Goal: Task Accomplishment & Management: Manage account settings

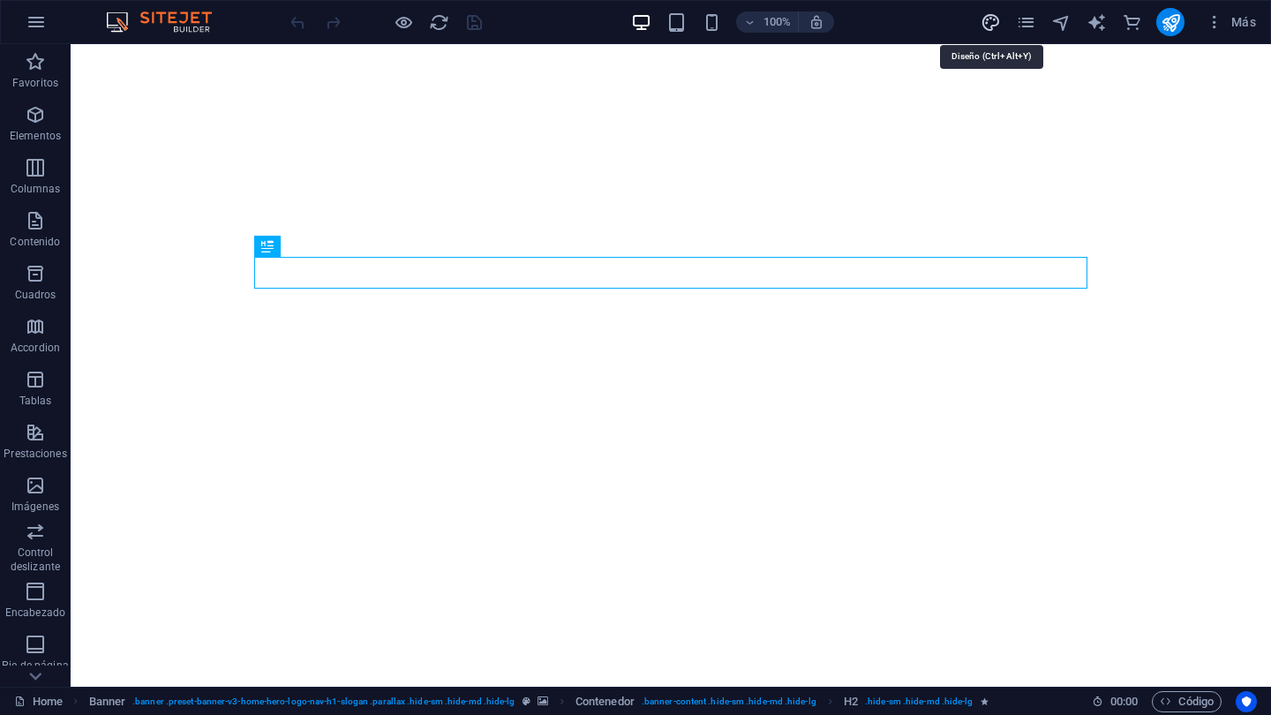
click at [988, 25] on icon "design" at bounding box center [990, 22] width 20 height 20
select select "px"
select select "200"
select select "px"
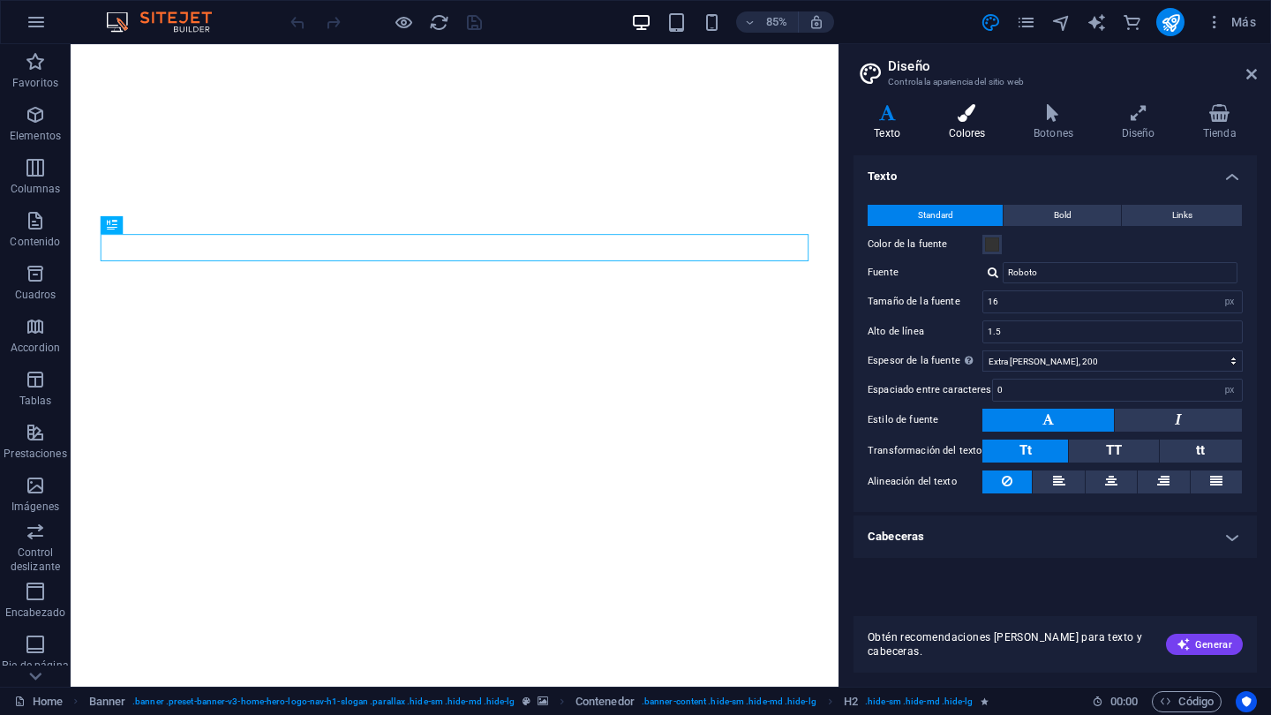
click at [973, 122] on h4 "Colores" at bounding box center [971, 122] width 86 height 37
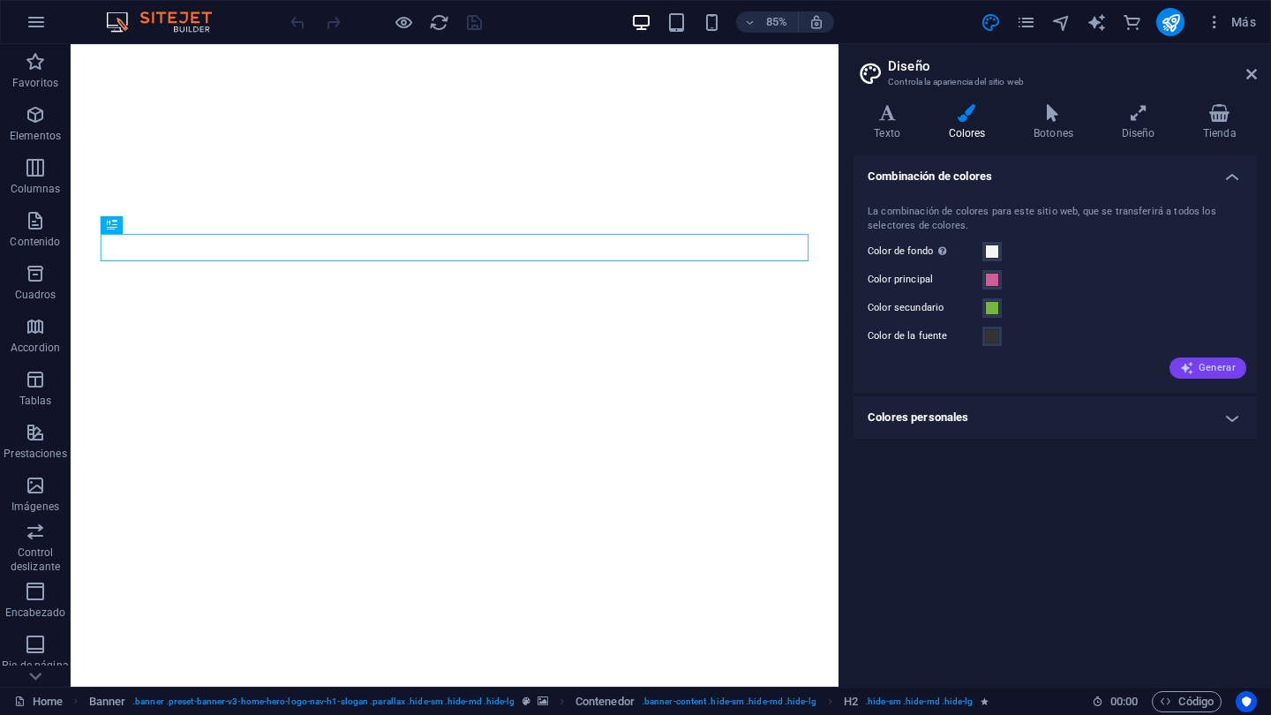
click at [1199, 368] on span "Generar" at bounding box center [1208, 368] width 56 height 14
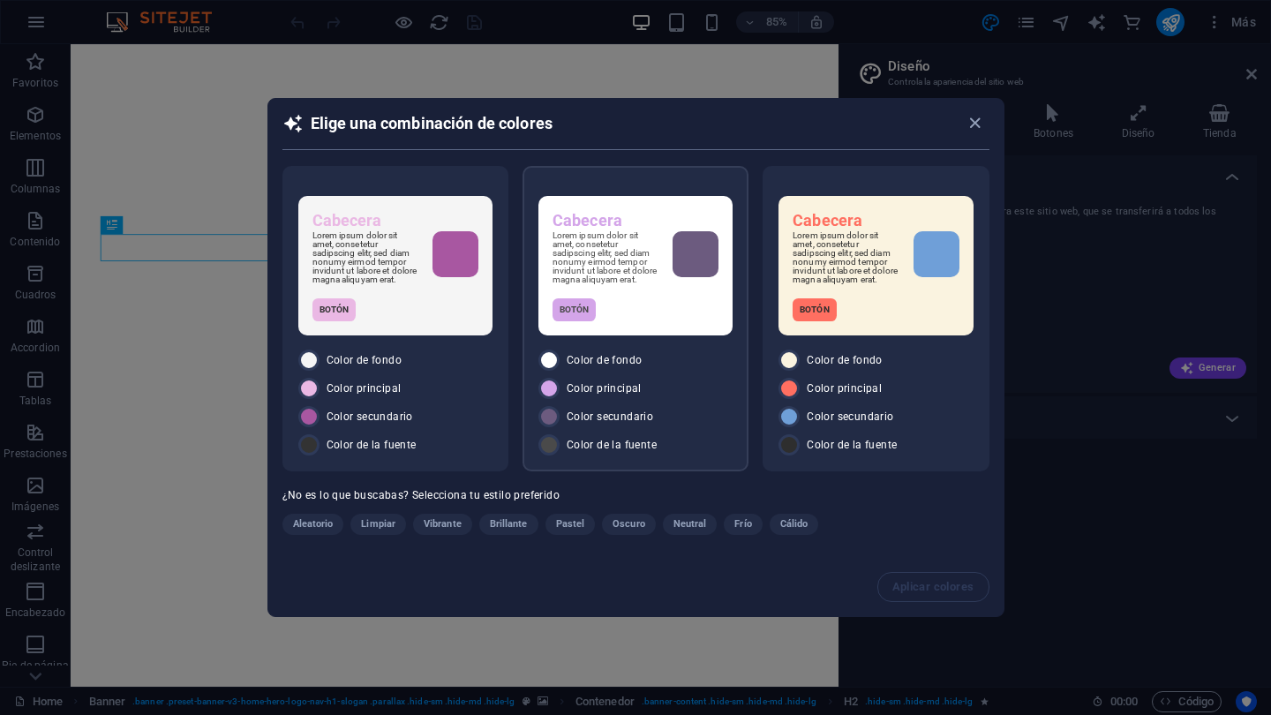
click at [620, 247] on p "Lorem ipsum dolor sit amet, consetetur sadipscing elitr, sed diam nonumy eirmod…" at bounding box center [605, 257] width 106 height 53
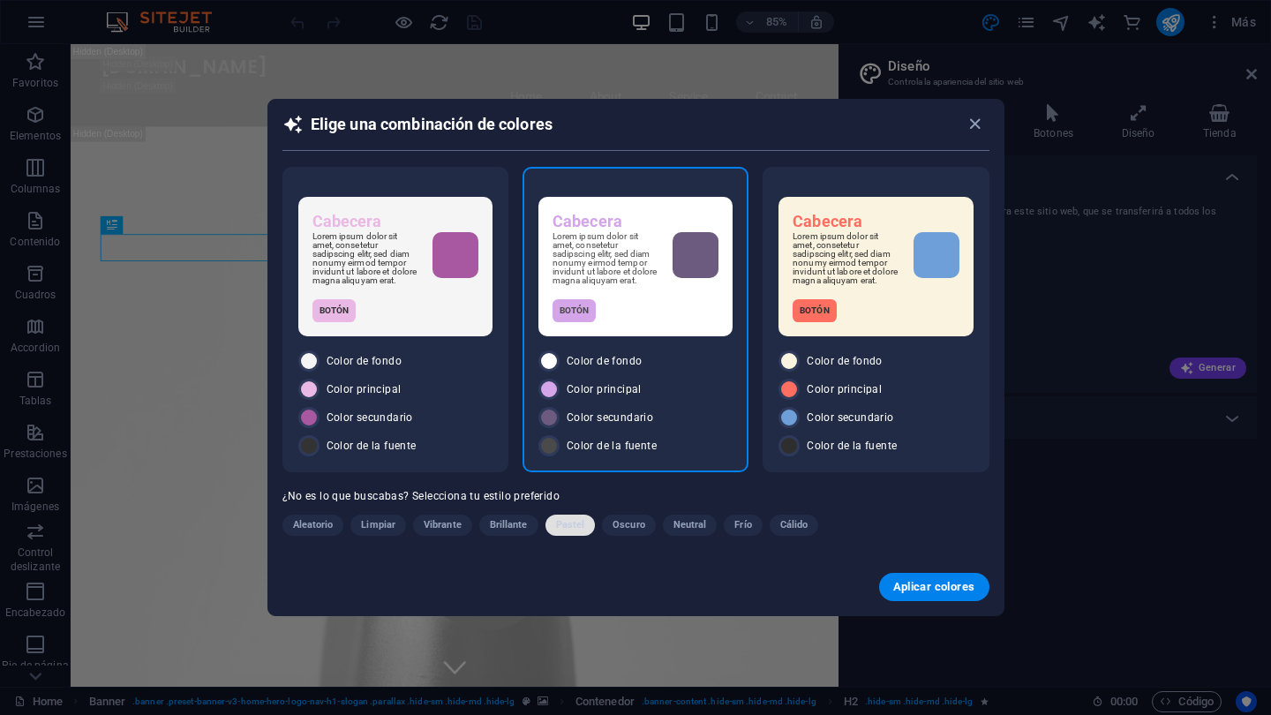
click at [568, 529] on span "Pastel" at bounding box center [570, 525] width 29 height 21
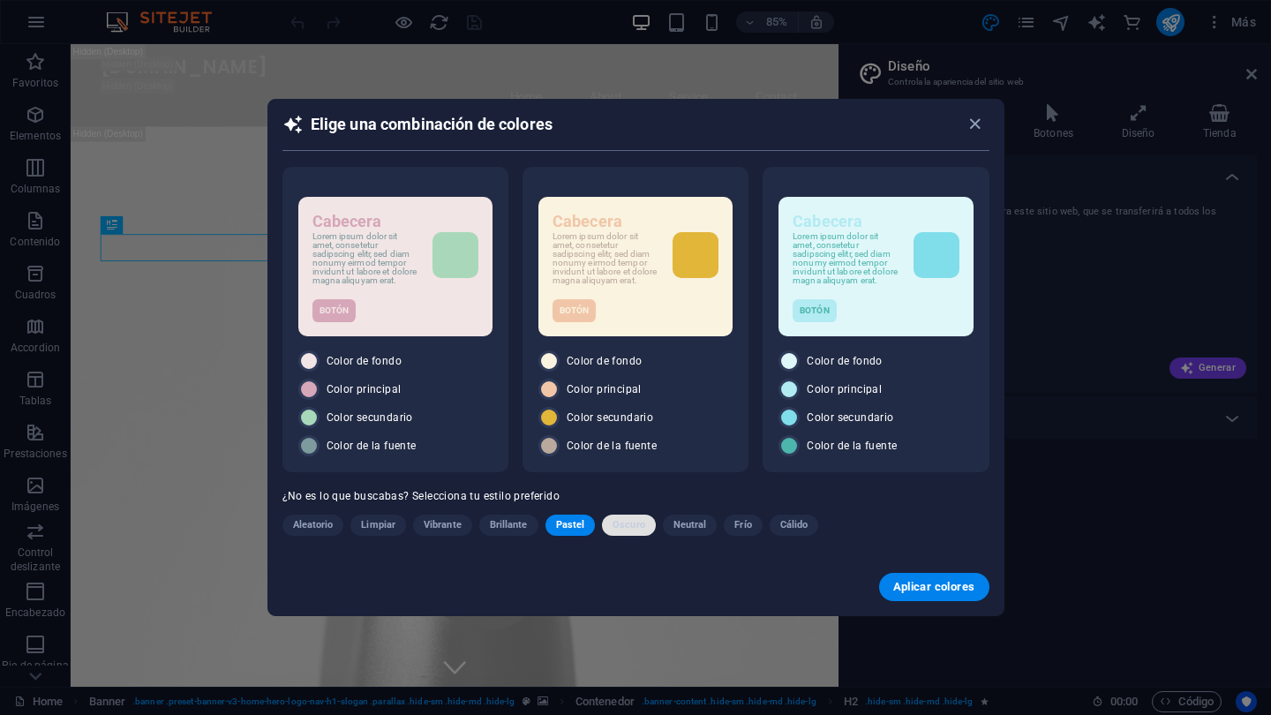
click at [631, 530] on span "Oscuro" at bounding box center [628, 525] width 33 height 21
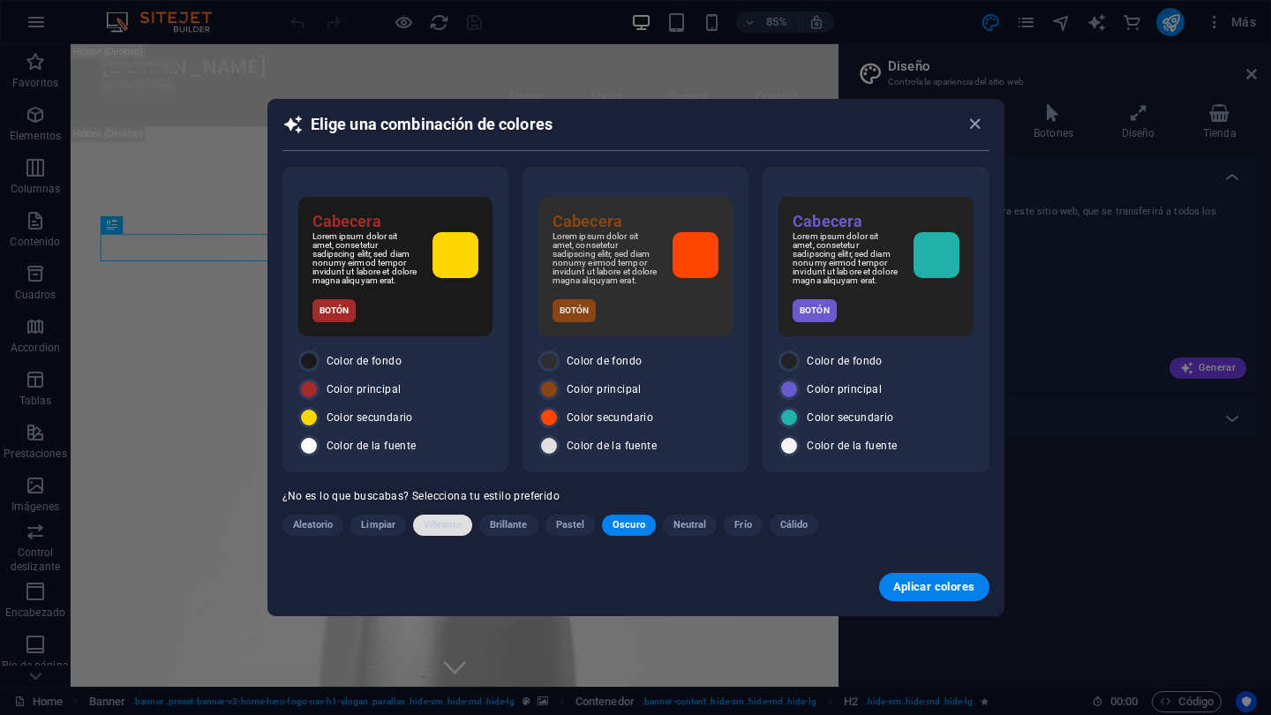
click at [448, 529] on span "Vibrante" at bounding box center [443, 525] width 38 height 21
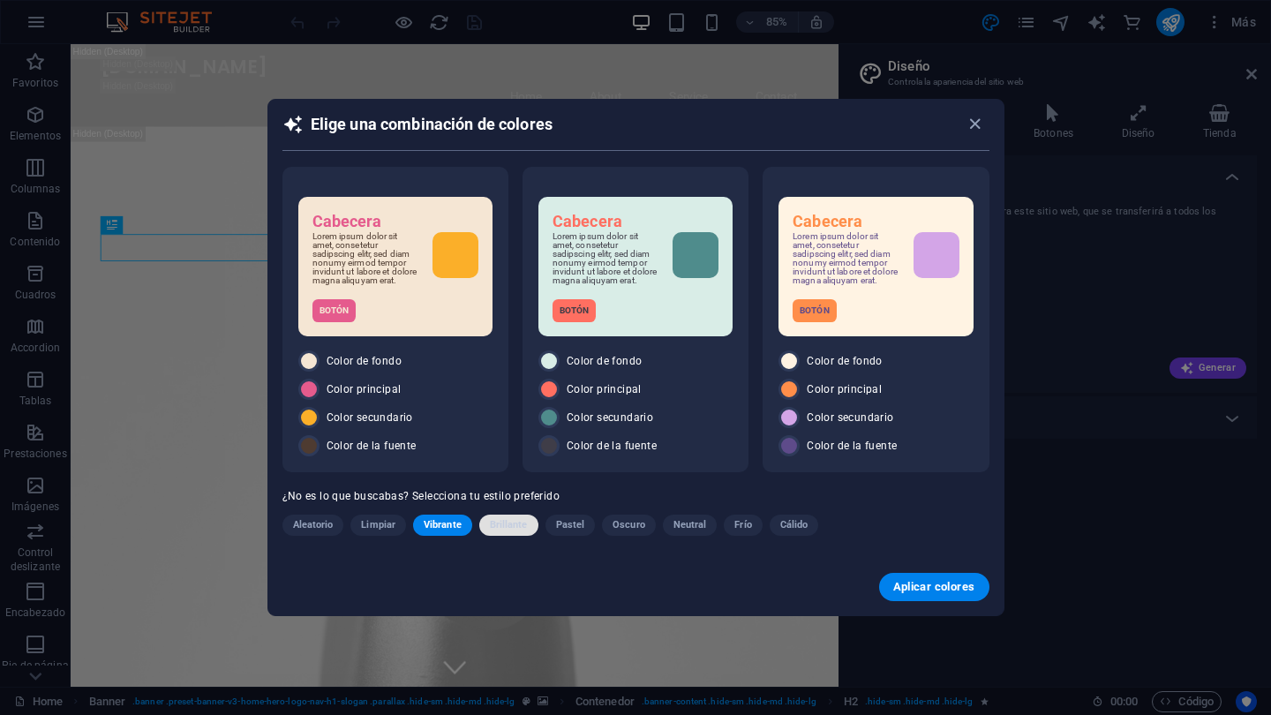
click at [510, 528] on span "Brillante" at bounding box center [509, 525] width 38 height 21
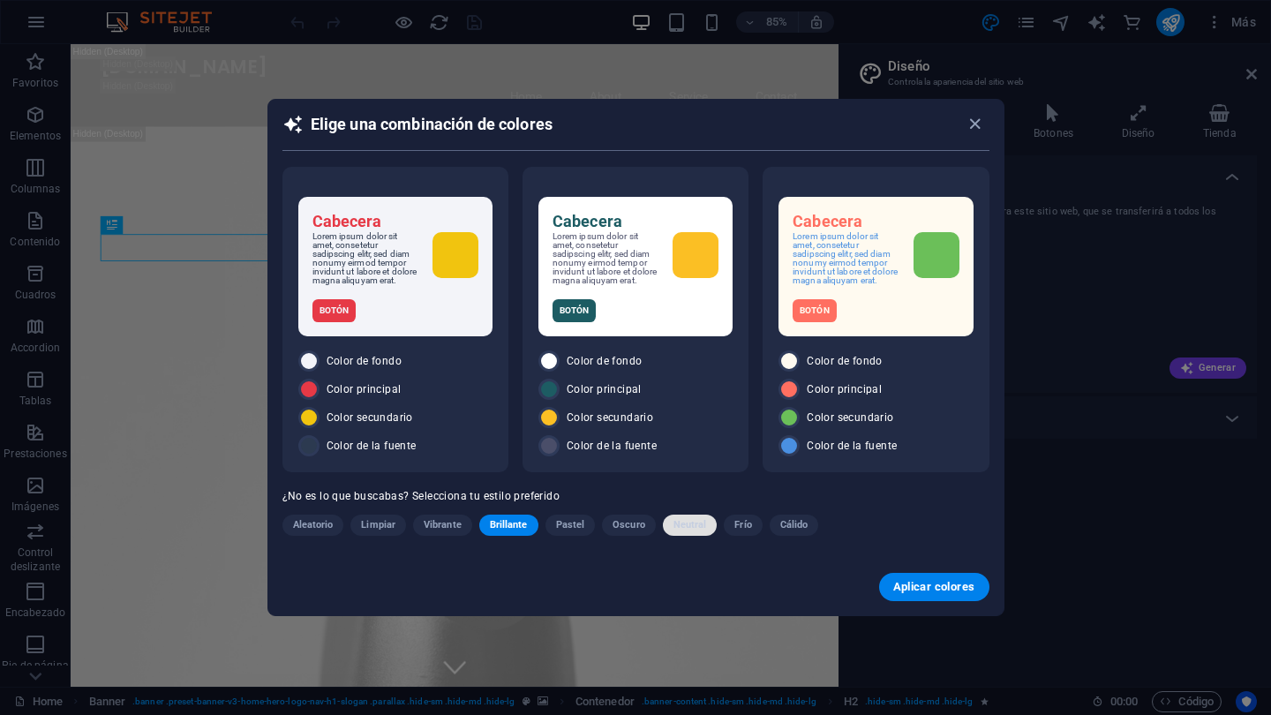
click at [687, 533] on span "Neutral" at bounding box center [690, 525] width 34 height 21
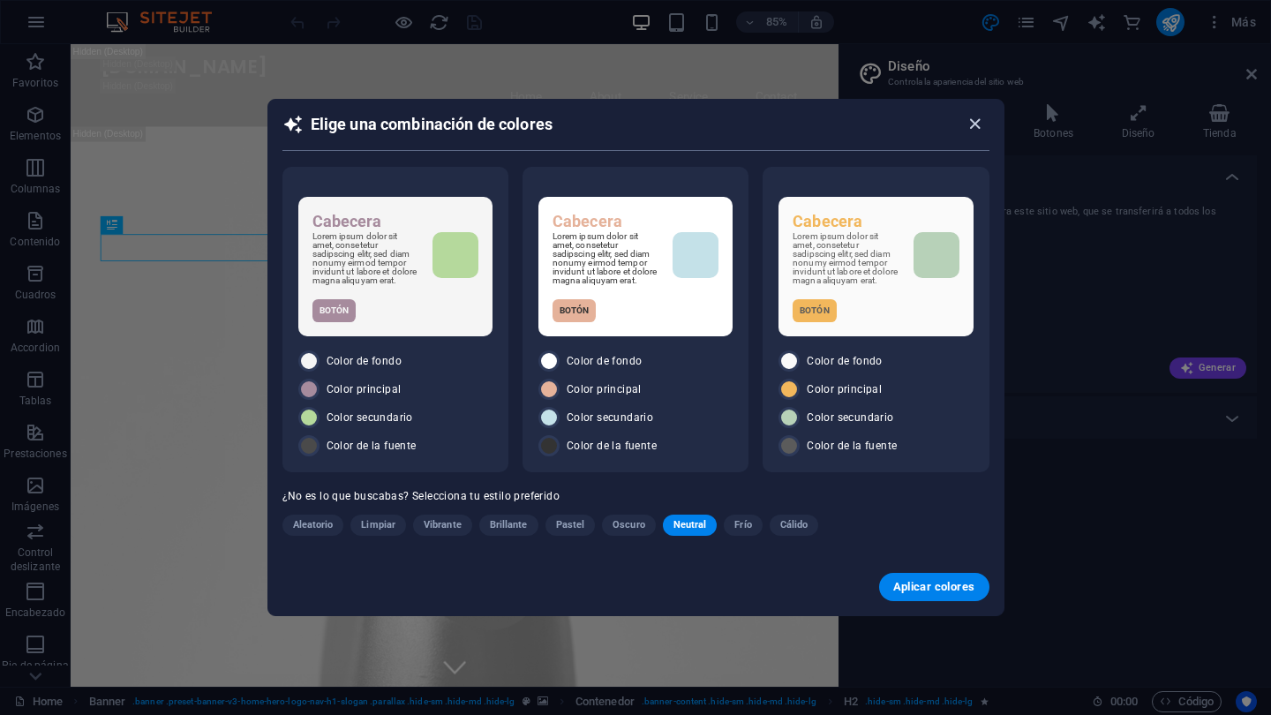
click at [974, 117] on icon "button" at bounding box center [975, 124] width 20 height 20
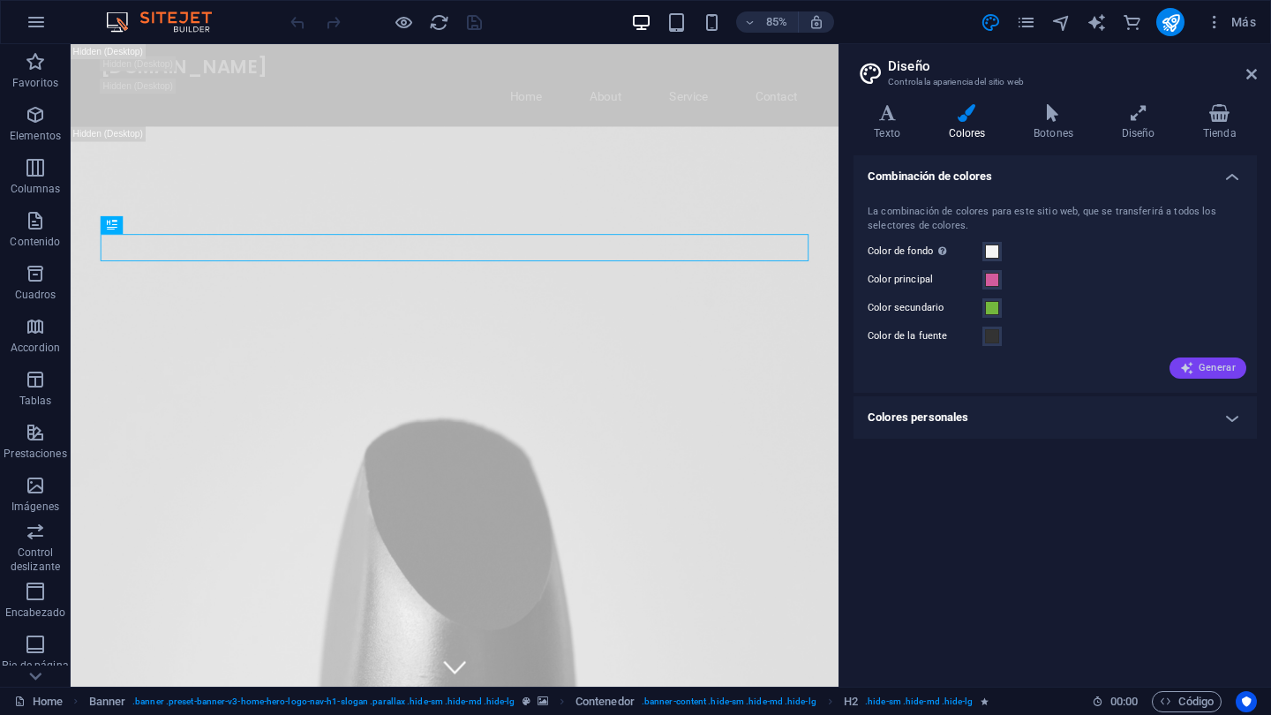
click at [1207, 364] on span "Generar" at bounding box center [1208, 368] width 56 height 14
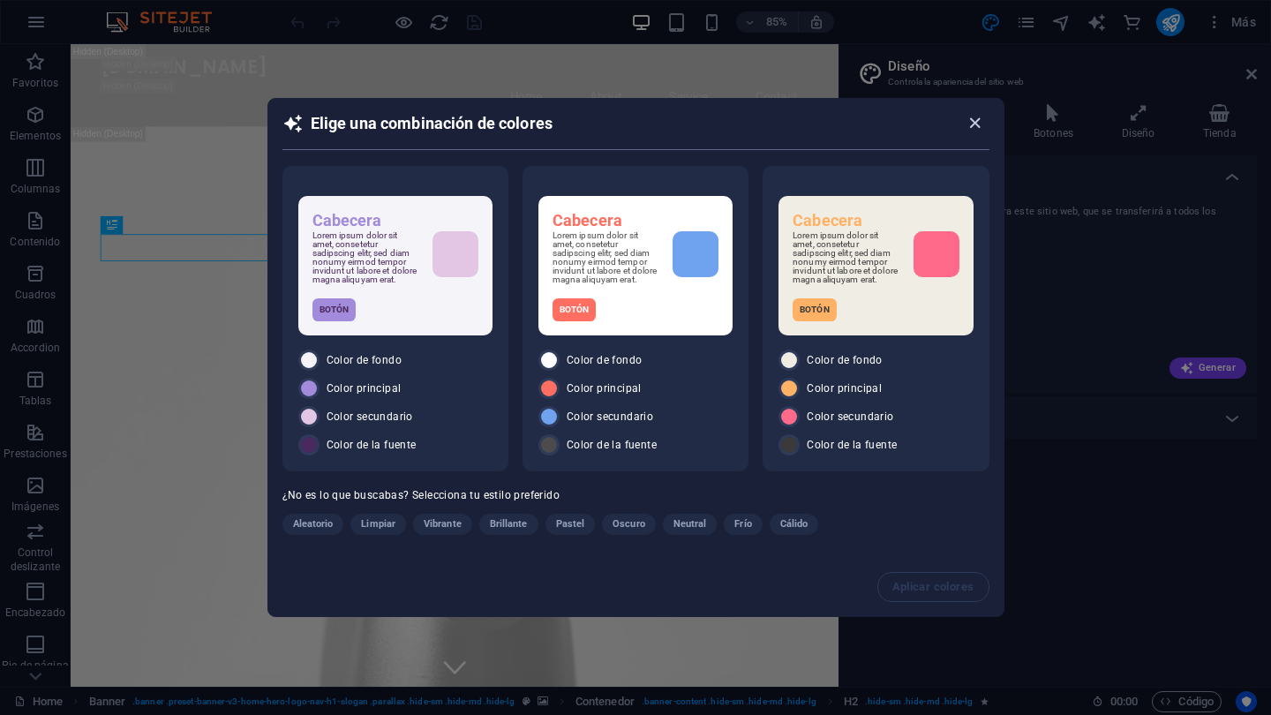
click at [976, 118] on icon "button" at bounding box center [975, 123] width 20 height 20
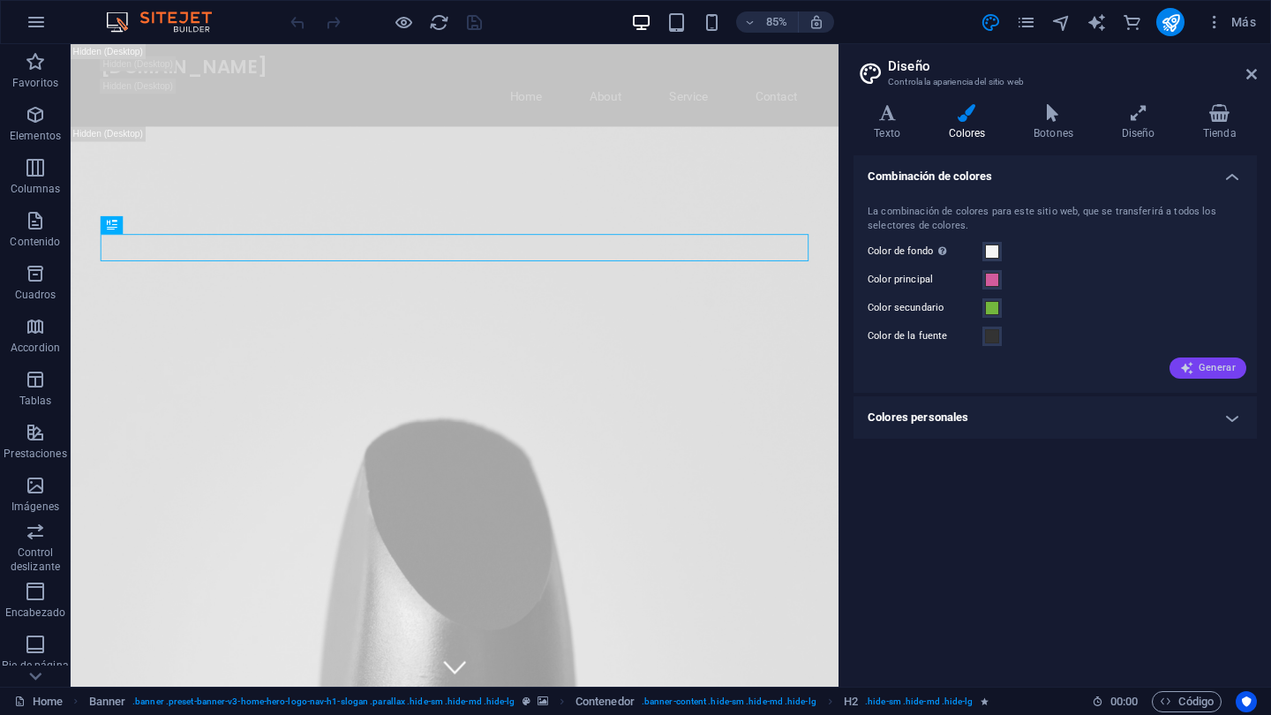
click at [1218, 365] on span "Generar" at bounding box center [1208, 368] width 56 height 14
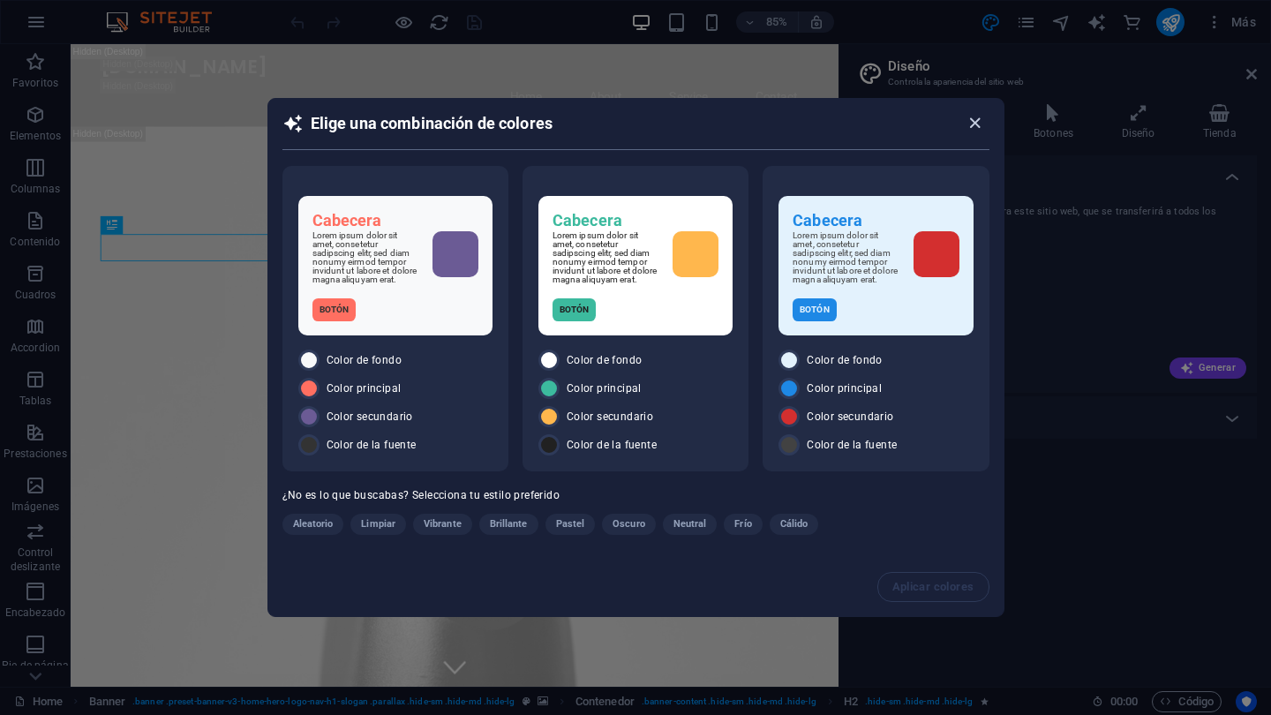
click at [975, 119] on icon "button" at bounding box center [975, 123] width 20 height 20
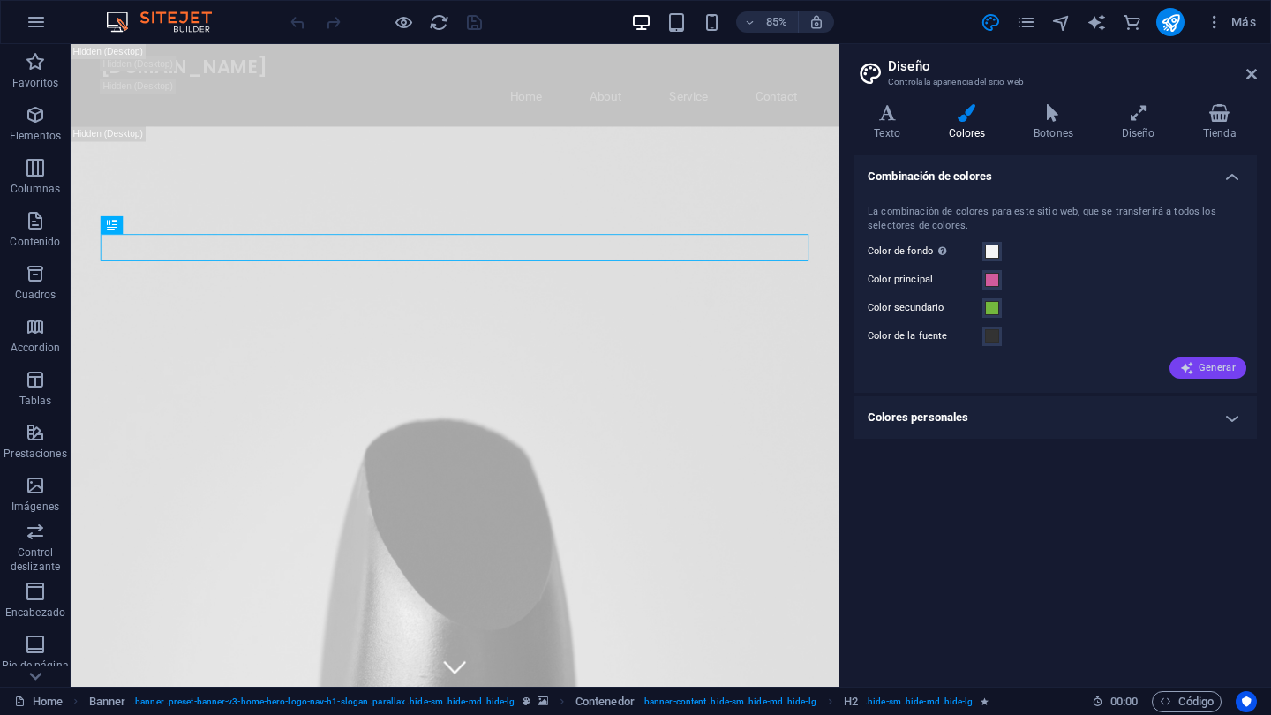
click at [1223, 372] on span "Generar" at bounding box center [1208, 368] width 56 height 14
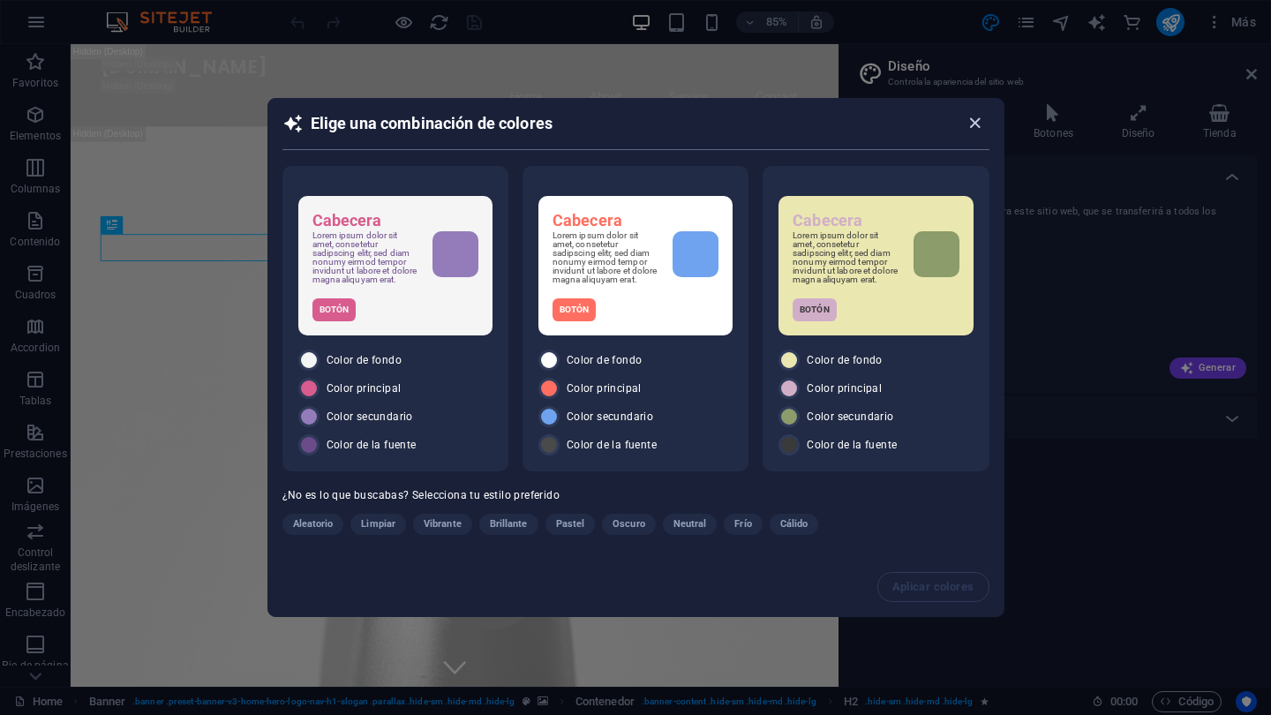
click at [973, 118] on icon "button" at bounding box center [975, 123] width 20 height 20
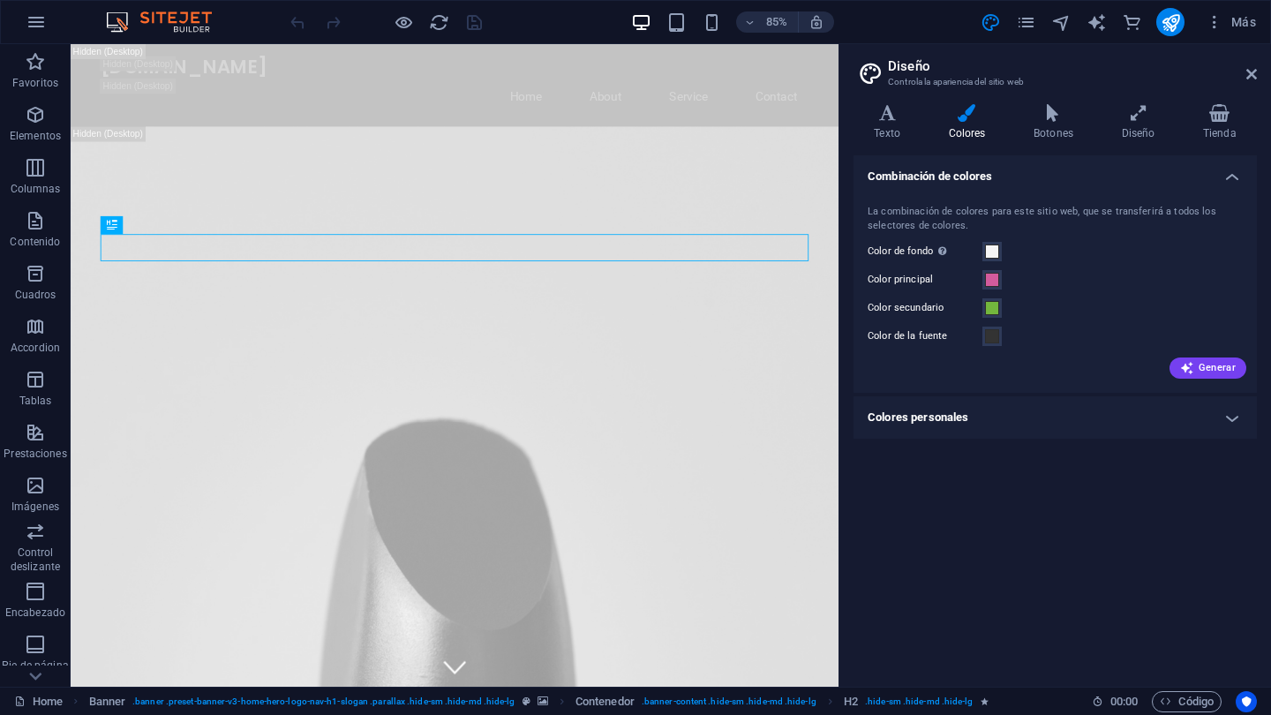
click at [934, 177] on h4 "Combinación de colores" at bounding box center [1054, 171] width 403 height 32
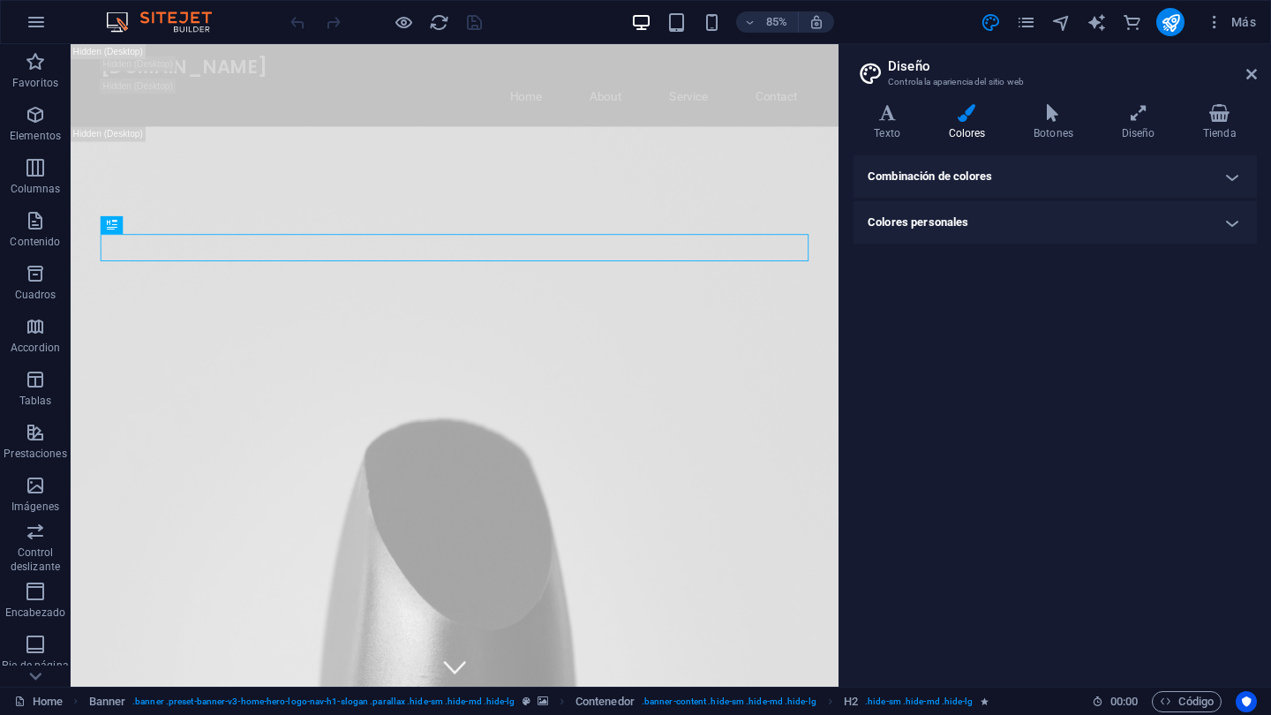
click at [922, 224] on h4 "Colores personales" at bounding box center [1054, 222] width 403 height 42
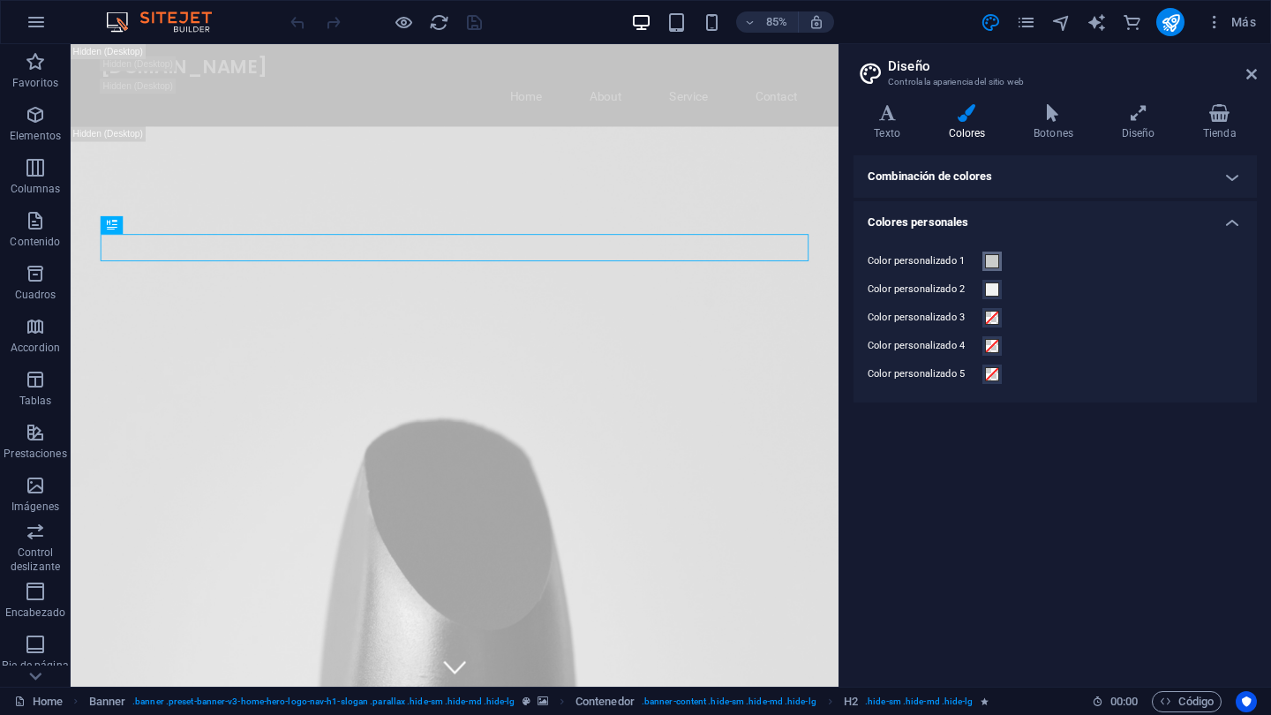
click at [992, 267] on span at bounding box center [992, 261] width 14 height 14
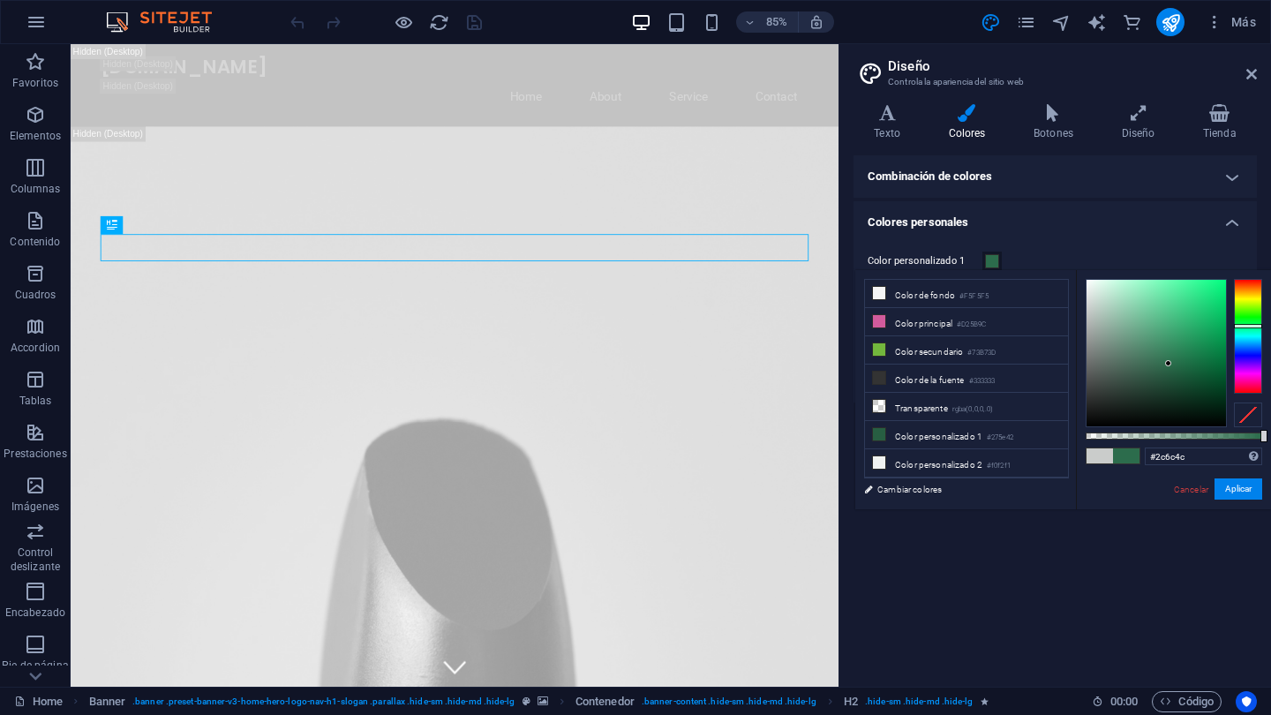
drag, startPoint x: 1087, startPoint y: 307, endPoint x: 1168, endPoint y: 364, distance: 98.9
click at [1168, 364] on div at bounding box center [1168, 363] width 6 height 6
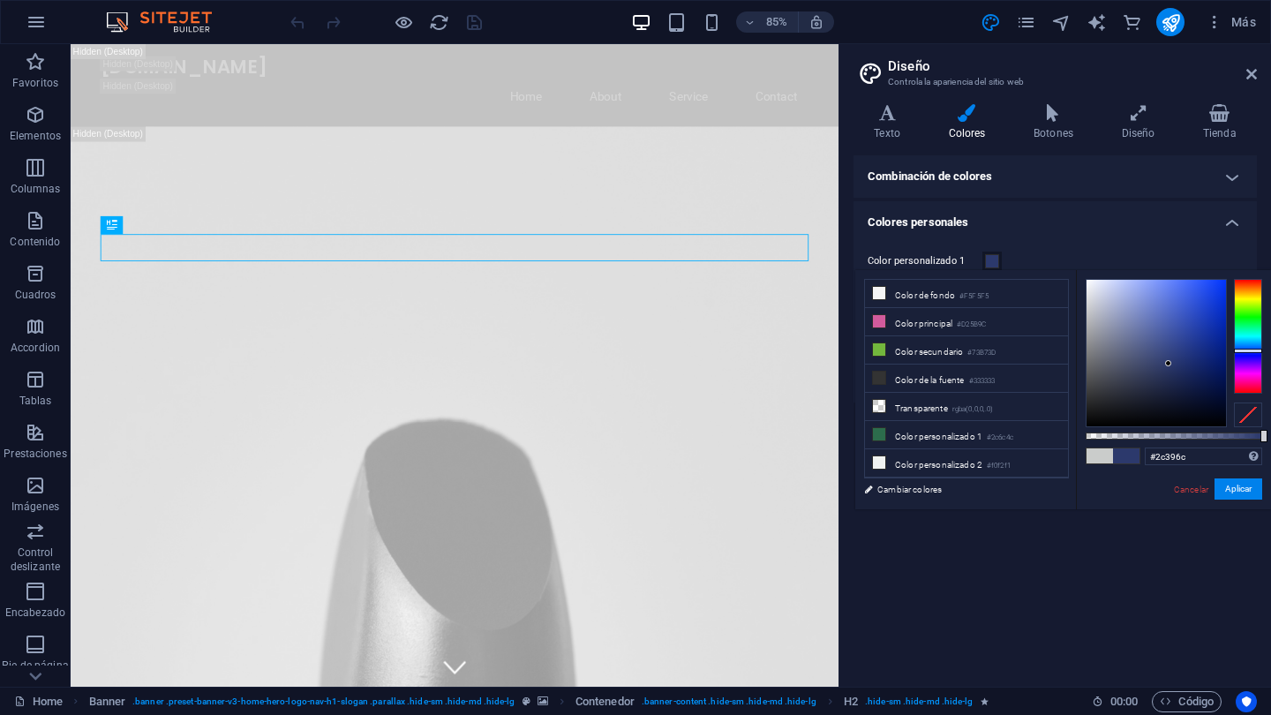
click at [1252, 350] on div at bounding box center [1248, 336] width 28 height 115
drag, startPoint x: 1169, startPoint y: 363, endPoint x: 1176, endPoint y: 312, distance: 50.8
click at [1176, 312] on div at bounding box center [1176, 312] width 6 height 6
click at [883, 323] on icon at bounding box center [879, 321] width 12 height 12
type input "#d25b9c"
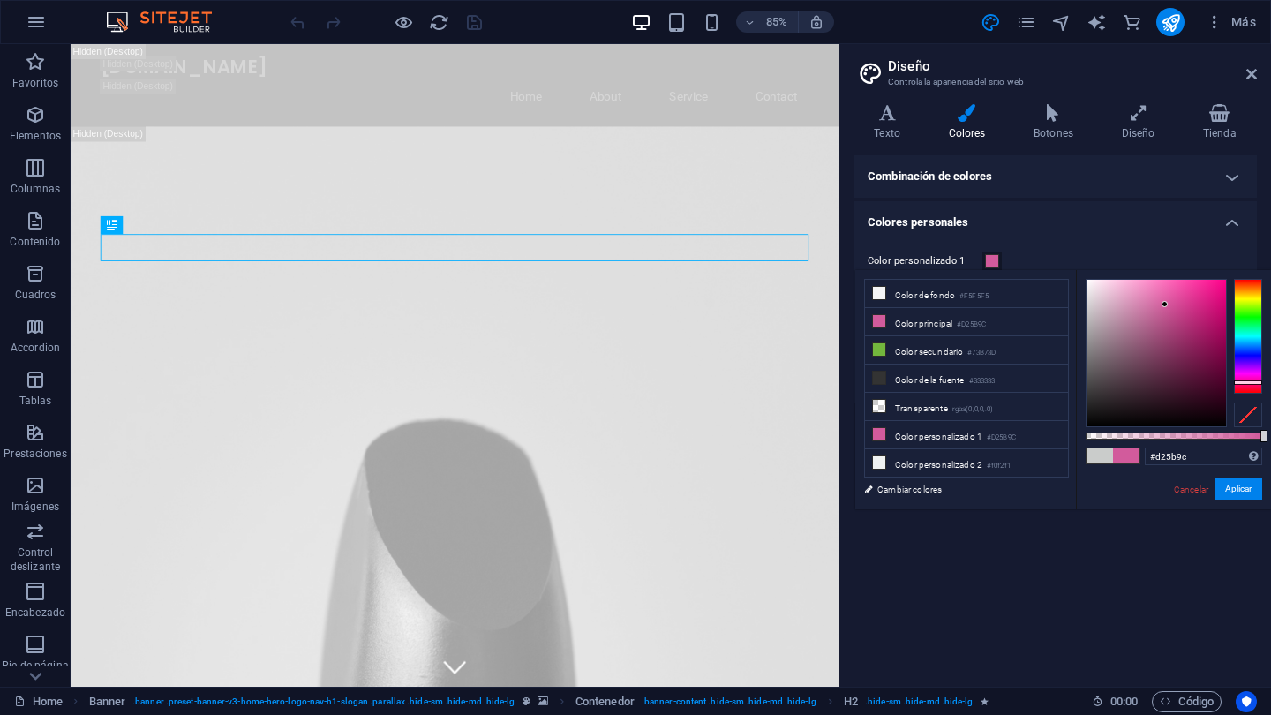
click at [960, 174] on h4 "Combinación de colores" at bounding box center [1054, 176] width 403 height 42
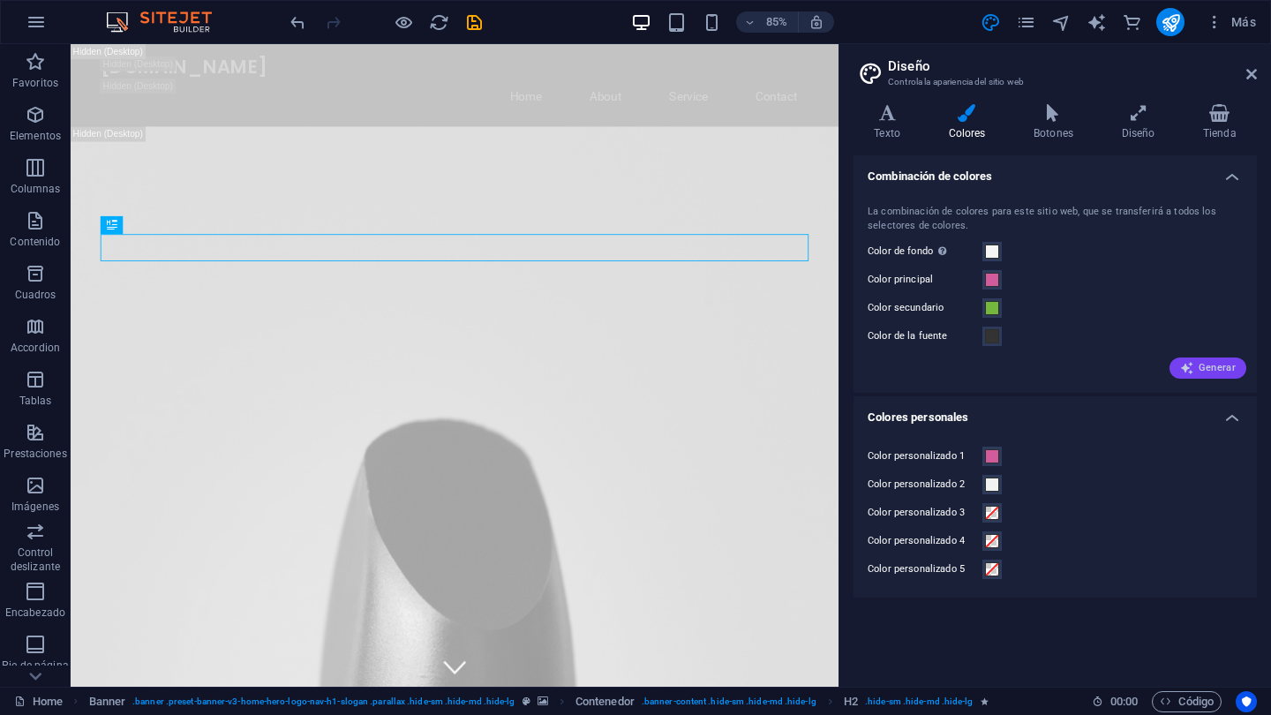
click at [1228, 368] on span "Generar" at bounding box center [1208, 368] width 56 height 14
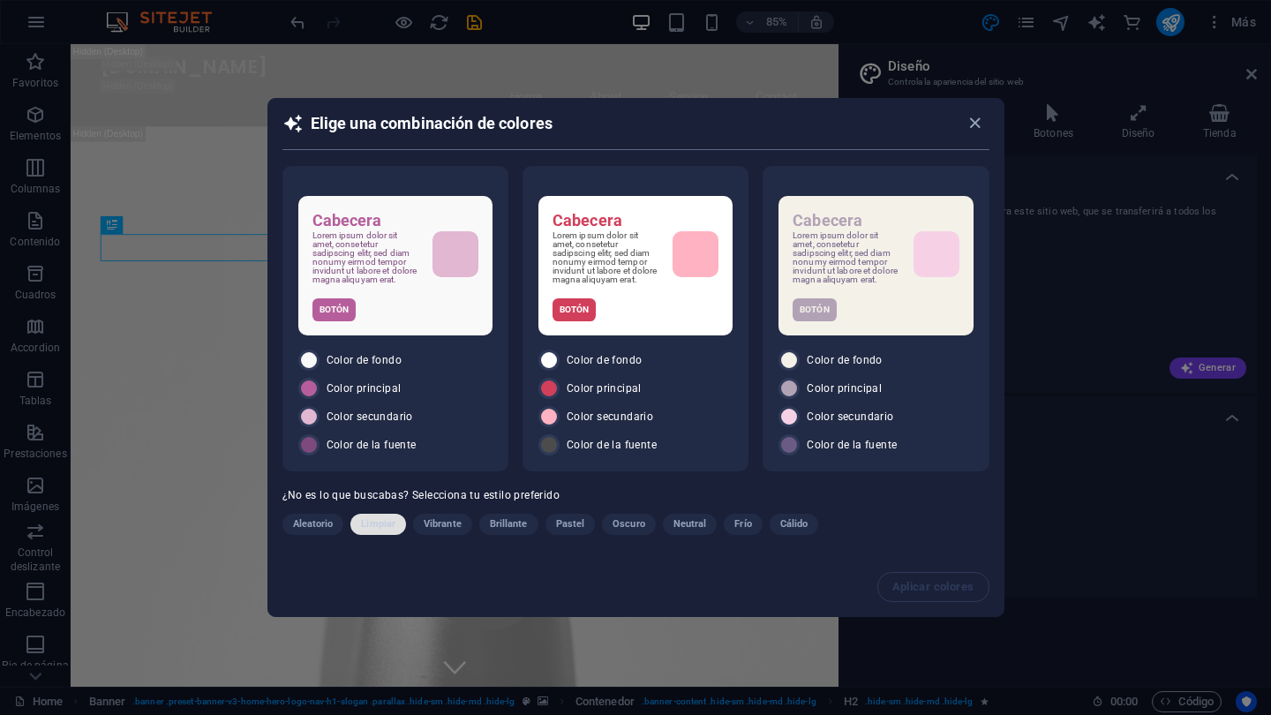
click at [384, 532] on span "Limpiar" at bounding box center [378, 524] width 34 height 21
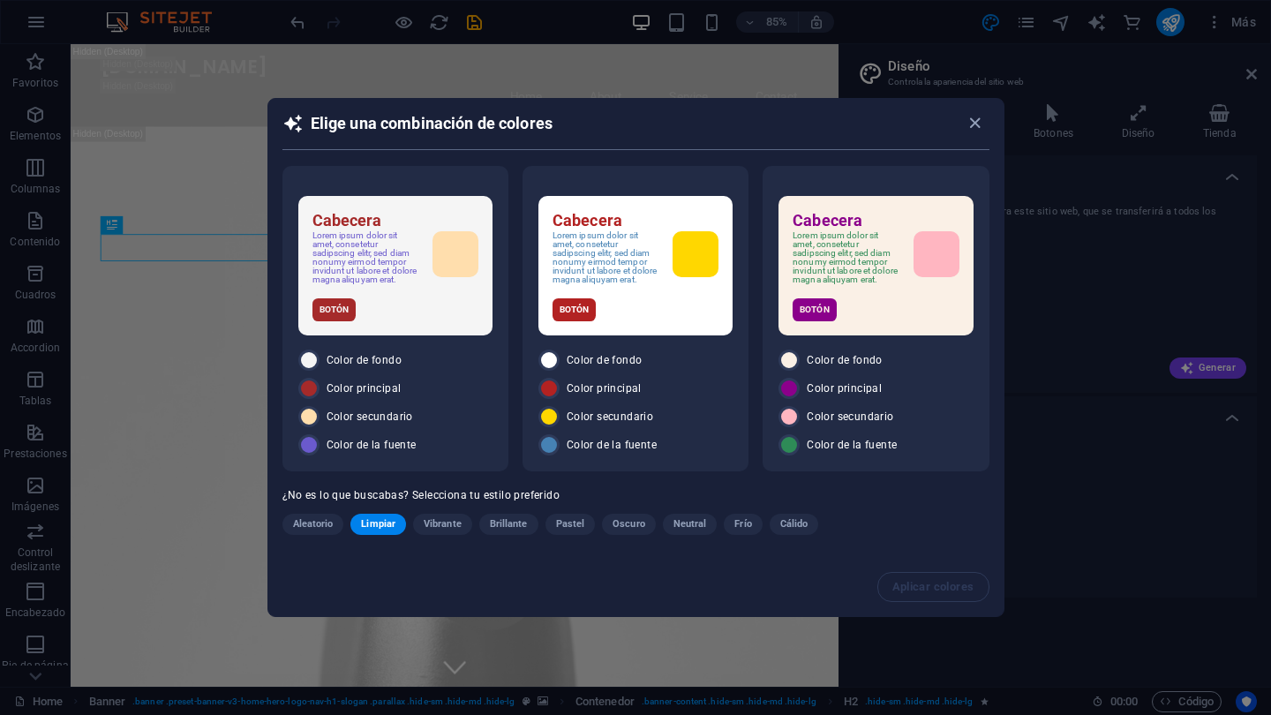
click at [384, 532] on span "Limpiar" at bounding box center [378, 524] width 34 height 21
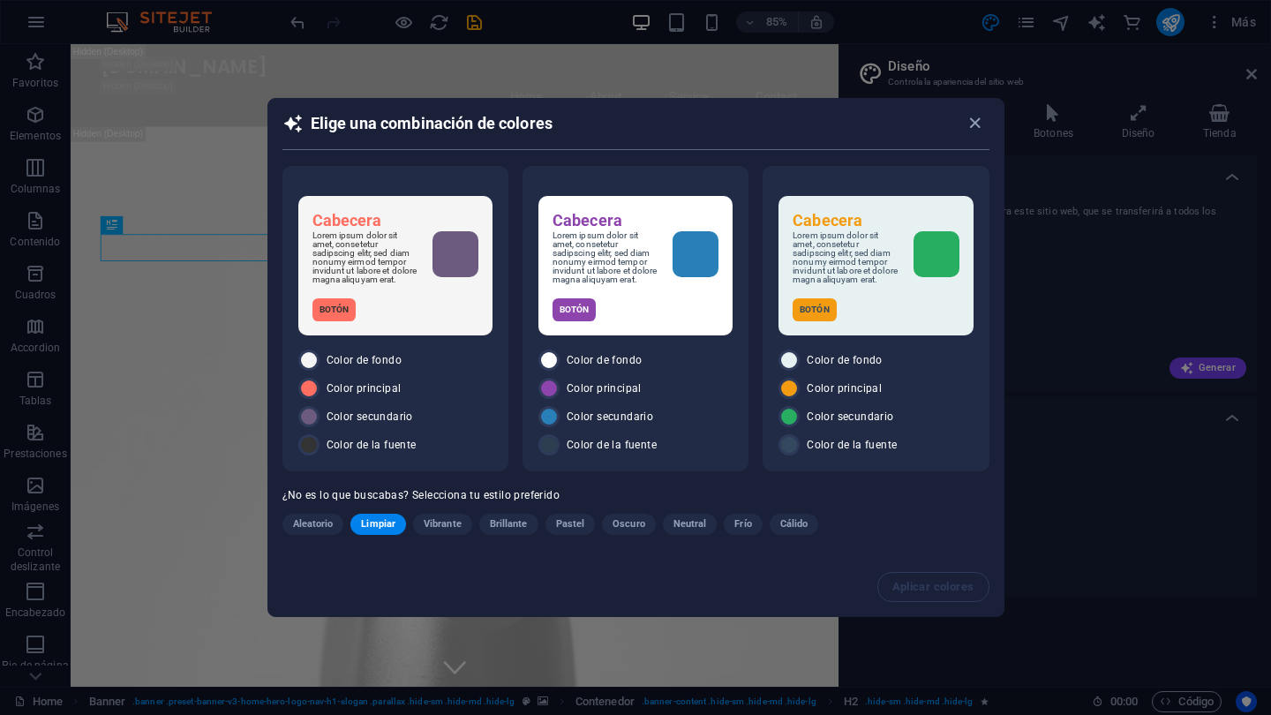
click at [384, 532] on span "Limpiar" at bounding box center [378, 524] width 34 height 21
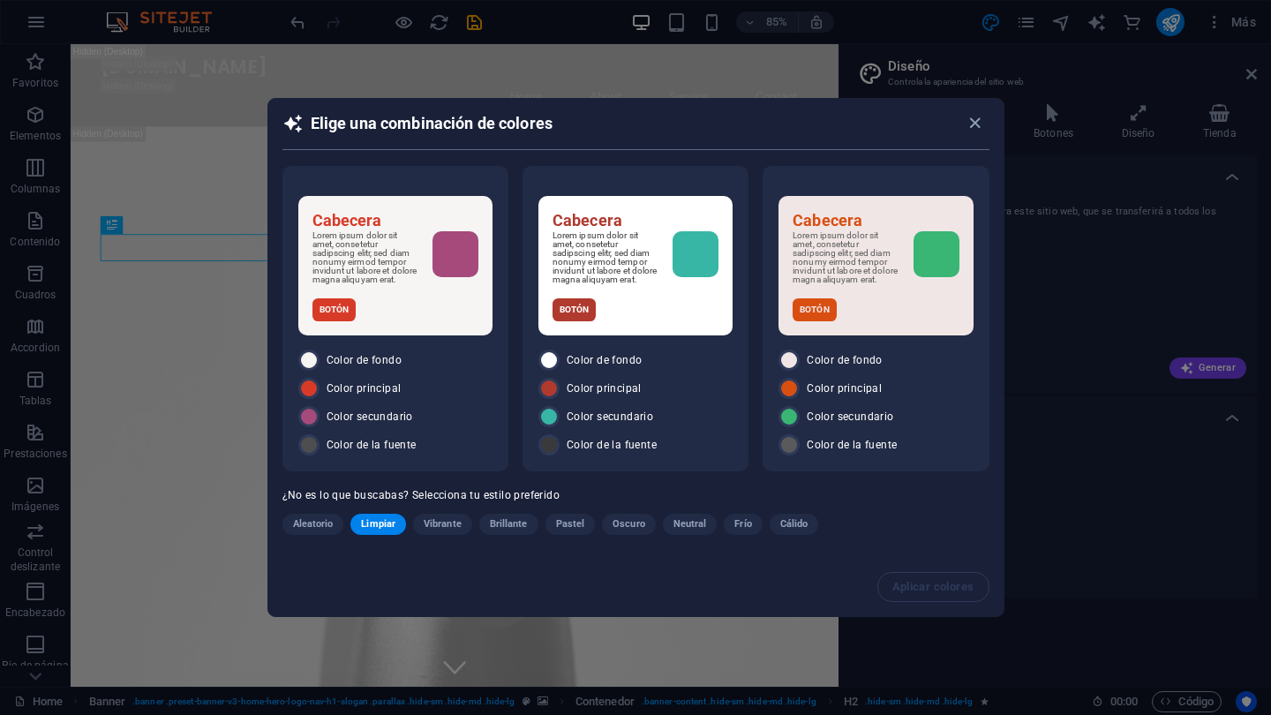
click at [384, 527] on span "Limpiar" at bounding box center [378, 524] width 34 height 21
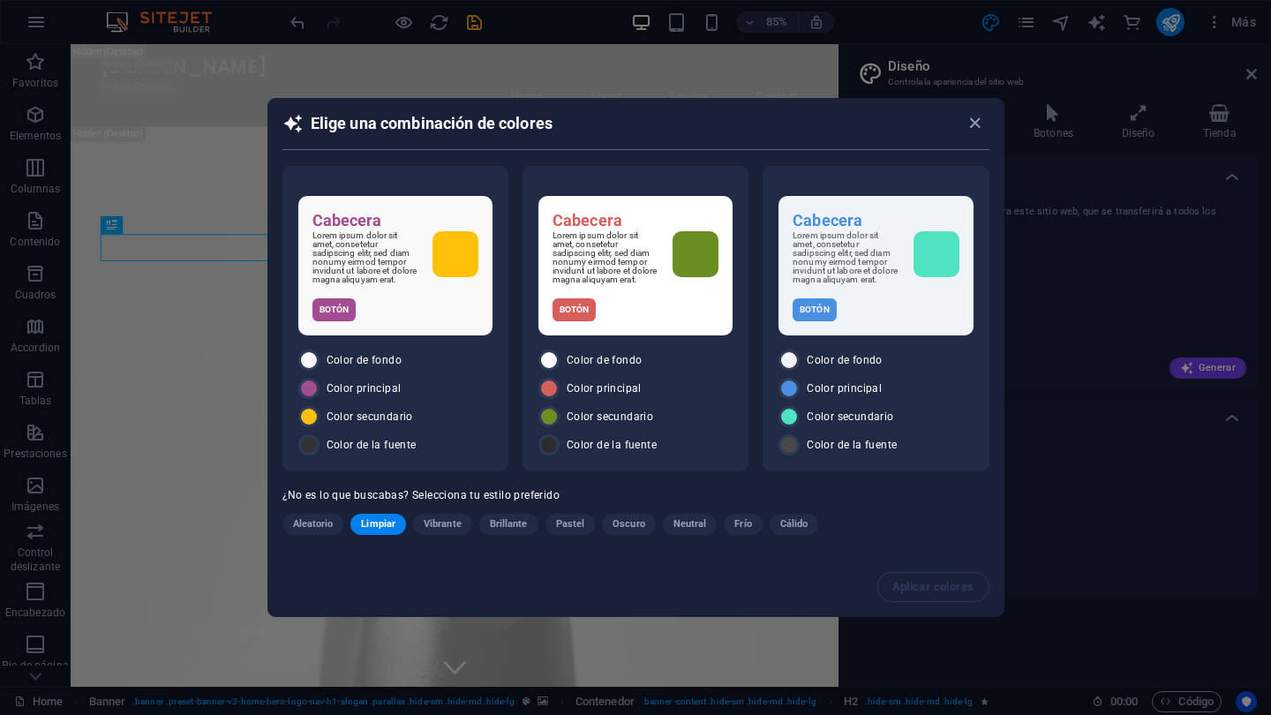
click at [384, 527] on span "Limpiar" at bounding box center [378, 524] width 34 height 21
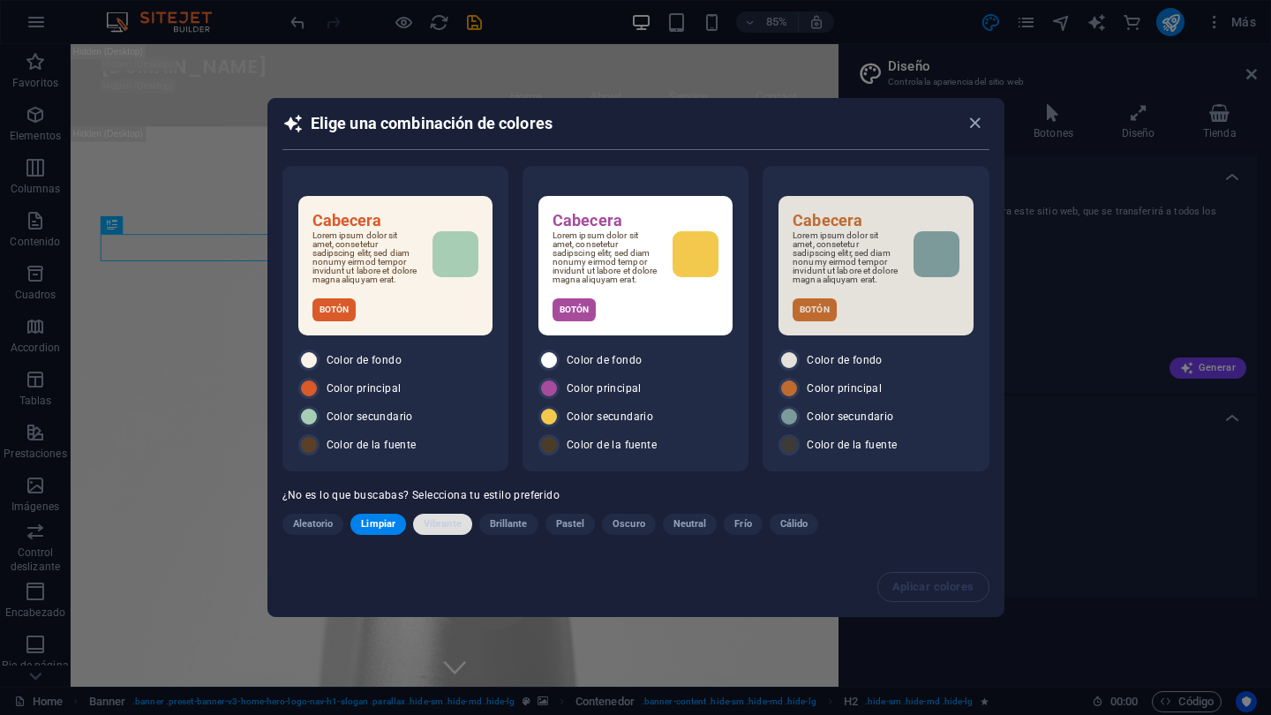
click at [447, 530] on span "Vibrante" at bounding box center [443, 524] width 38 height 21
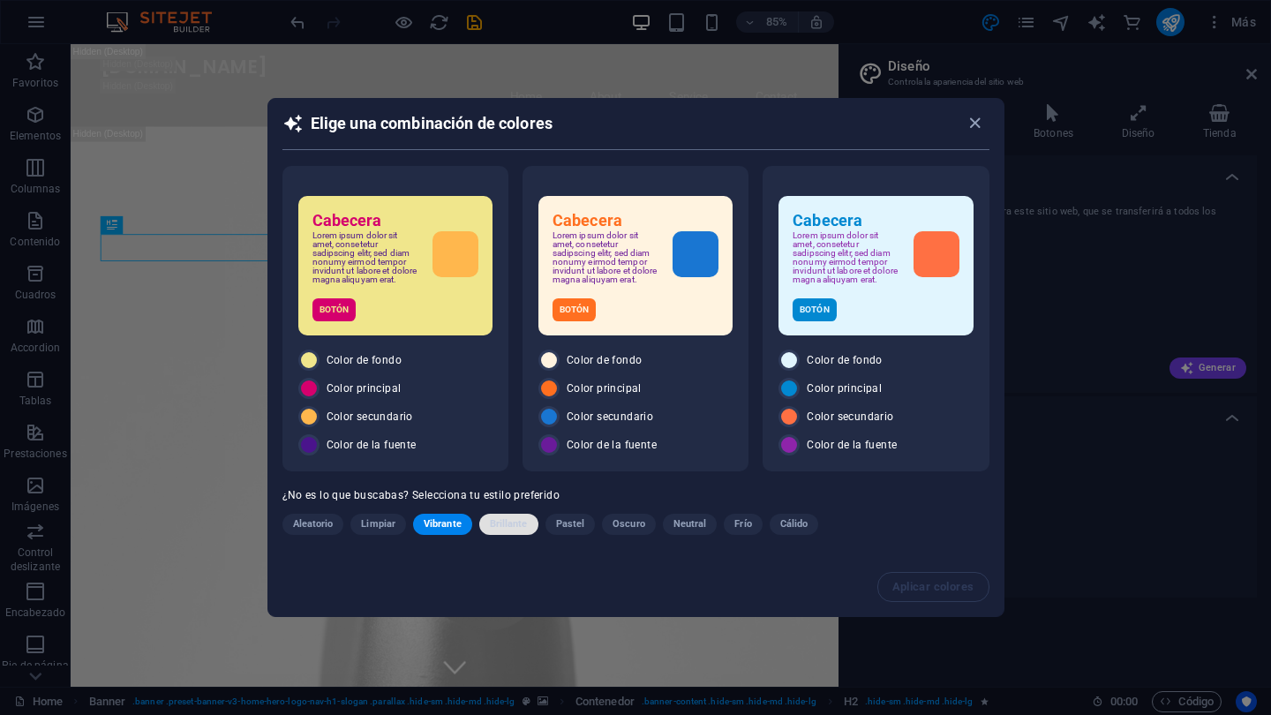
click at [519, 525] on span "Brillante" at bounding box center [509, 524] width 38 height 21
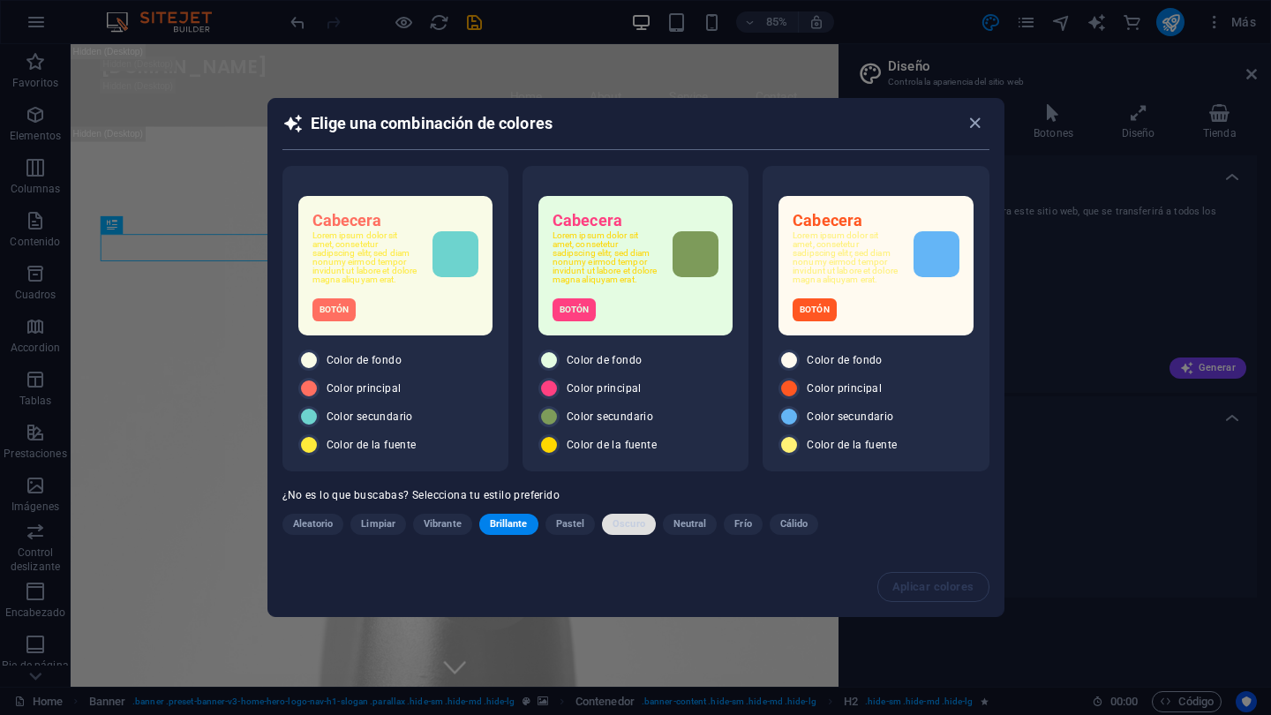
click at [634, 526] on span "Oscuro" at bounding box center [628, 524] width 33 height 21
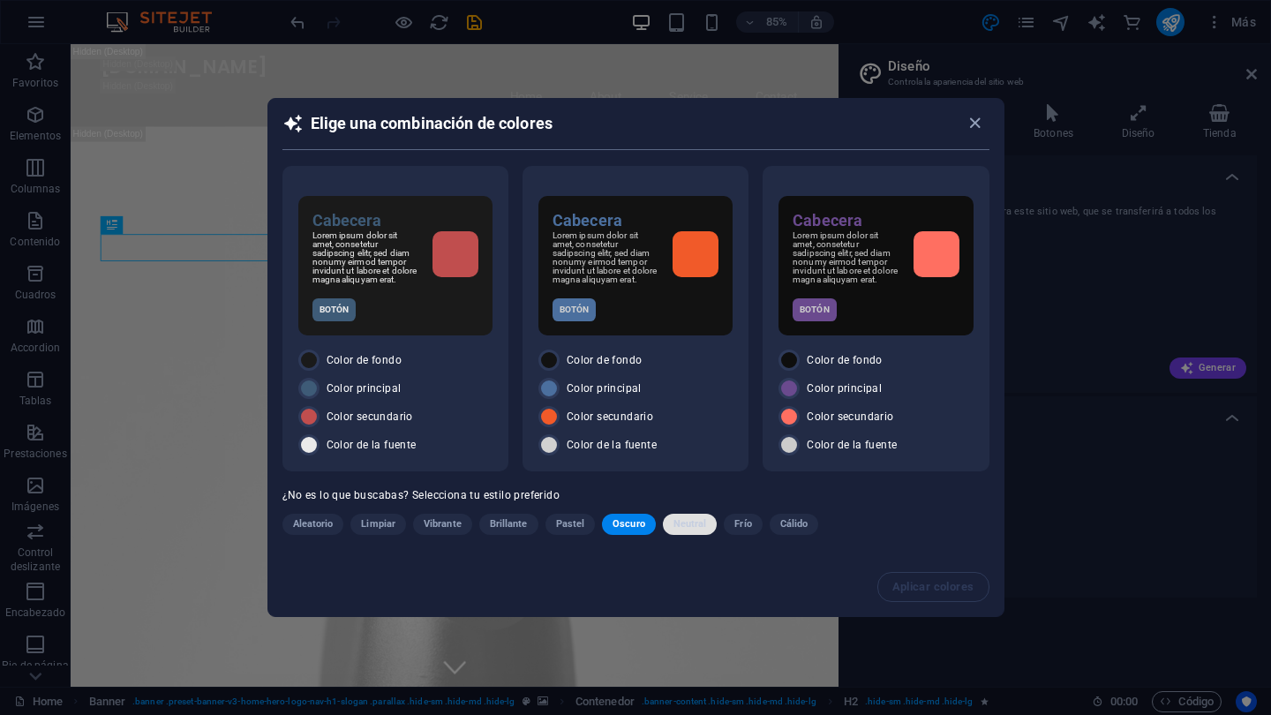
click at [694, 531] on span "Neutral" at bounding box center [690, 524] width 34 height 21
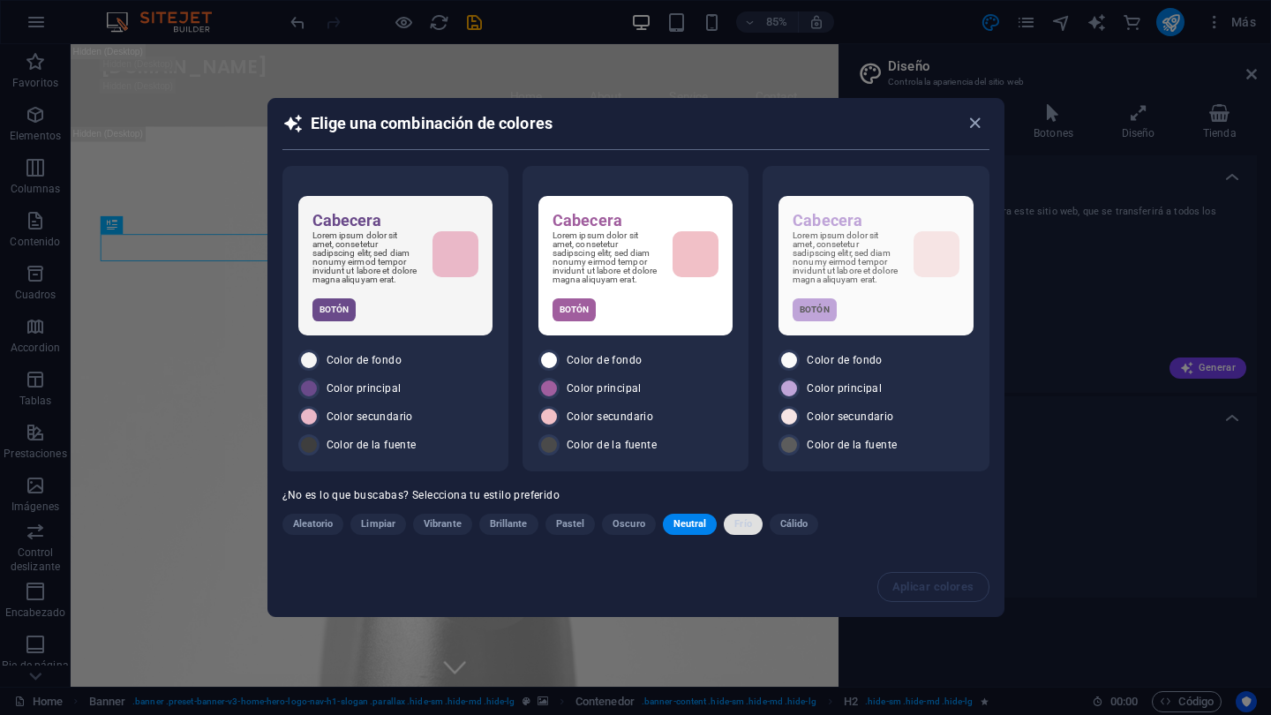
click at [738, 525] on span "Frío" at bounding box center [742, 524] width 17 height 21
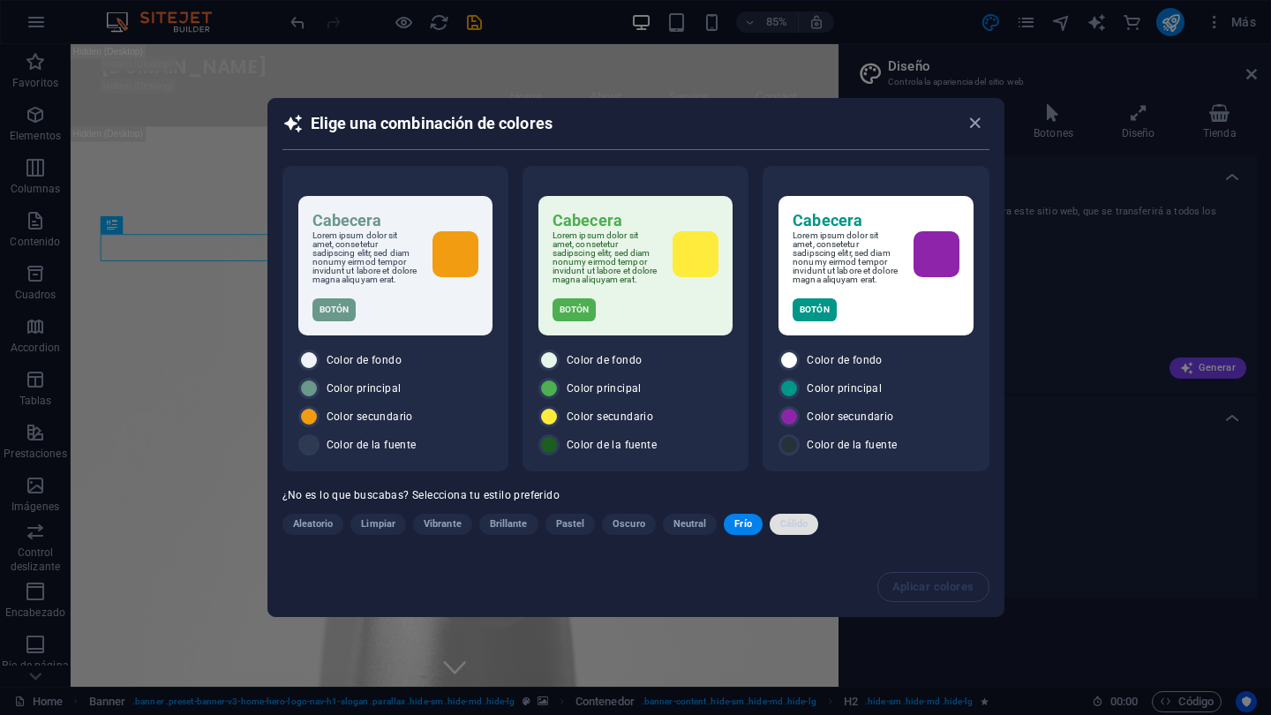
click at [787, 522] on span "Cálido" at bounding box center [794, 524] width 28 height 21
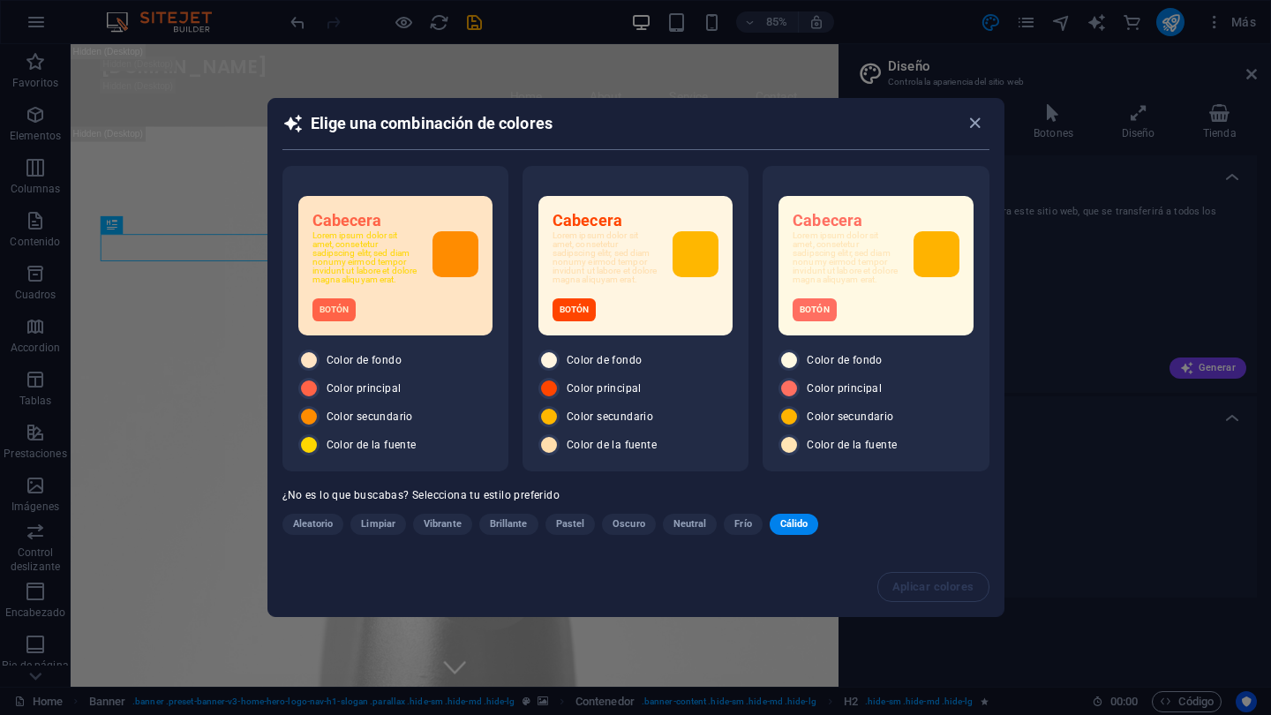
click at [687, 523] on span "Neutral" at bounding box center [690, 524] width 34 height 21
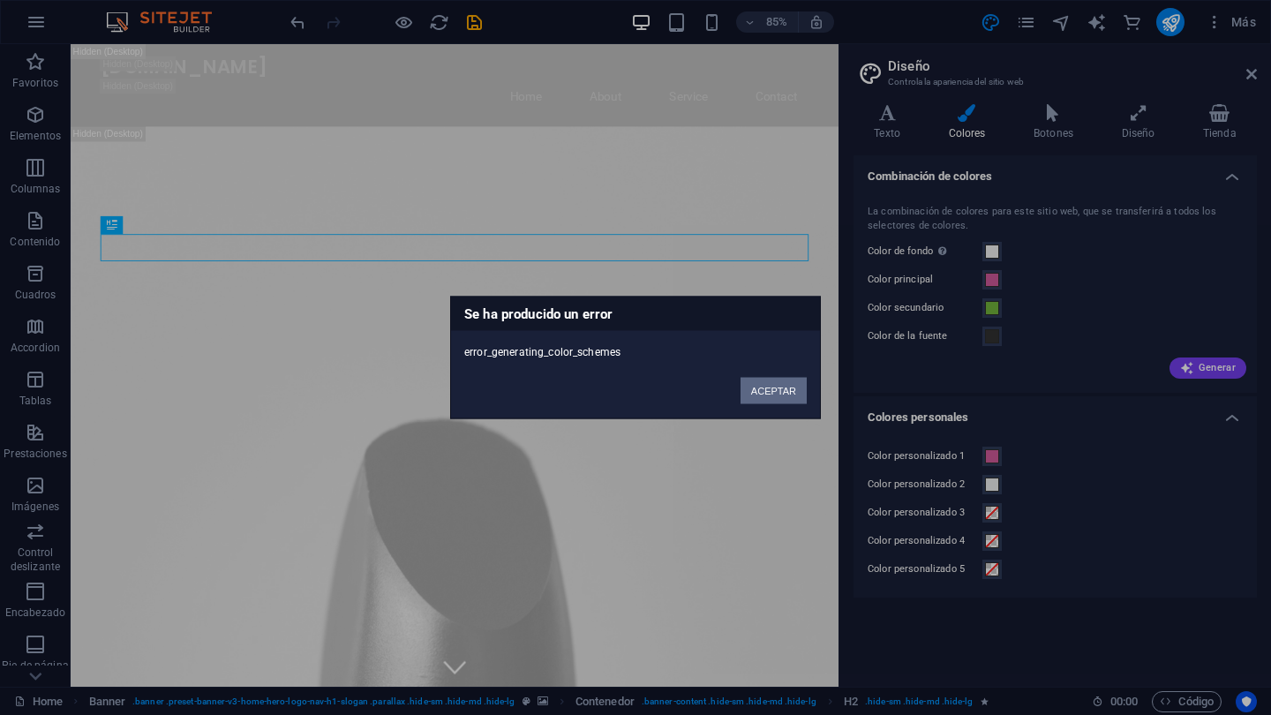
click at [769, 393] on button "ACEPTAR" at bounding box center [773, 391] width 66 height 26
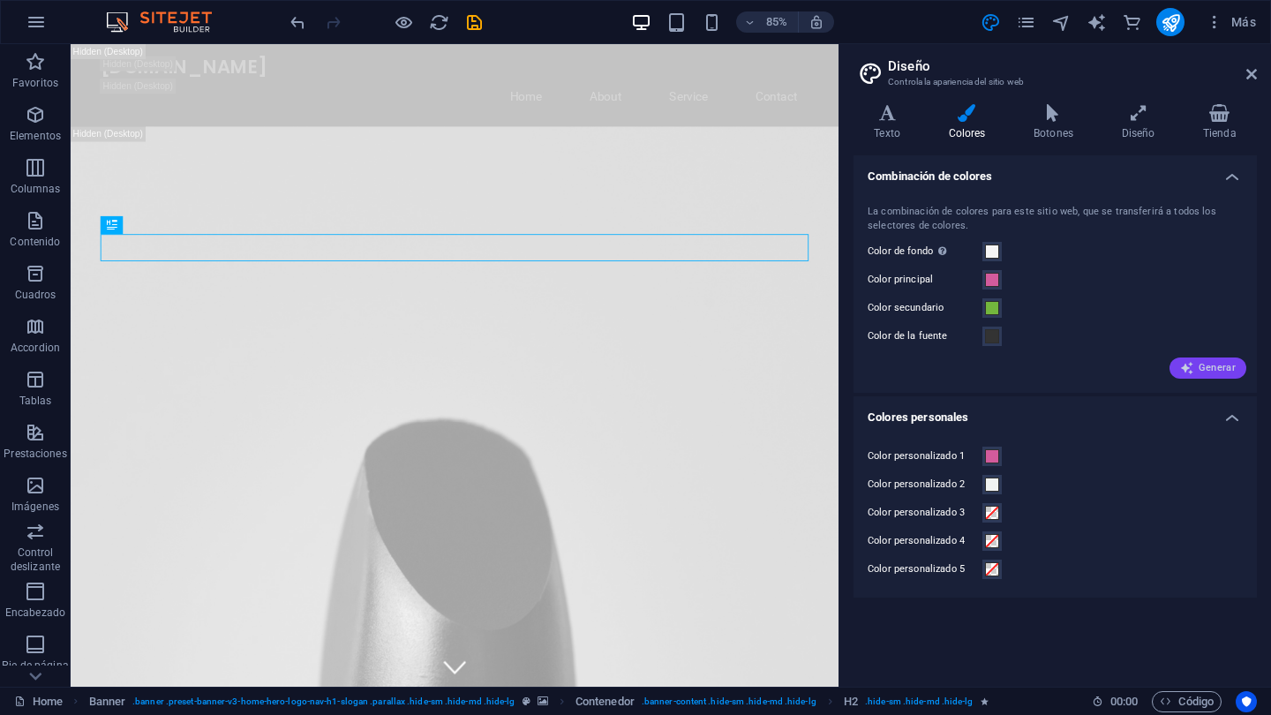
click at [1199, 362] on span "Generar" at bounding box center [1208, 368] width 56 height 14
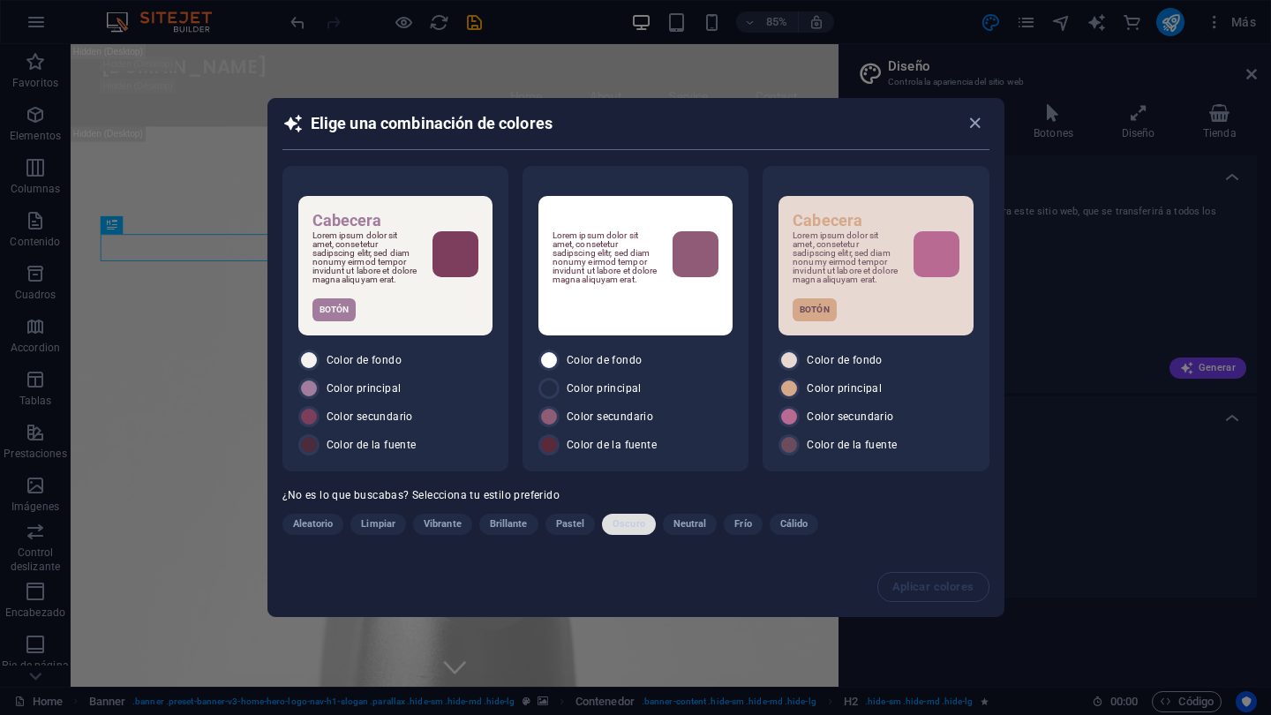
click at [634, 525] on span "Oscuro" at bounding box center [628, 524] width 33 height 21
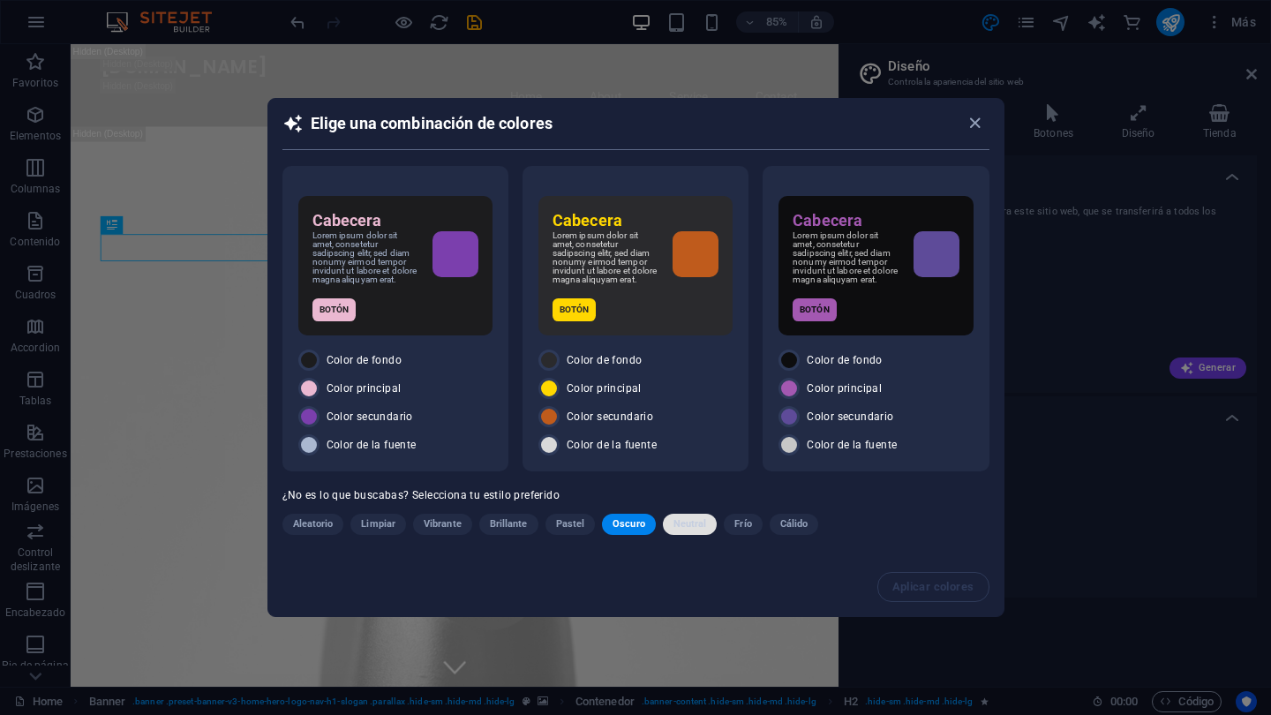
click at [688, 528] on span "Neutral" at bounding box center [690, 524] width 34 height 21
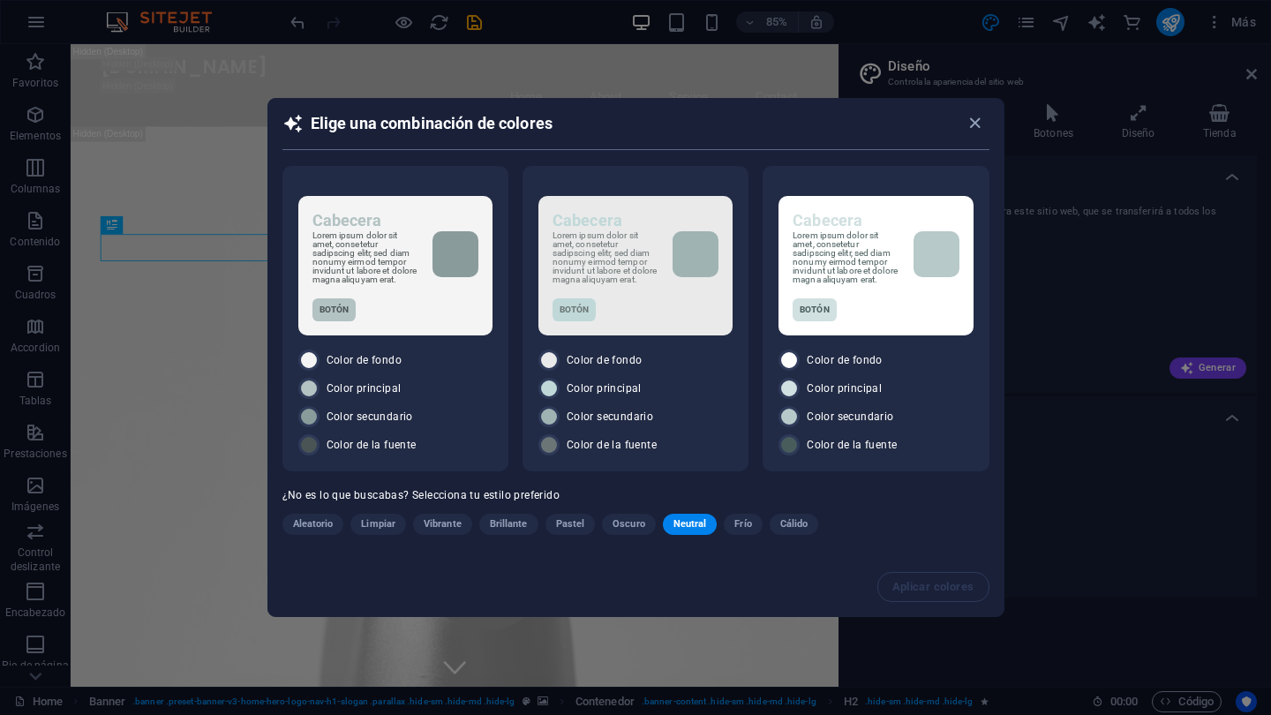
click at [687, 530] on span "Neutral" at bounding box center [690, 524] width 34 height 21
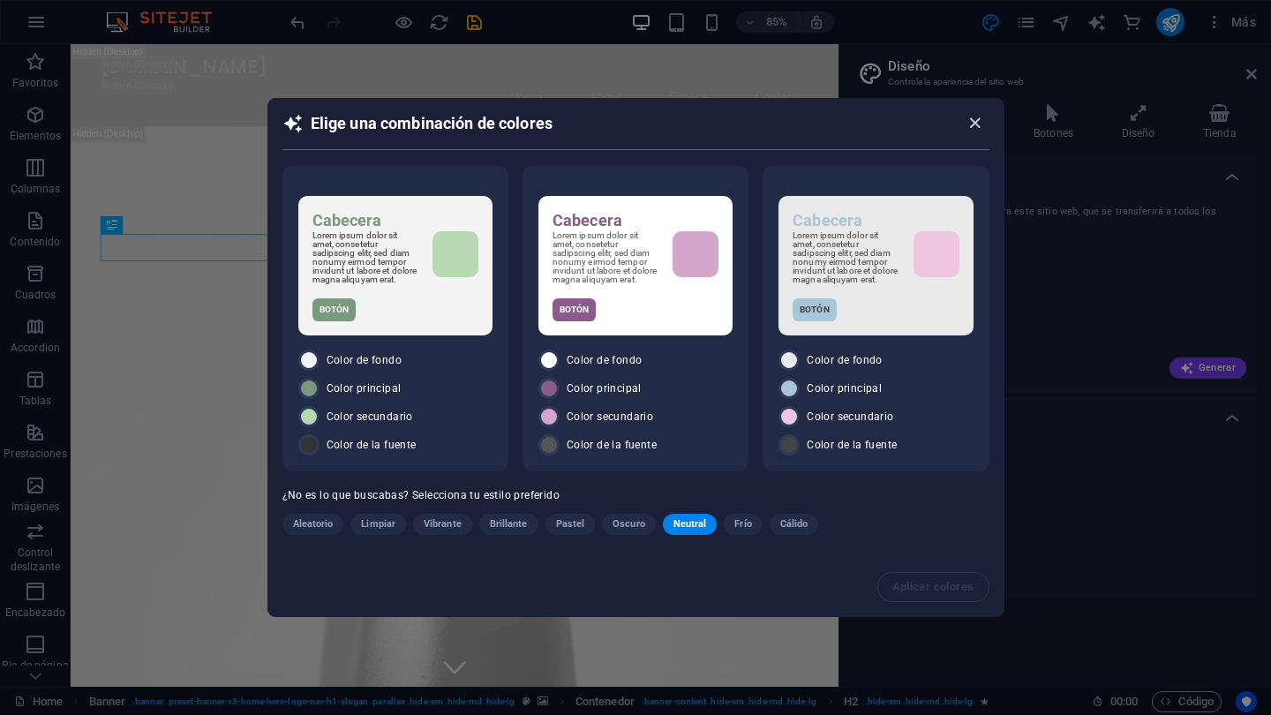
click at [974, 120] on icon "button" at bounding box center [975, 123] width 20 height 20
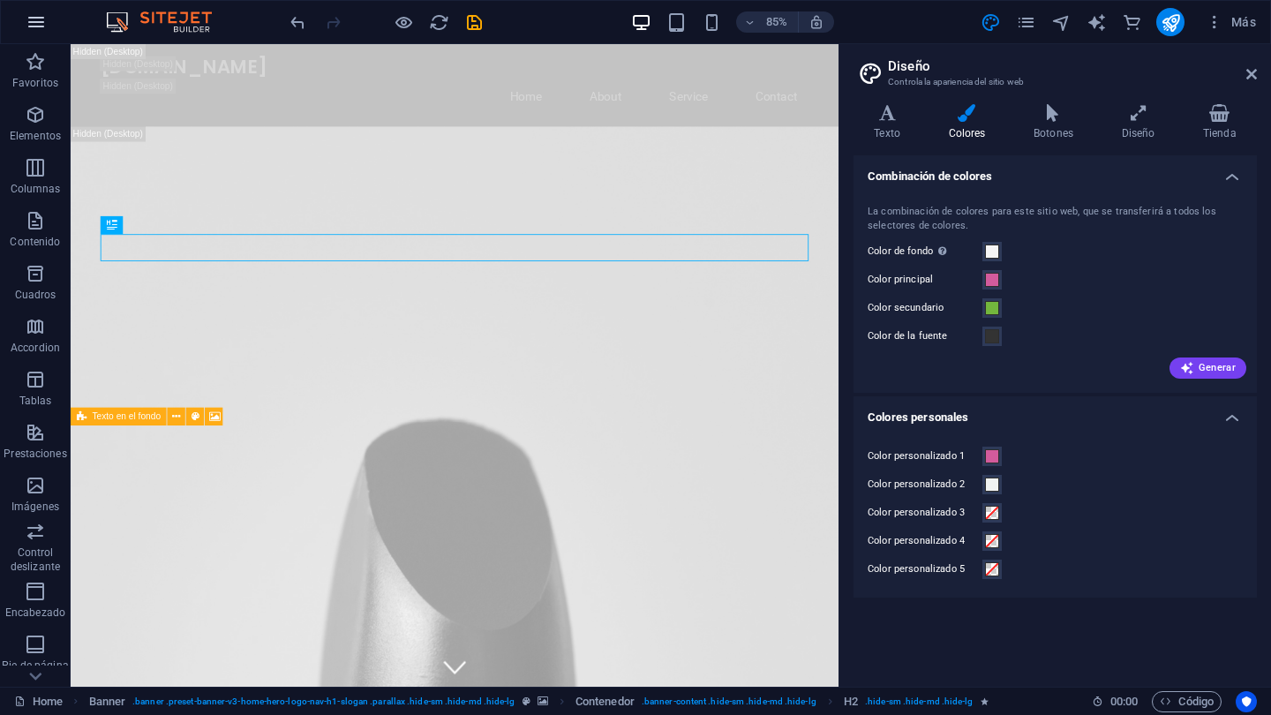
click at [42, 26] on icon "button" at bounding box center [36, 21] width 21 height 21
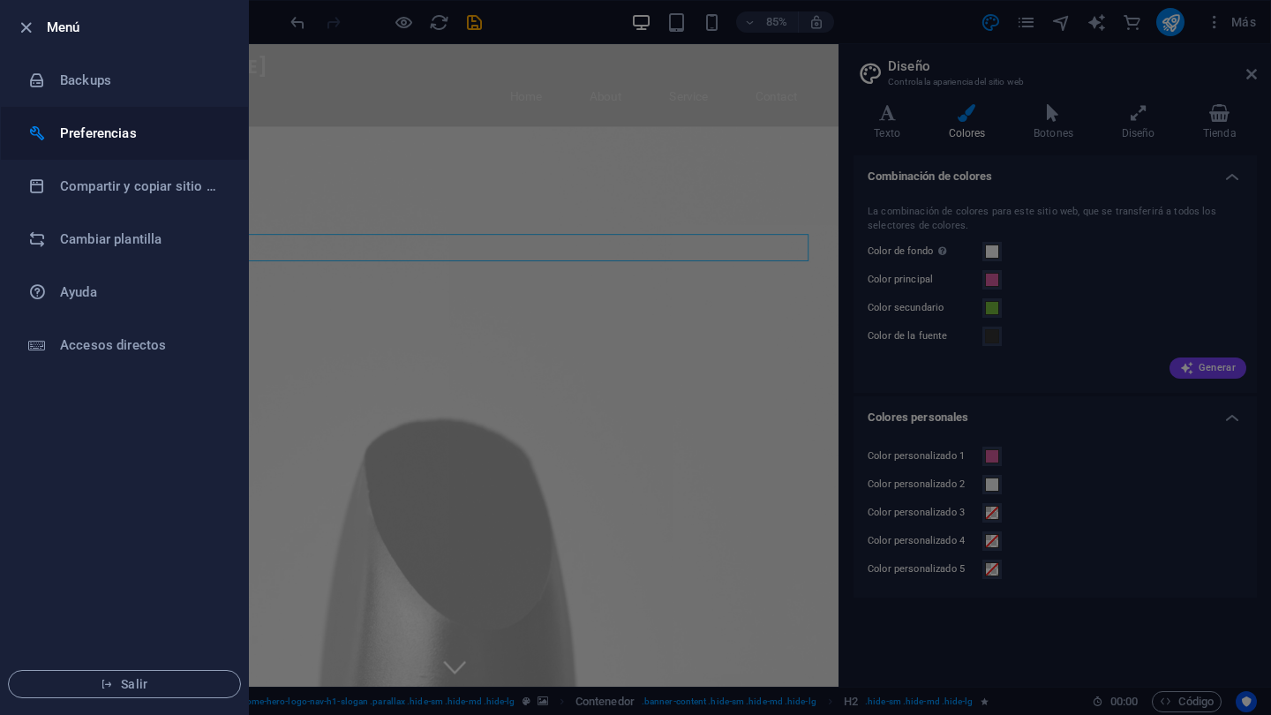
click at [86, 132] on h6 "Preferencias" at bounding box center [141, 133] width 163 height 21
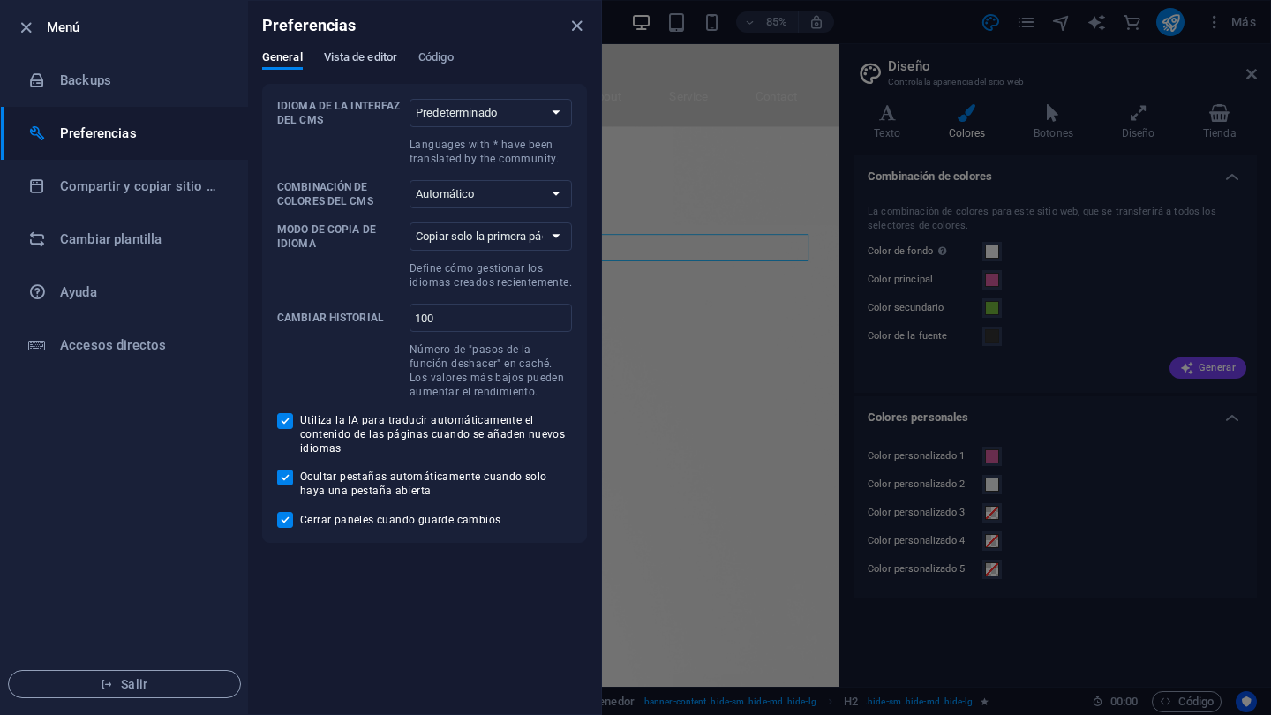
click at [354, 60] on span "Vista de editor" at bounding box center [360, 59] width 73 height 25
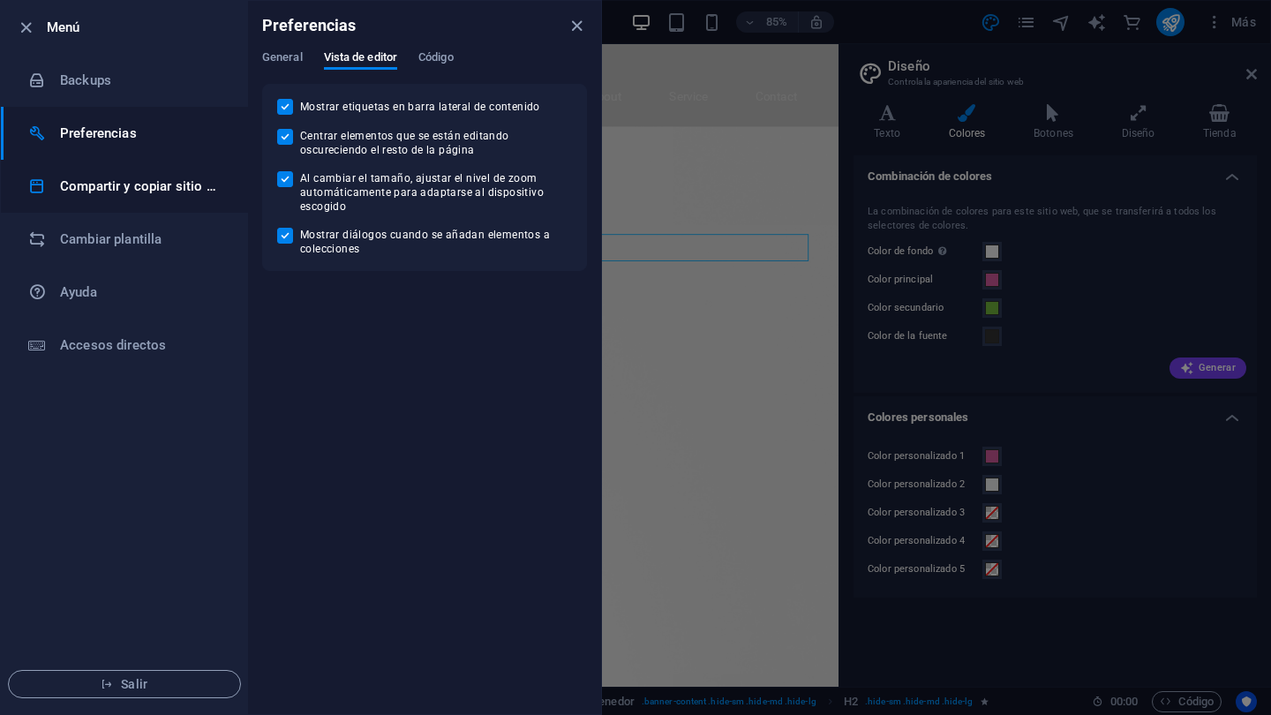
drag, startPoint x: 29, startPoint y: 28, endPoint x: 90, endPoint y: 199, distance: 181.7
click at [90, 200] on ul "Menú Backups Preferencias Compartir y copiar sitio web Cambiar plantilla Ayuda …" at bounding box center [124, 357] width 247 height 713
click at [108, 237] on h6 "Cambiar plantilla" at bounding box center [141, 239] width 163 height 21
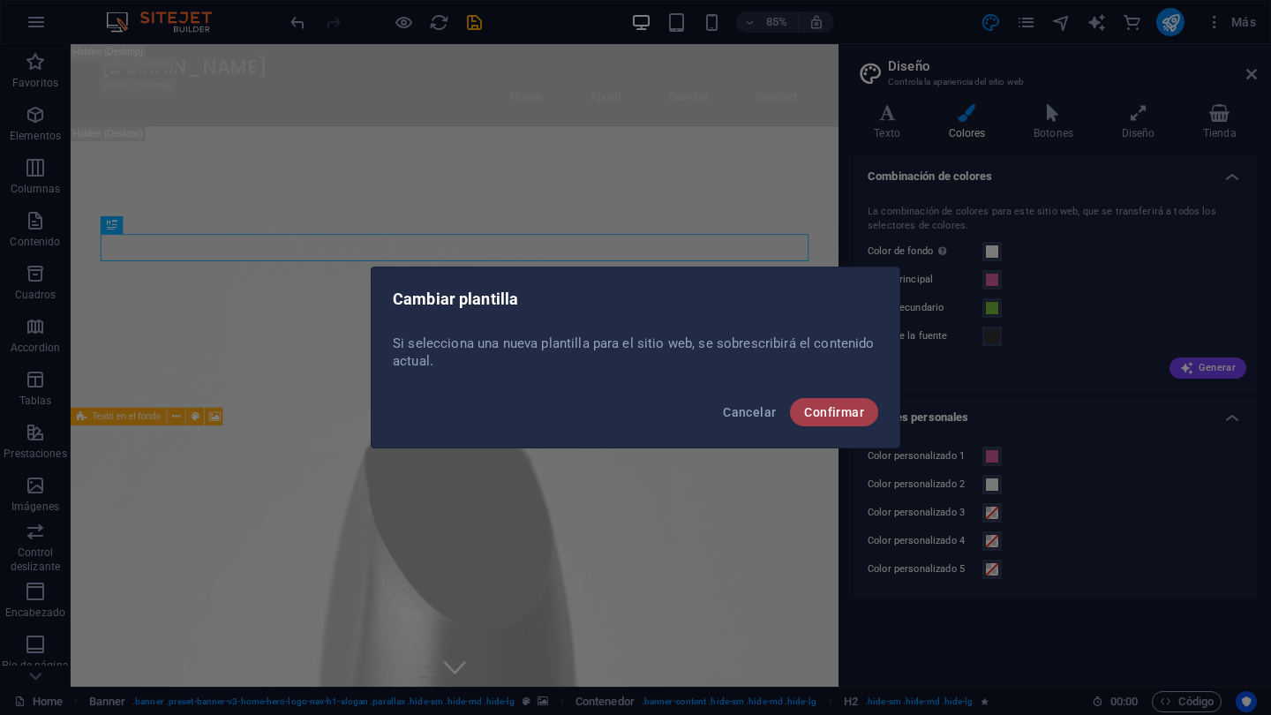
click at [842, 407] on span "Confirmar" at bounding box center [834, 412] width 60 height 14
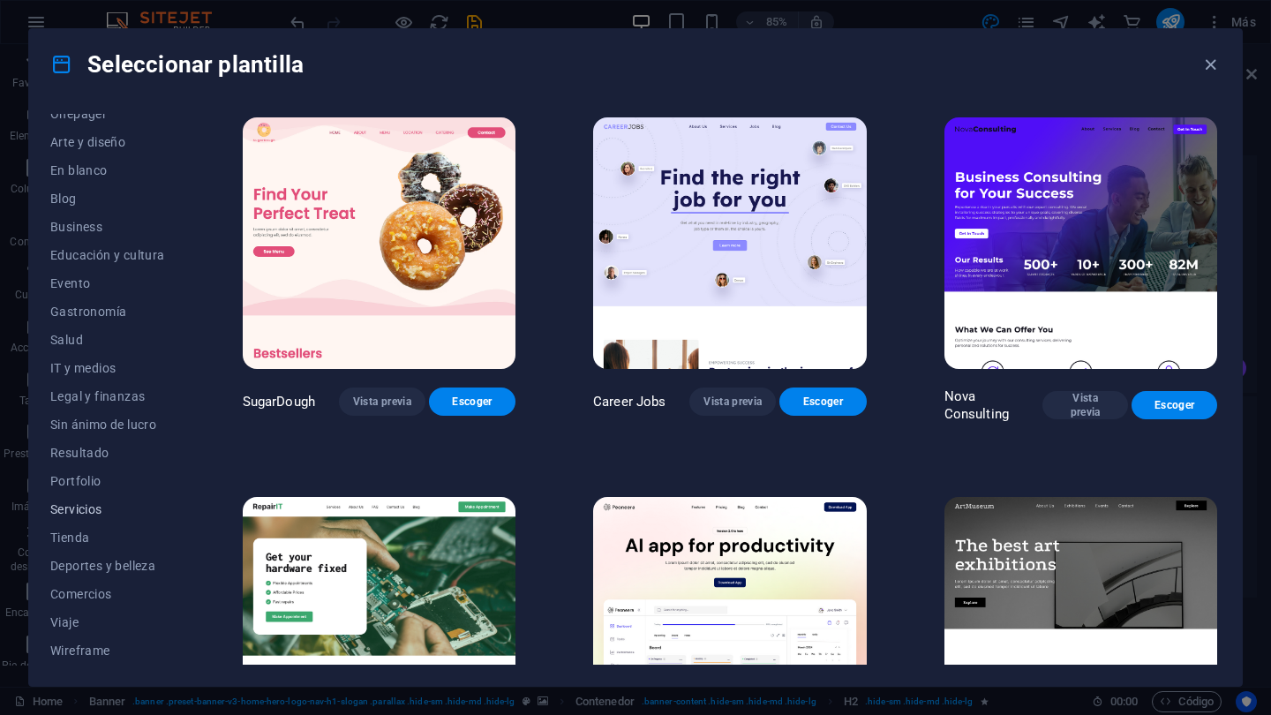
scroll to position [184, 0]
click at [97, 567] on span "Deportes y belleza" at bounding box center [107, 566] width 115 height 14
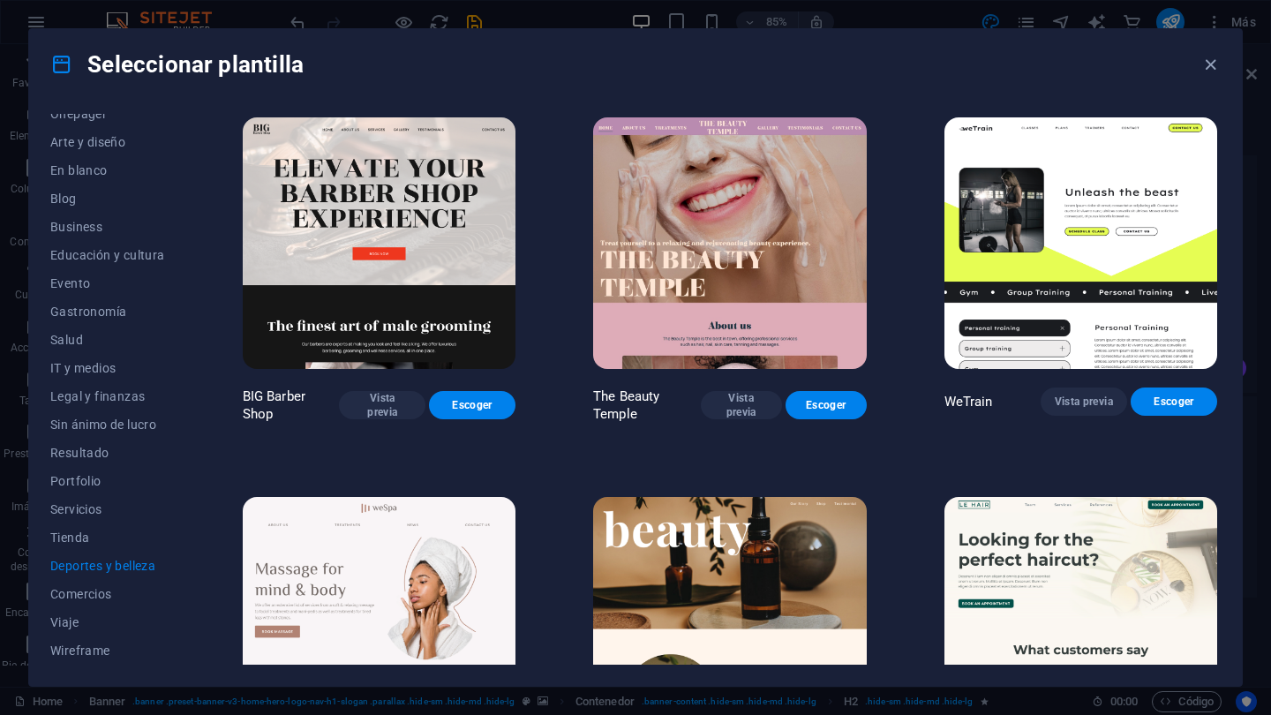
scroll to position [0, 0]
click at [393, 407] on span "Vista previa" at bounding box center [382, 405] width 58 height 28
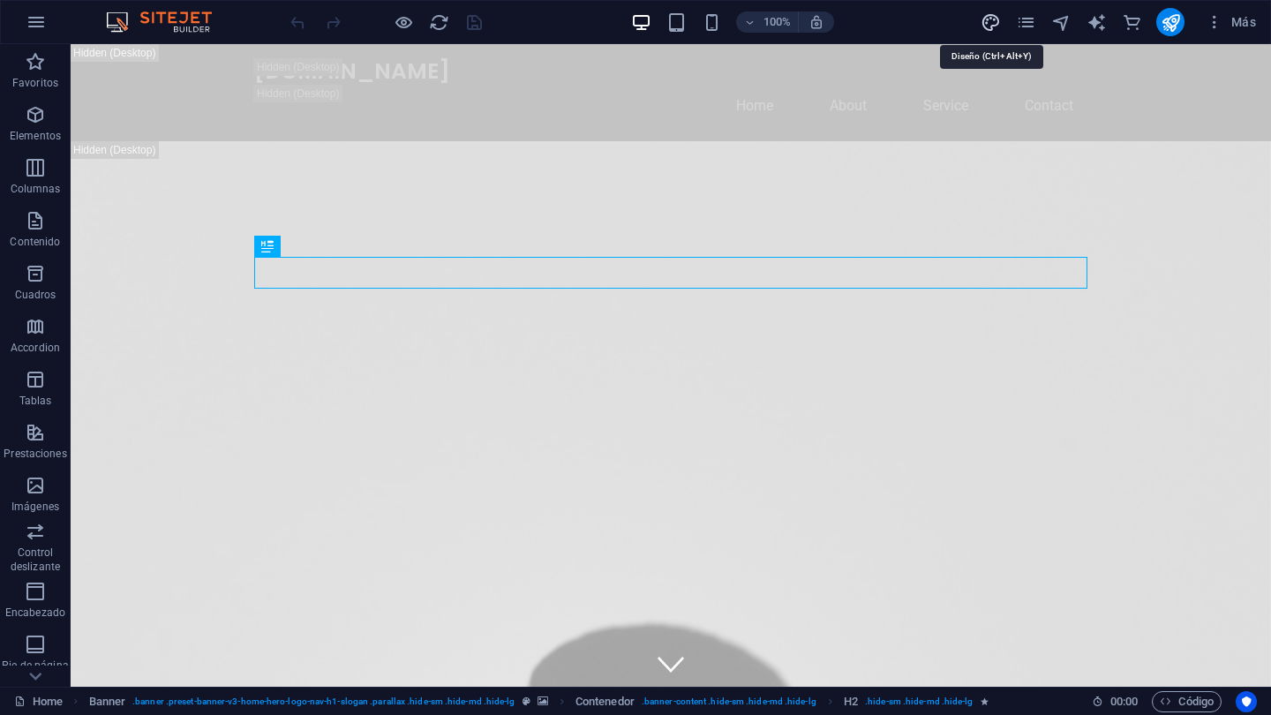
click at [993, 24] on icon "design" at bounding box center [990, 22] width 20 height 20
select select "px"
select select "200"
select select "px"
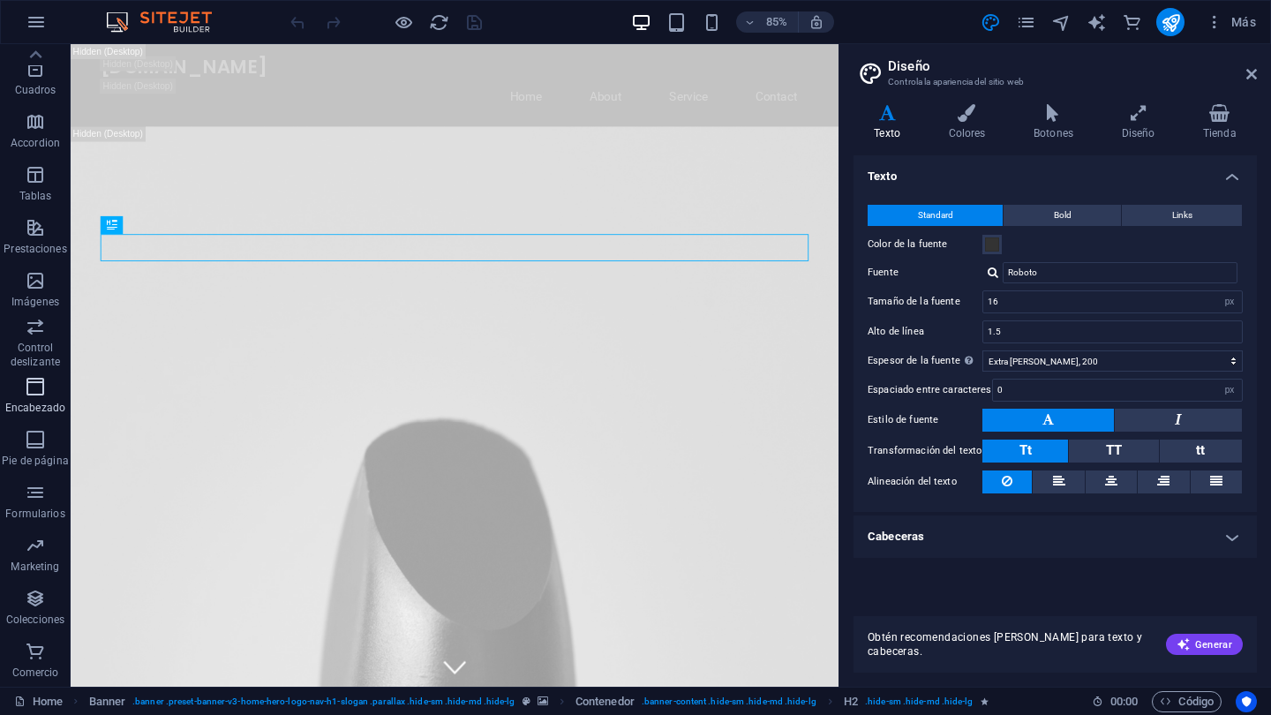
scroll to position [205, 0]
click at [39, 52] on icon at bounding box center [35, 54] width 25 height 25
click at [39, 19] on icon "button" at bounding box center [36, 21] width 21 height 21
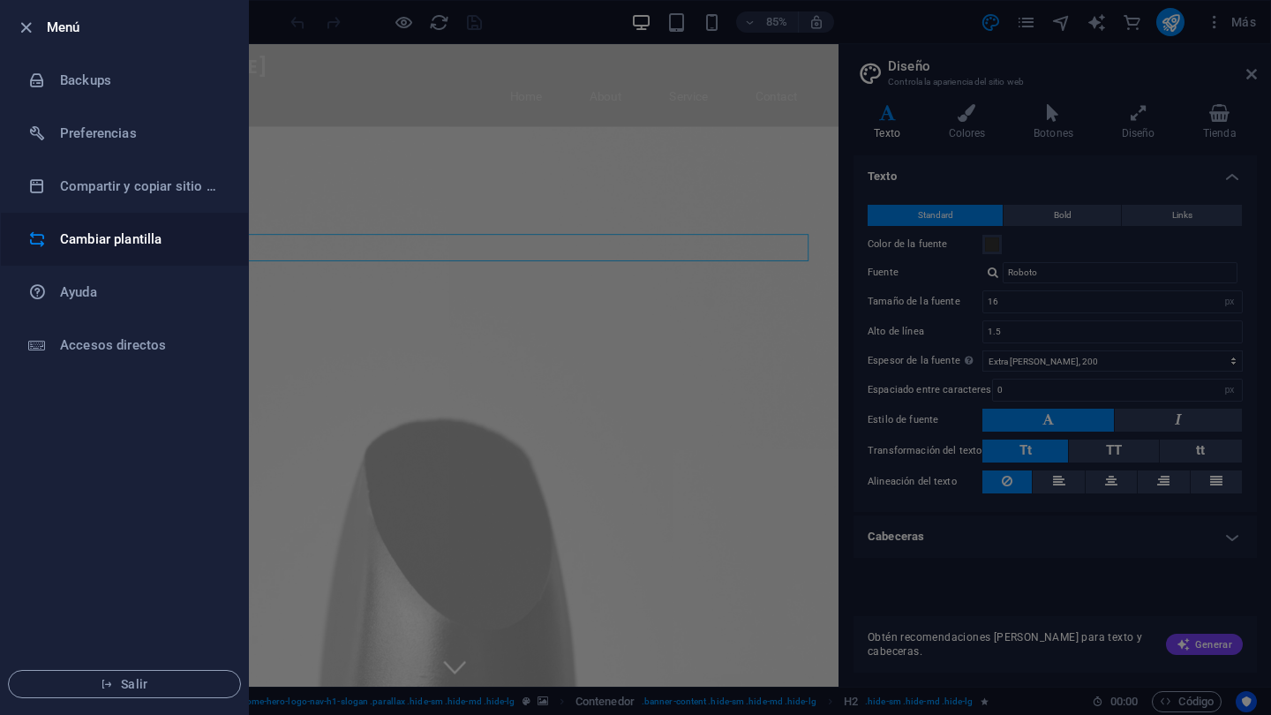
click at [109, 244] on h6 "Cambiar plantilla" at bounding box center [141, 239] width 163 height 21
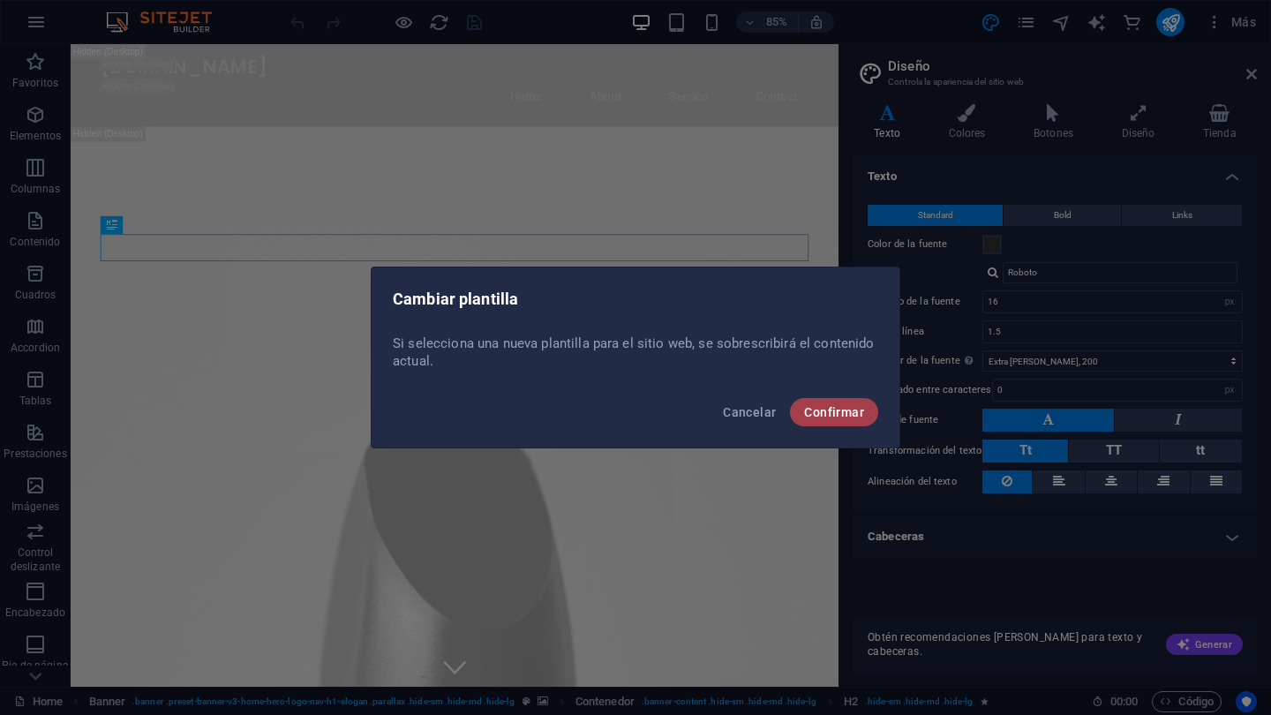
click at [848, 414] on span "Confirmar" at bounding box center [834, 412] width 60 height 14
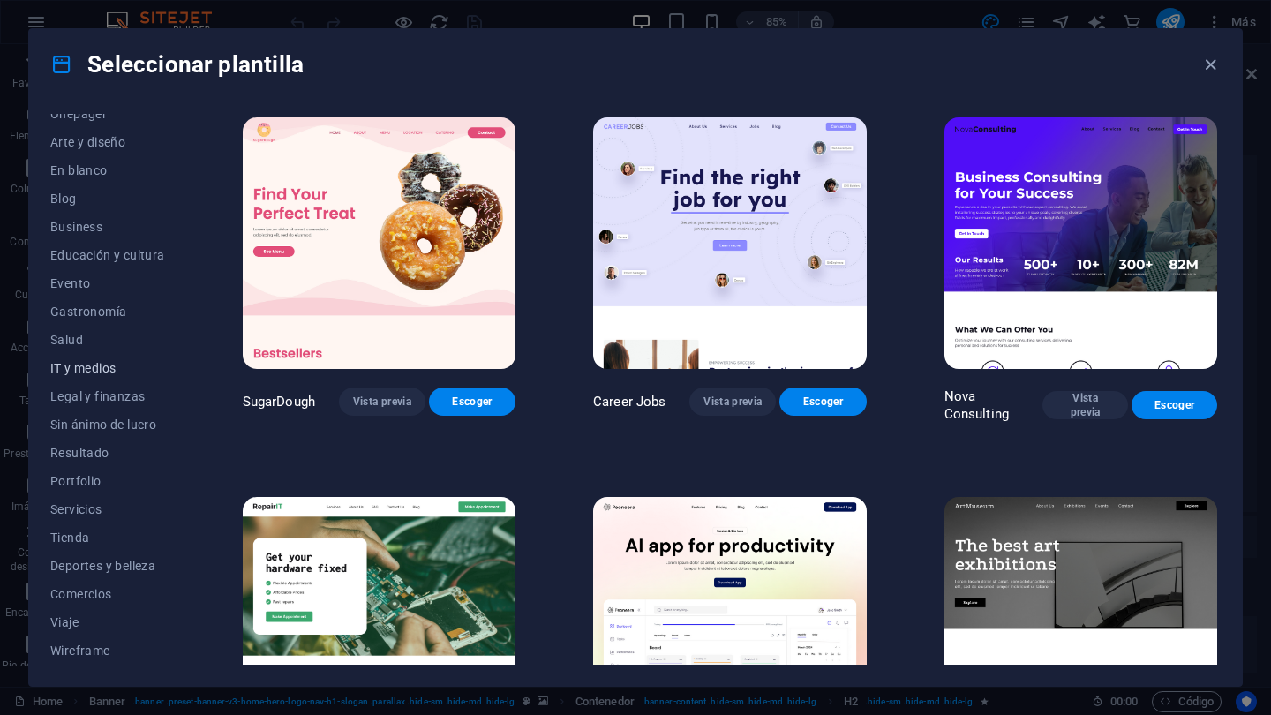
scroll to position [184, 0]
click at [81, 341] on span "Salud" at bounding box center [107, 340] width 115 height 14
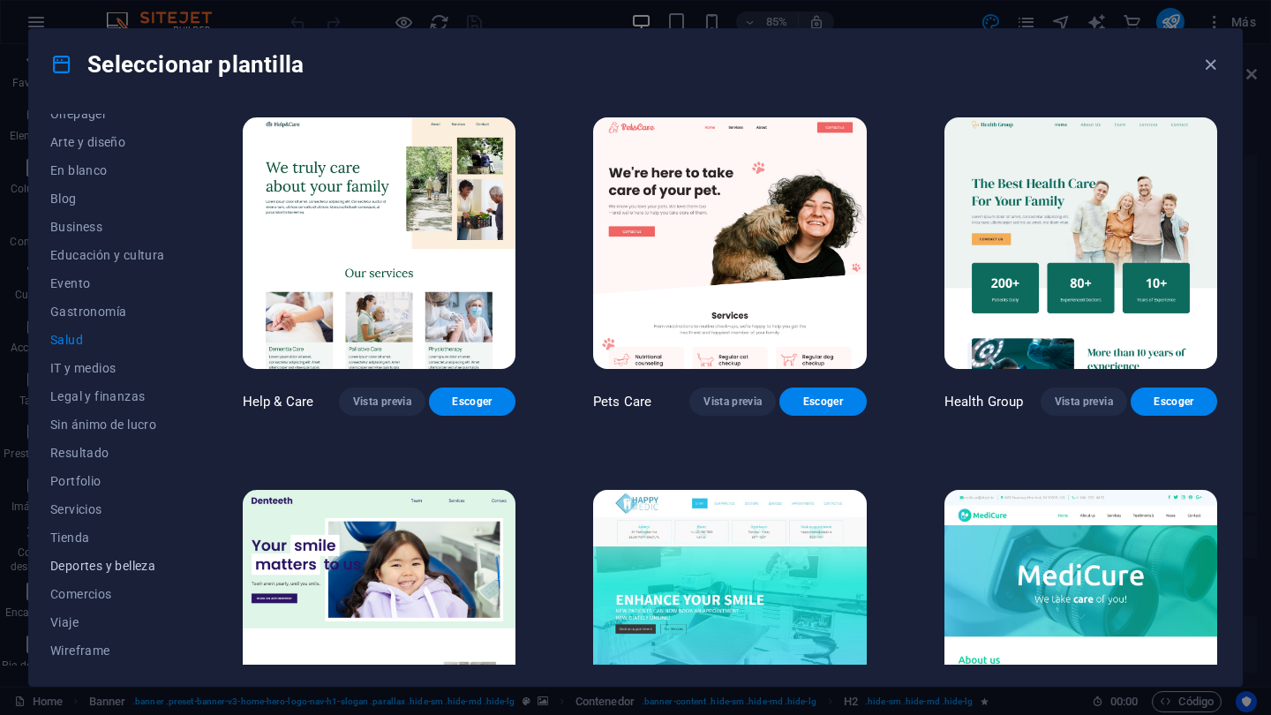
click at [101, 570] on span "Deportes y belleza" at bounding box center [107, 566] width 115 height 14
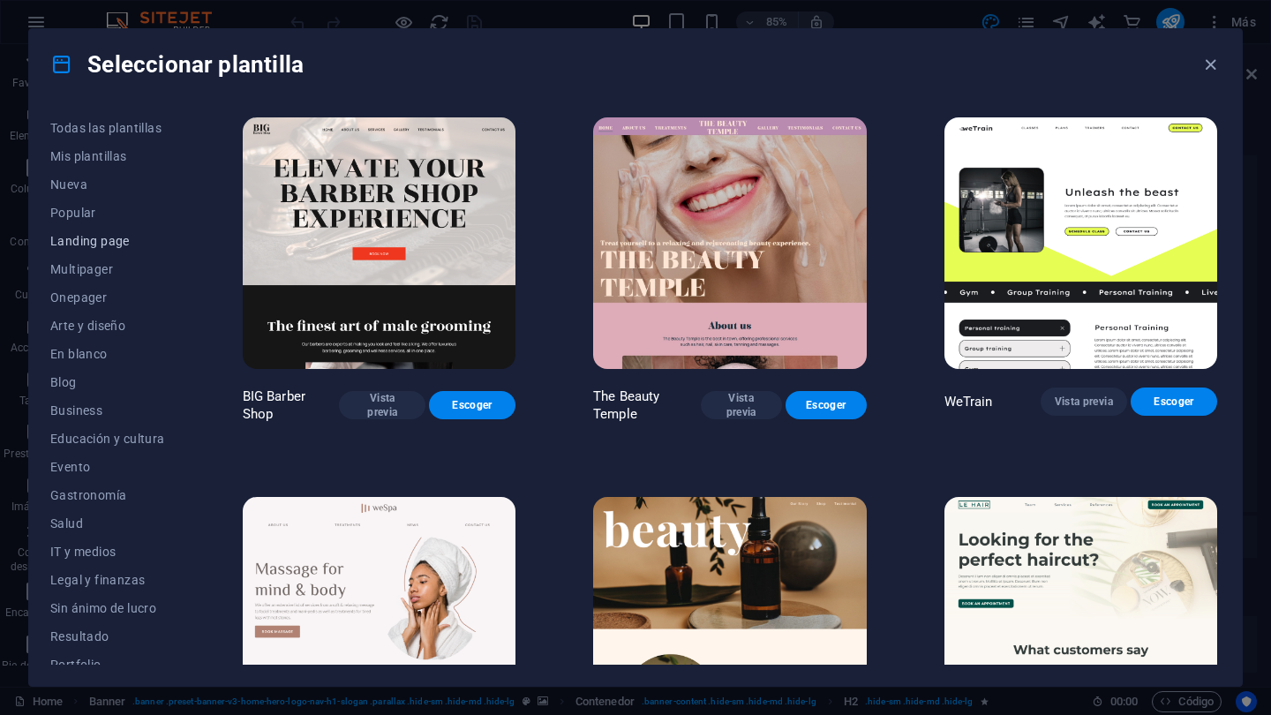
scroll to position [0, 0]
click at [107, 130] on span "Todas las plantillas" at bounding box center [107, 128] width 115 height 14
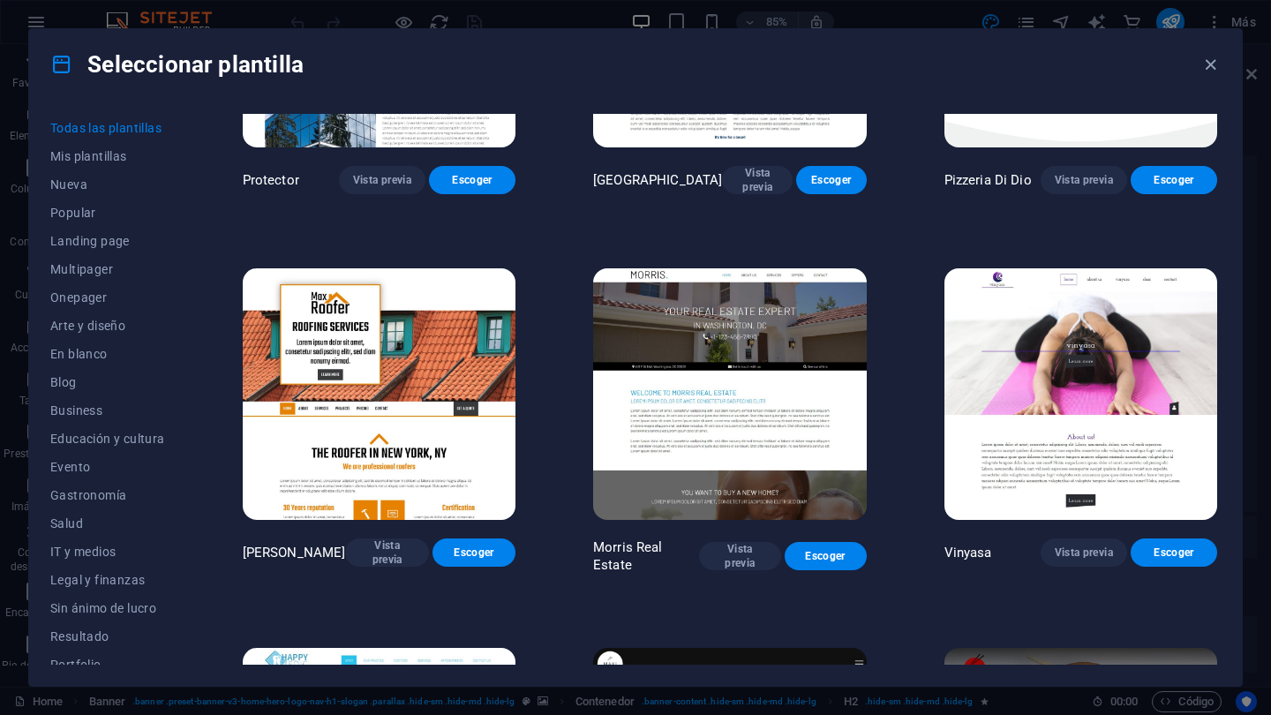
scroll to position [8843, 0]
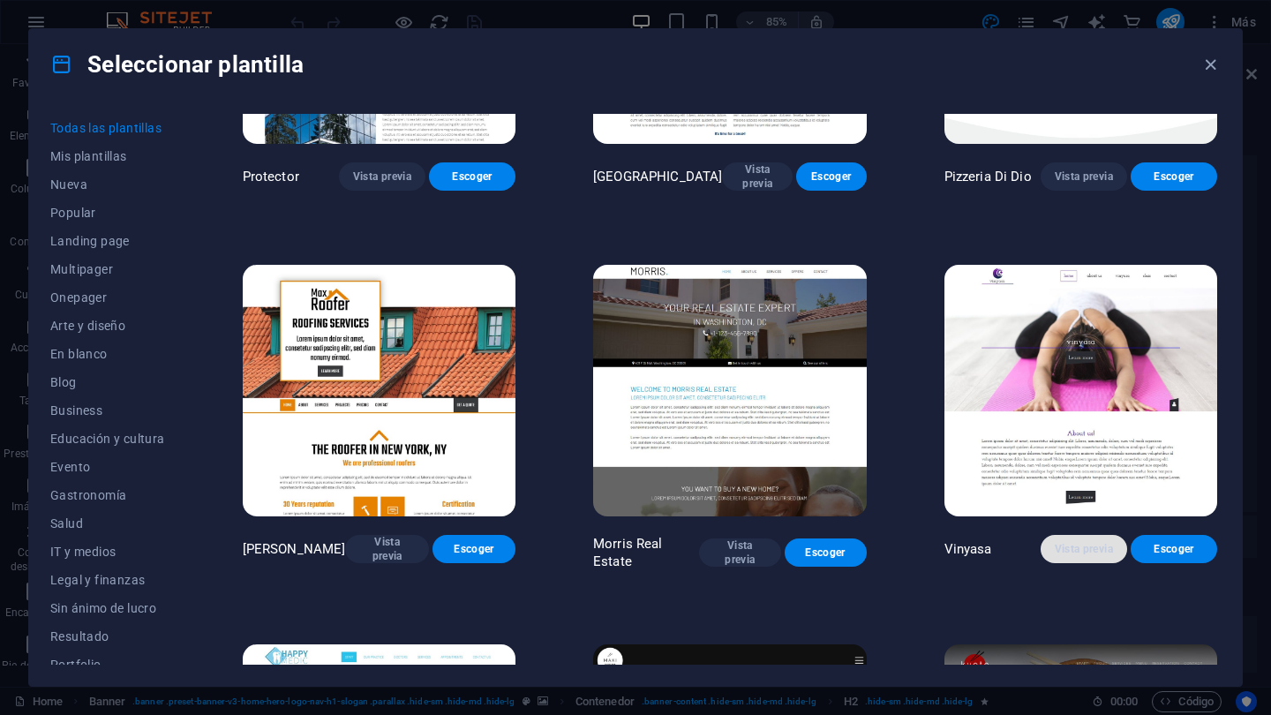
click at [1074, 542] on span "Vista previa" at bounding box center [1084, 549] width 58 height 14
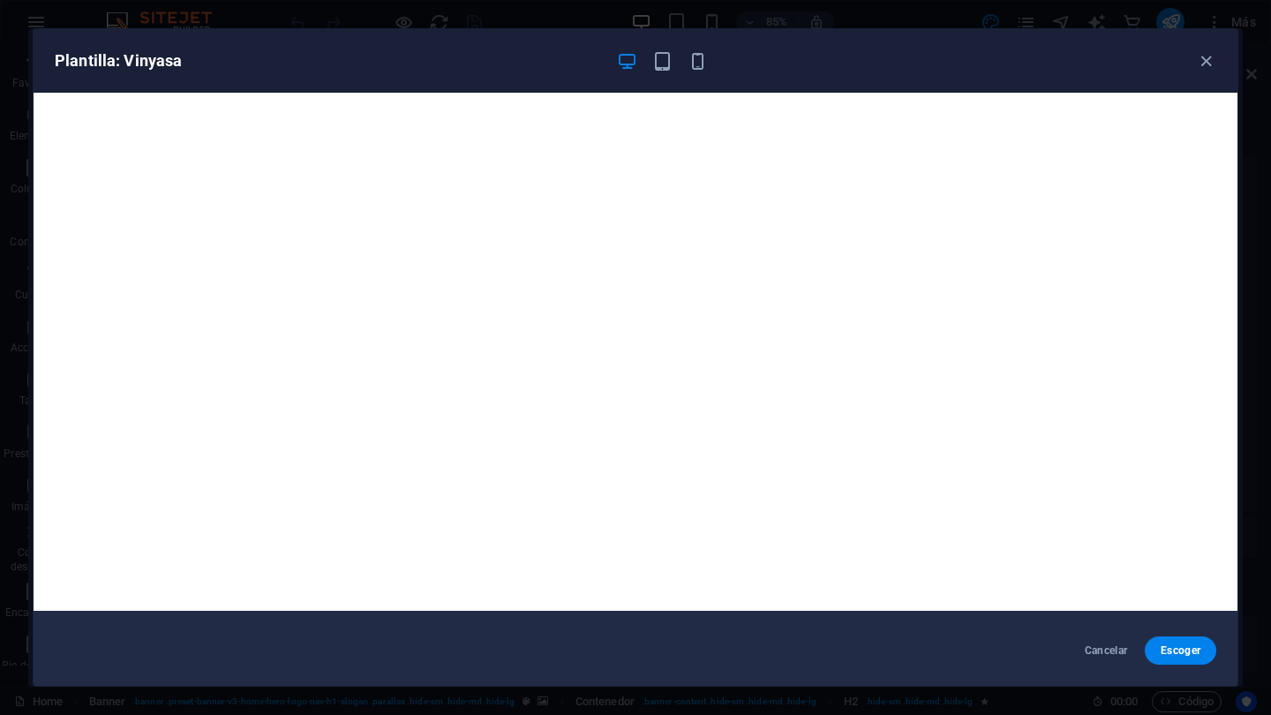
scroll to position [4, 0]
click at [1103, 647] on span "Cancelar" at bounding box center [1106, 650] width 43 height 14
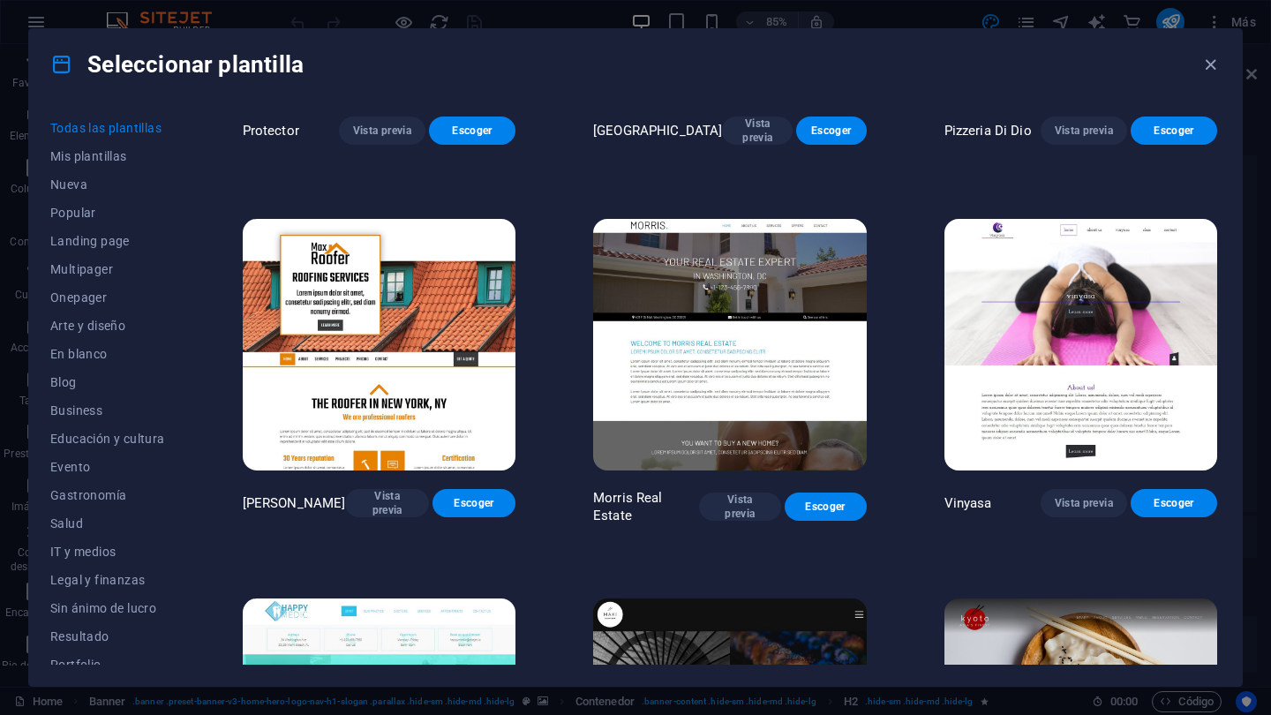
scroll to position [8891, 0]
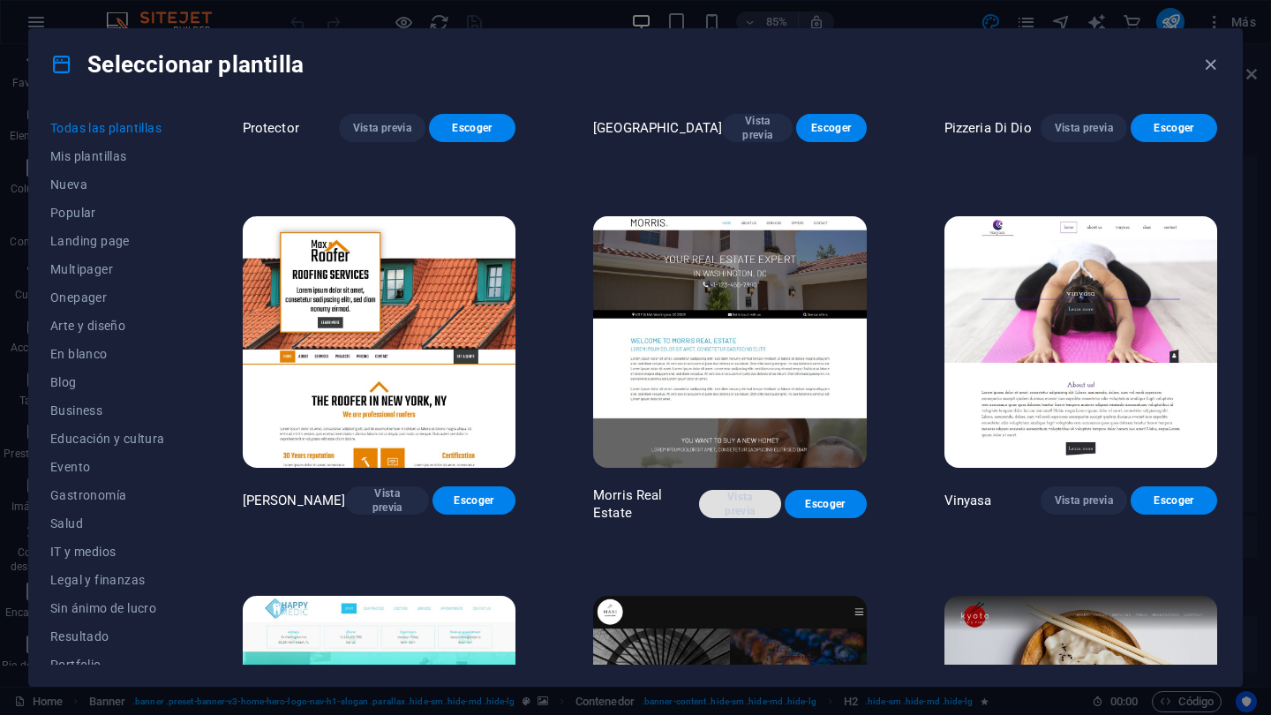
click at [743, 490] on span "Vista previa" at bounding box center [740, 504] width 54 height 28
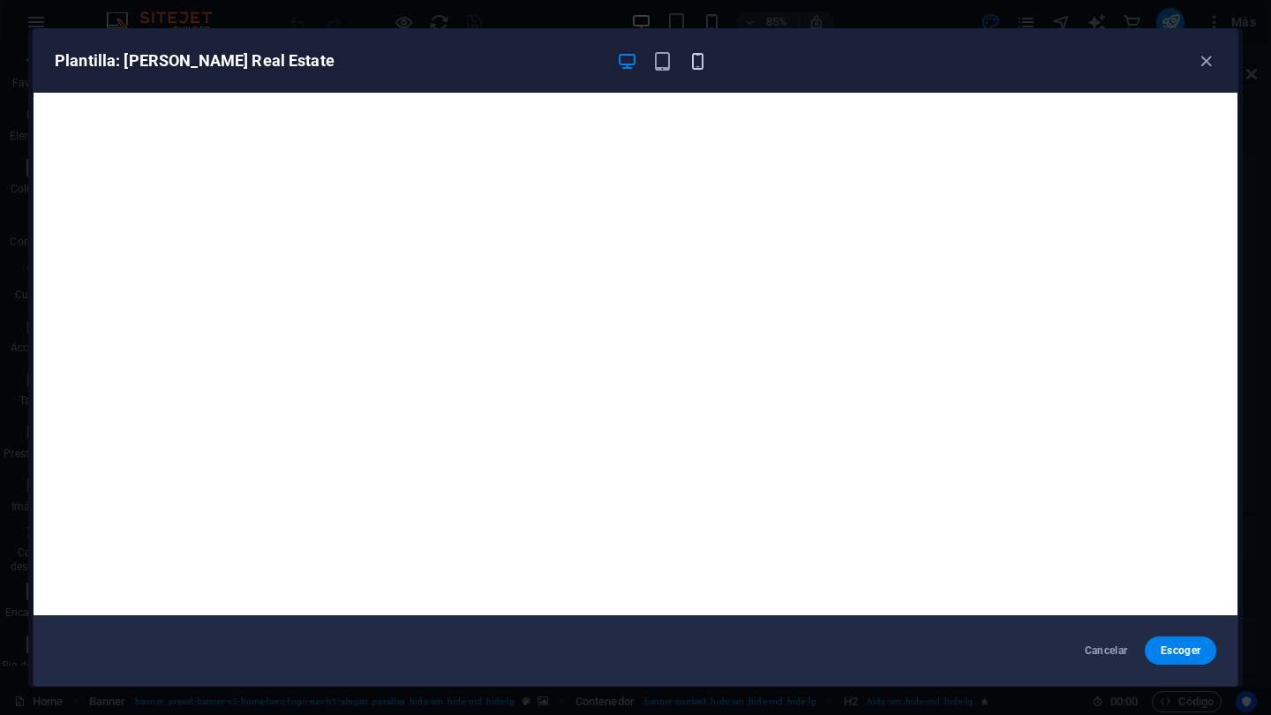
click at [701, 61] on icon "button" at bounding box center [697, 61] width 20 height 20
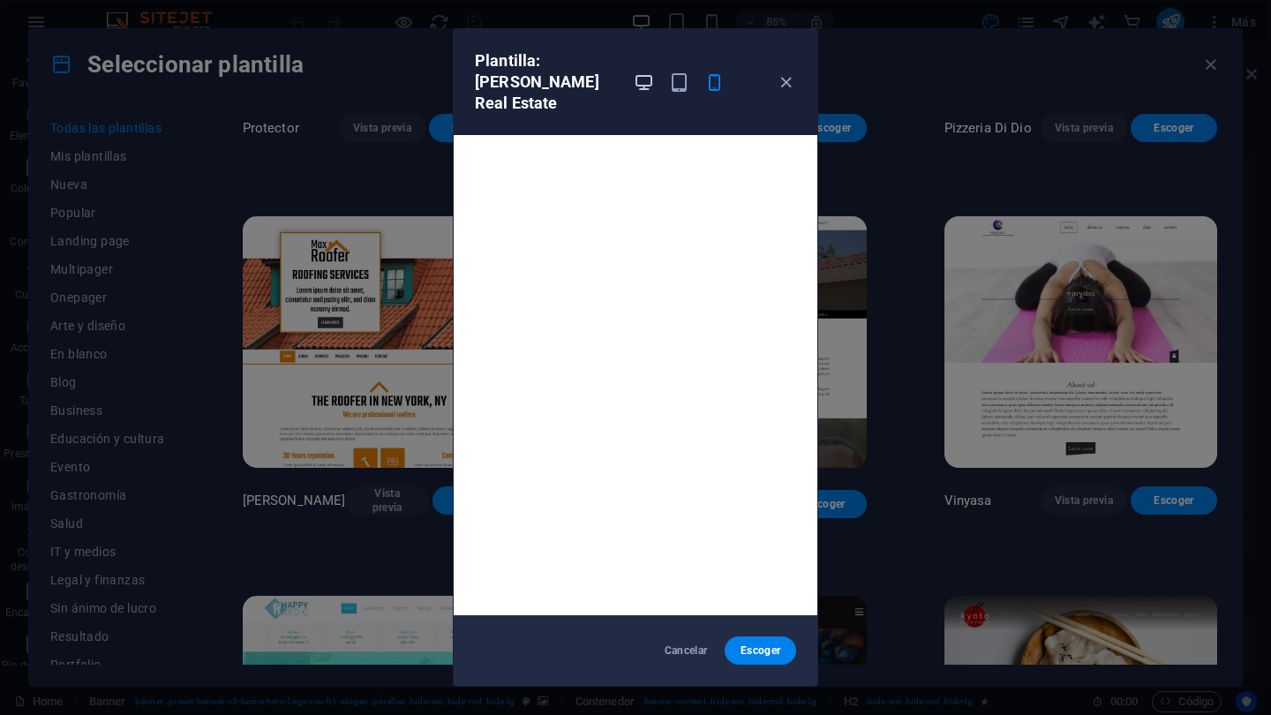
click at [646, 72] on icon "button" at bounding box center [644, 82] width 20 height 20
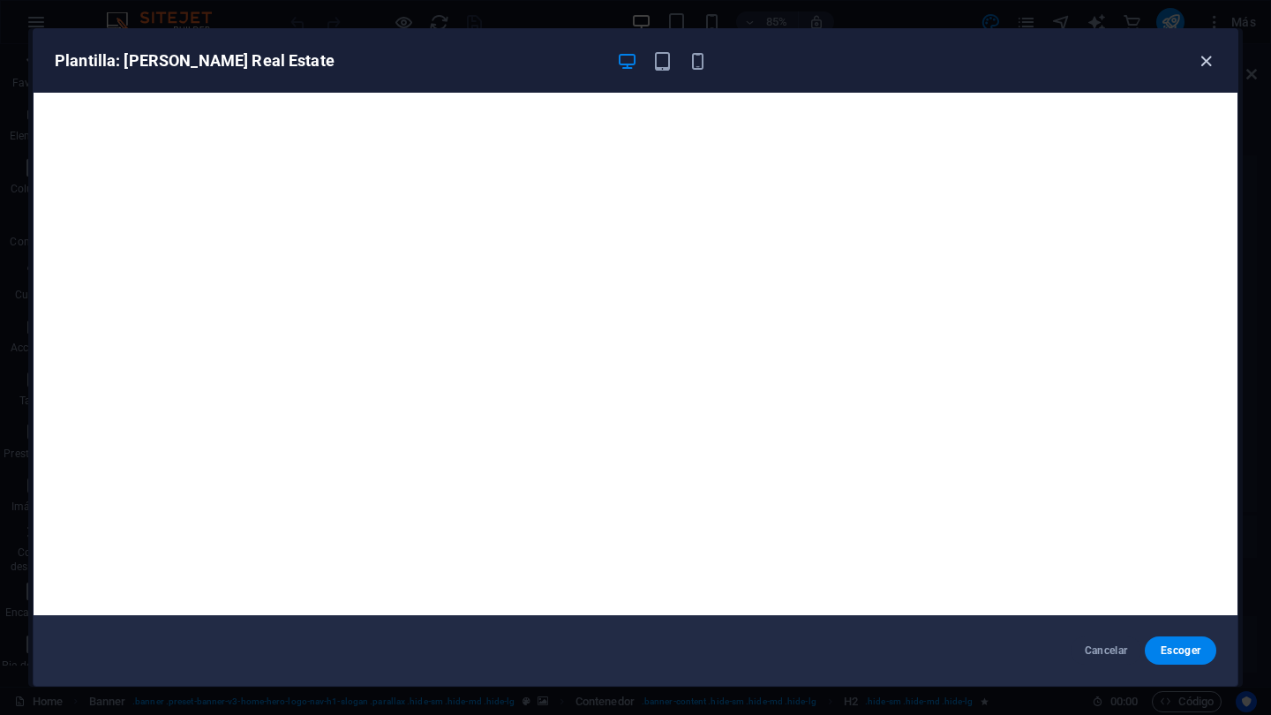
click at [1209, 62] on icon "button" at bounding box center [1206, 61] width 20 height 20
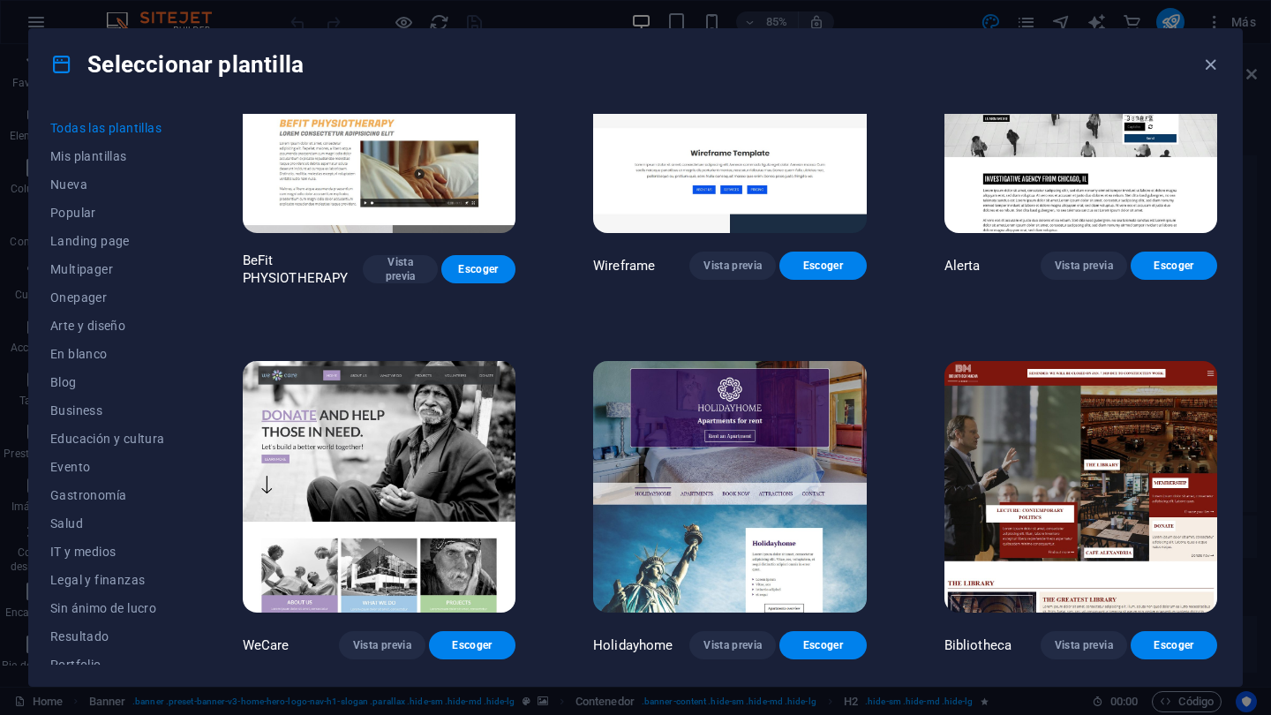
scroll to position [10625, 0]
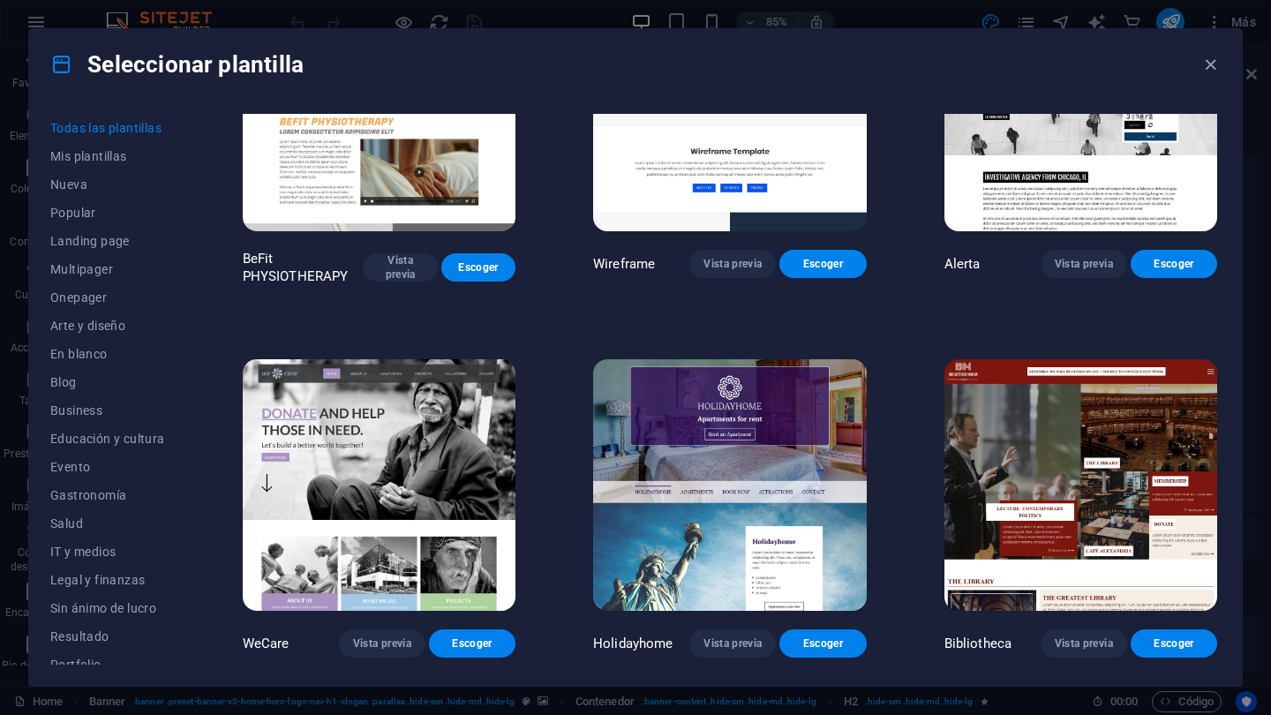
click at [413, 470] on img at bounding box center [379, 485] width 273 height 252
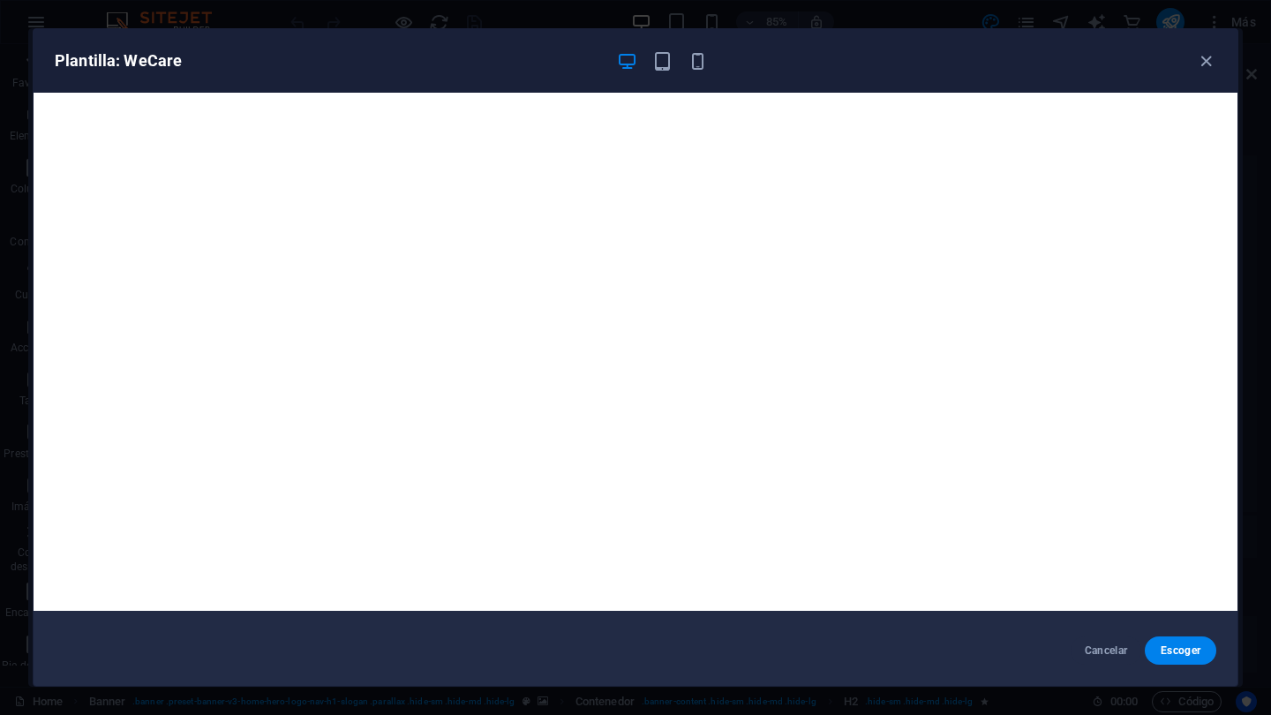
scroll to position [0, 0]
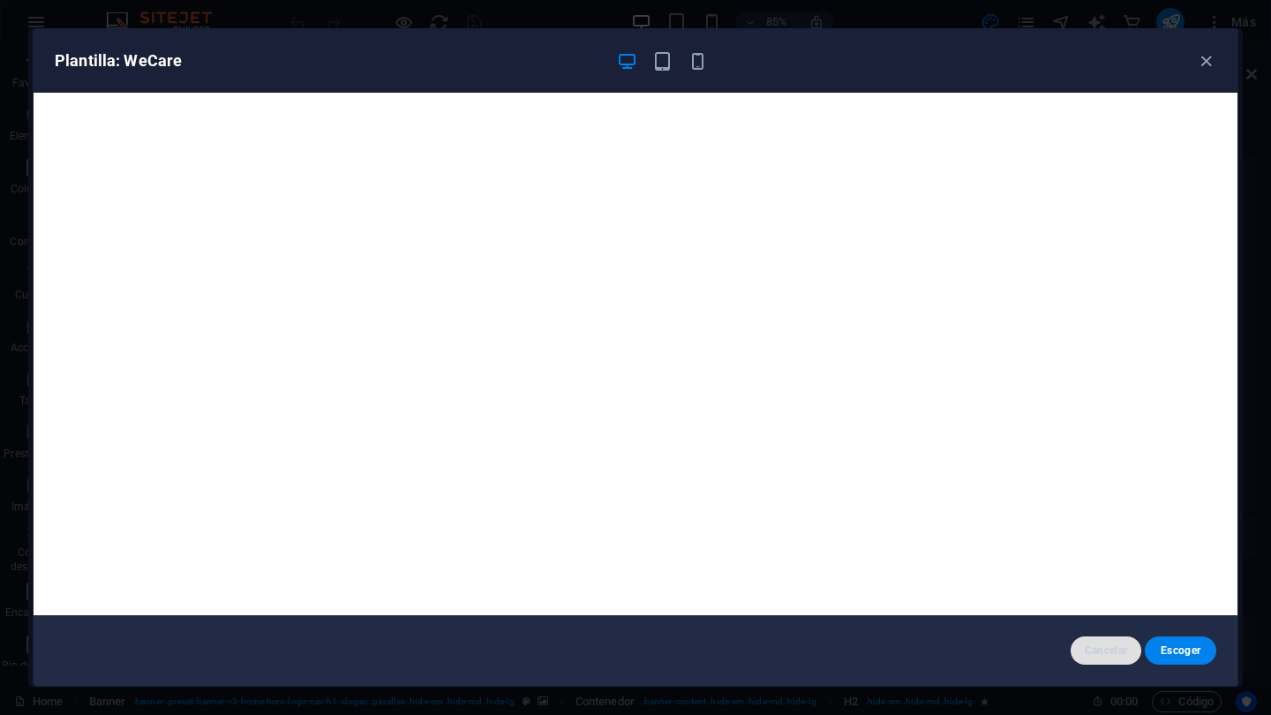
click at [1110, 650] on span "Cancelar" at bounding box center [1106, 650] width 43 height 14
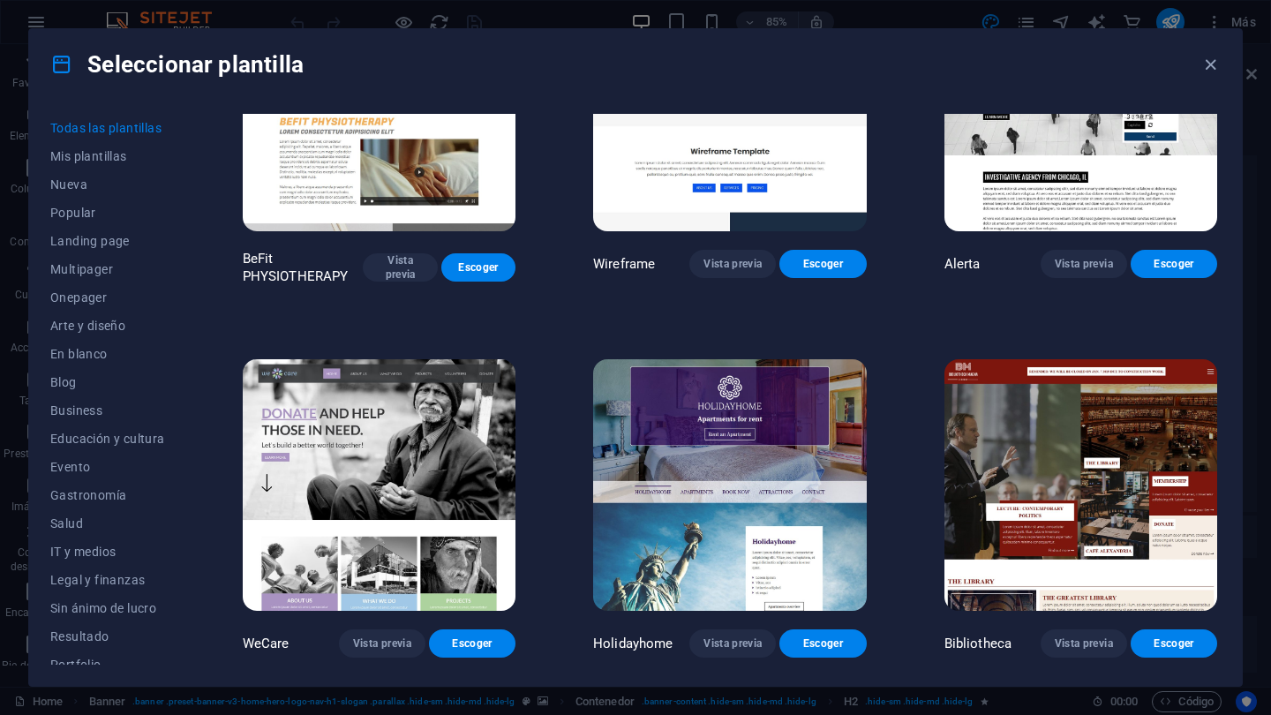
click at [776, 438] on img at bounding box center [729, 485] width 273 height 252
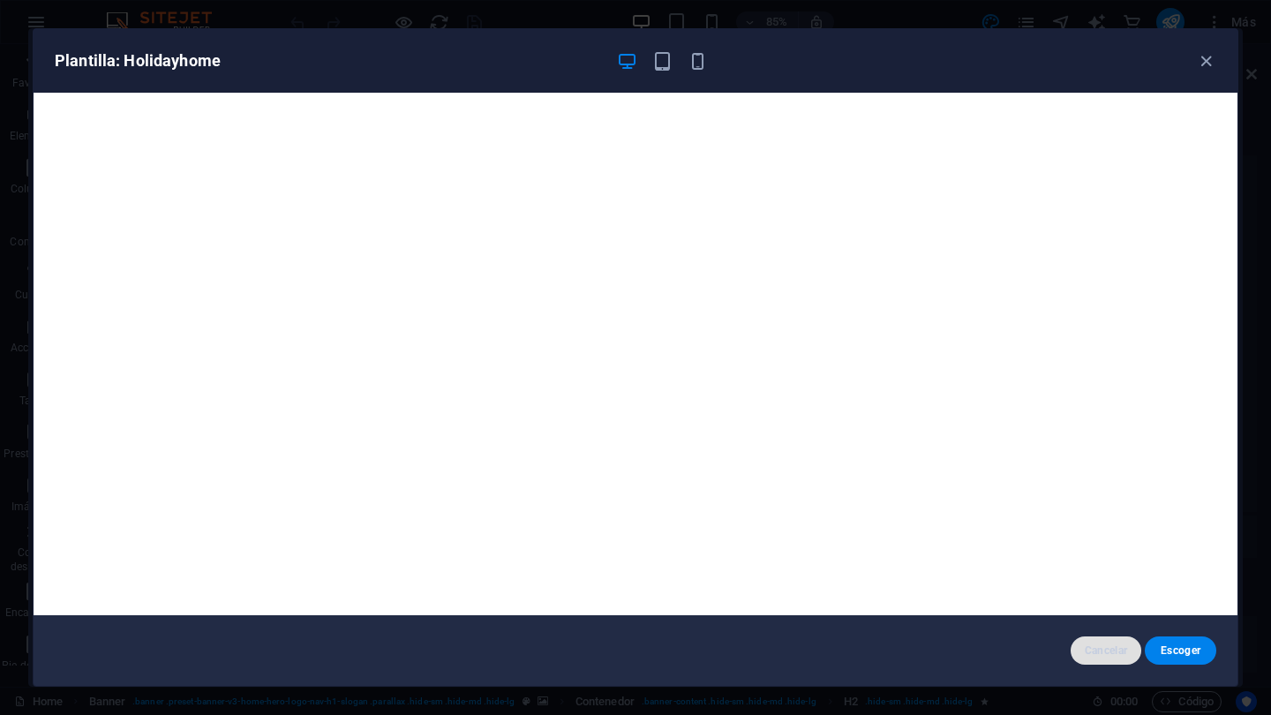
click at [1102, 652] on span "Cancelar" at bounding box center [1106, 650] width 43 height 14
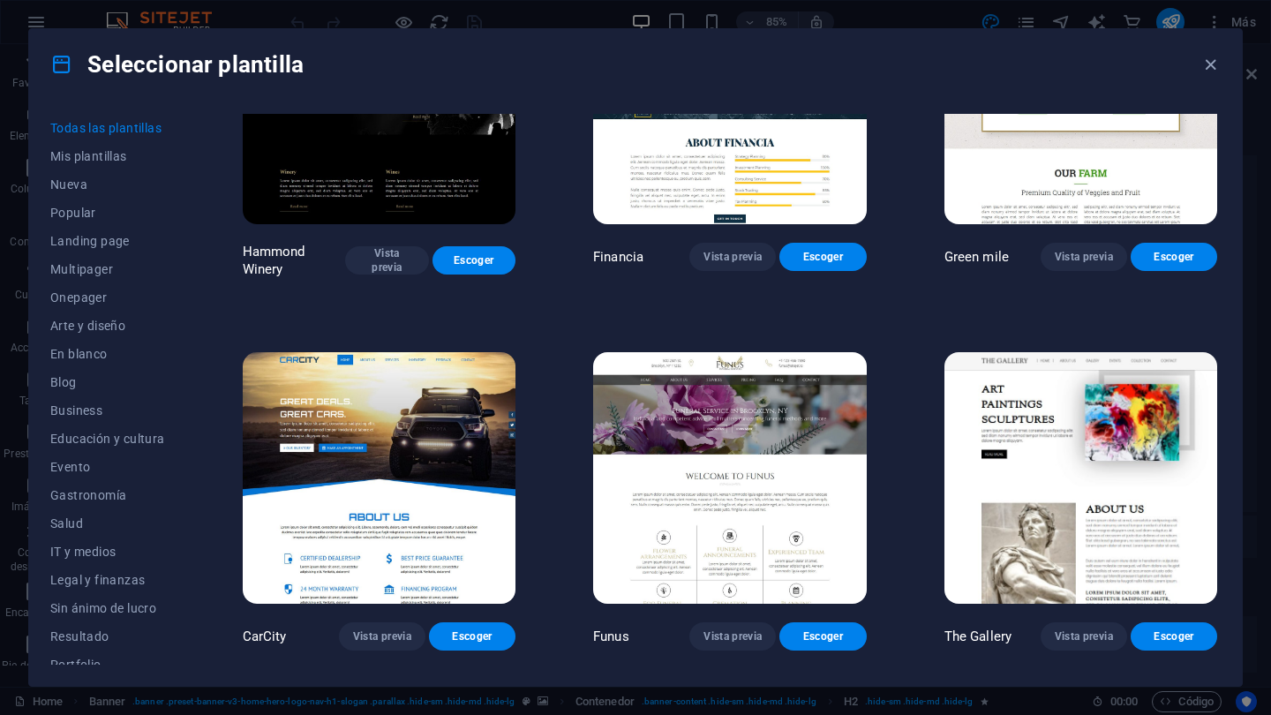
scroll to position [12138, 0]
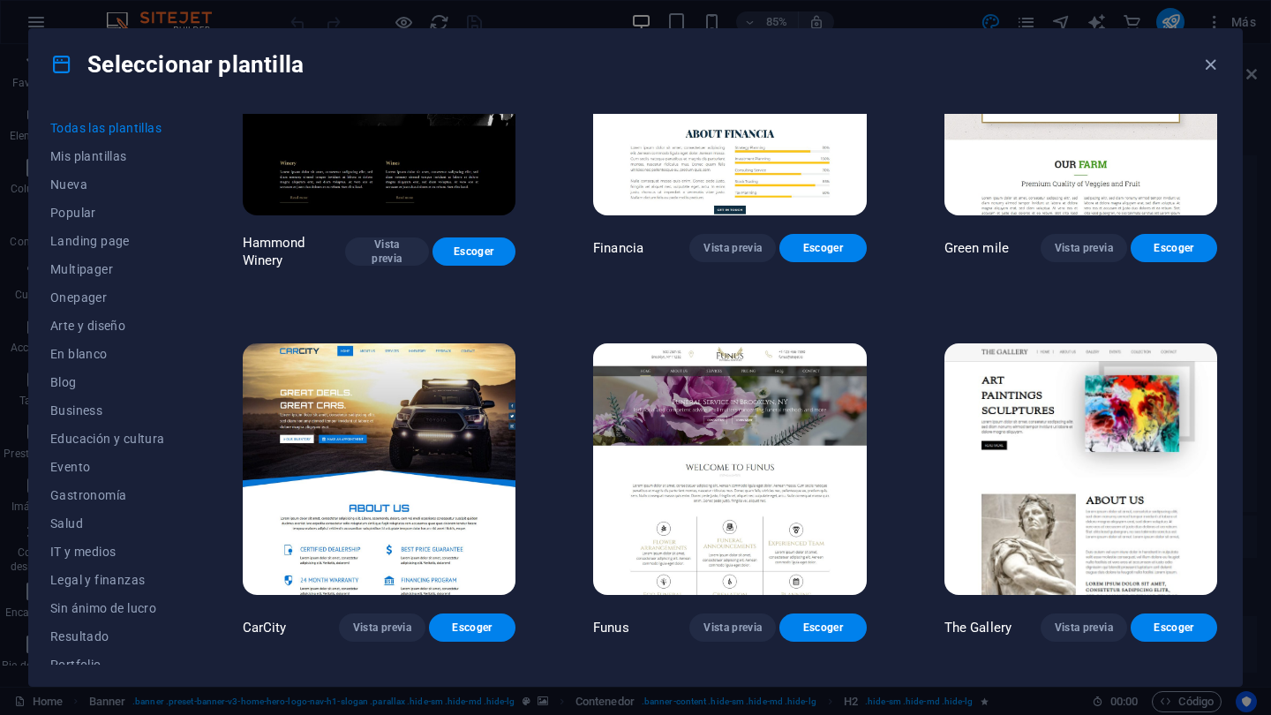
click at [732, 387] on img at bounding box center [729, 469] width 273 height 252
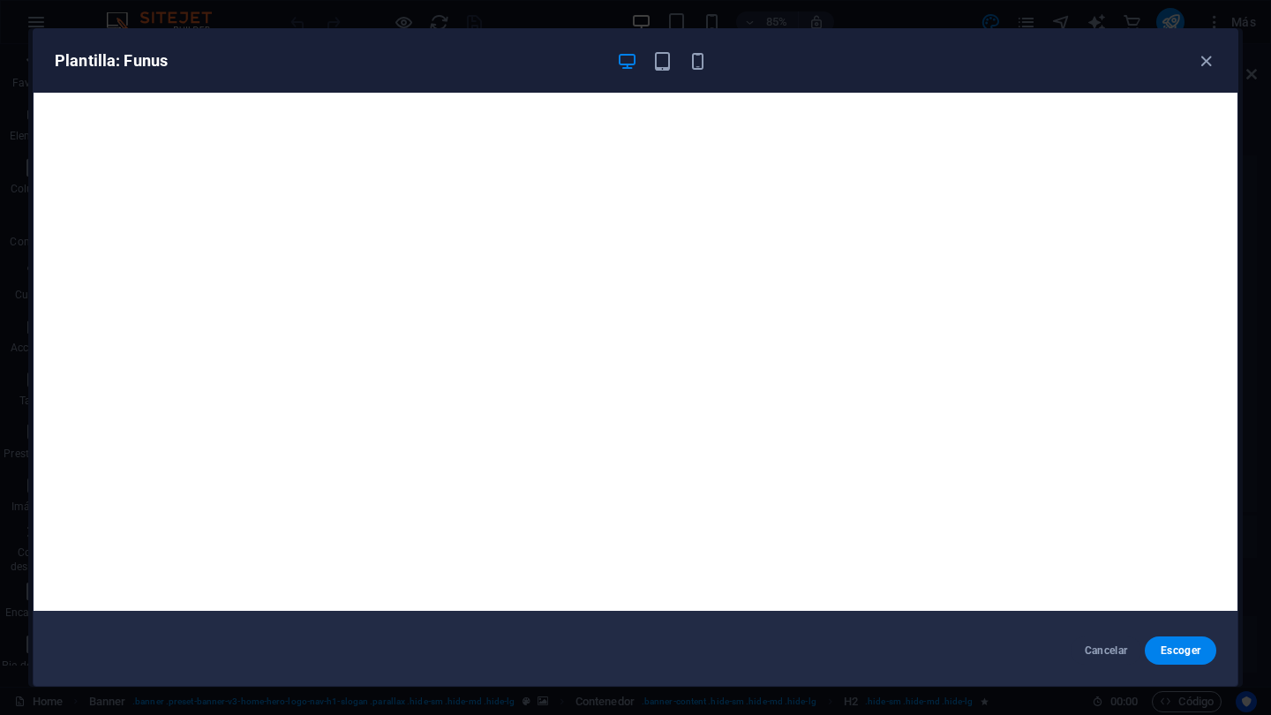
scroll to position [4, 0]
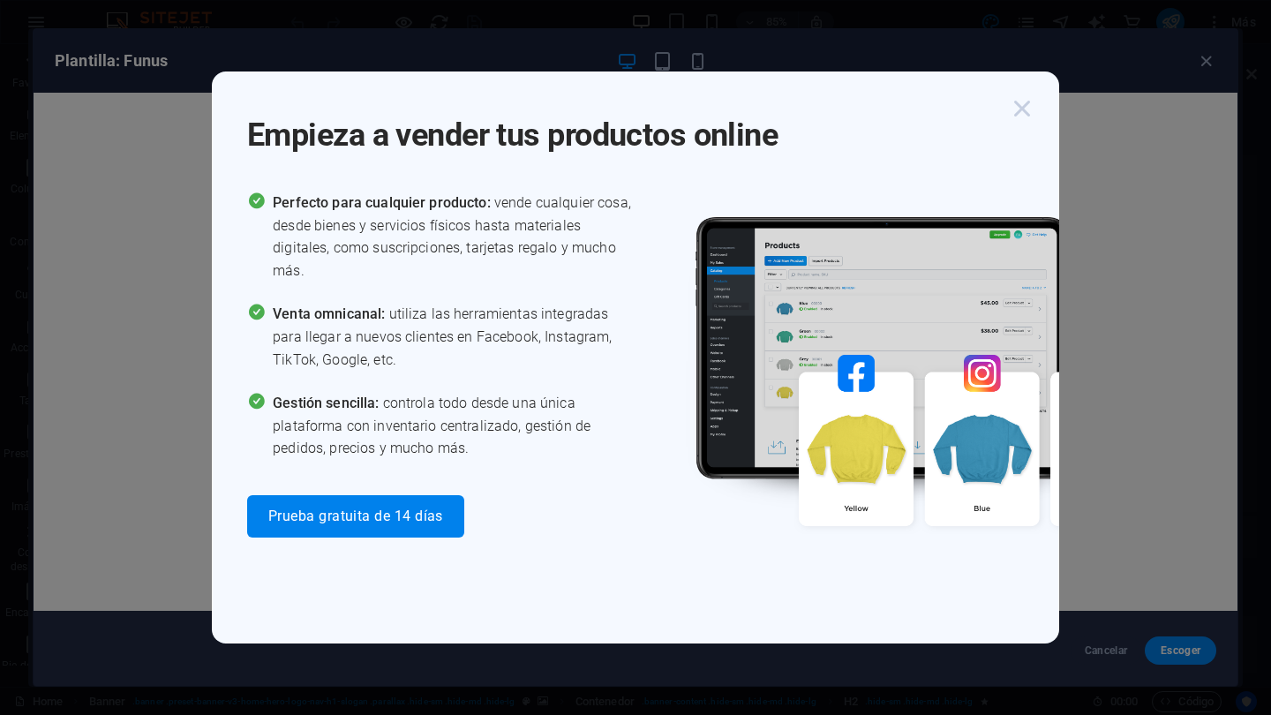
click at [1020, 109] on icon "button" at bounding box center [1022, 109] width 32 height 32
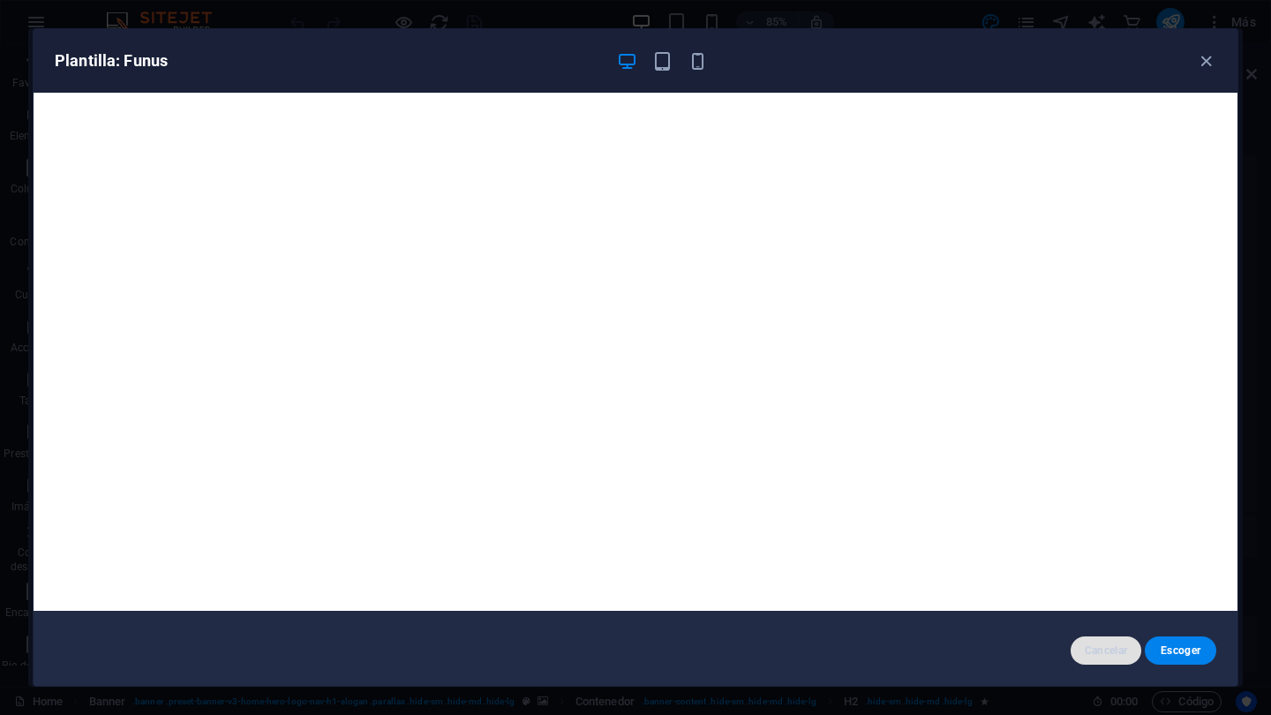
click at [1097, 650] on span "Cancelar" at bounding box center [1106, 650] width 43 height 14
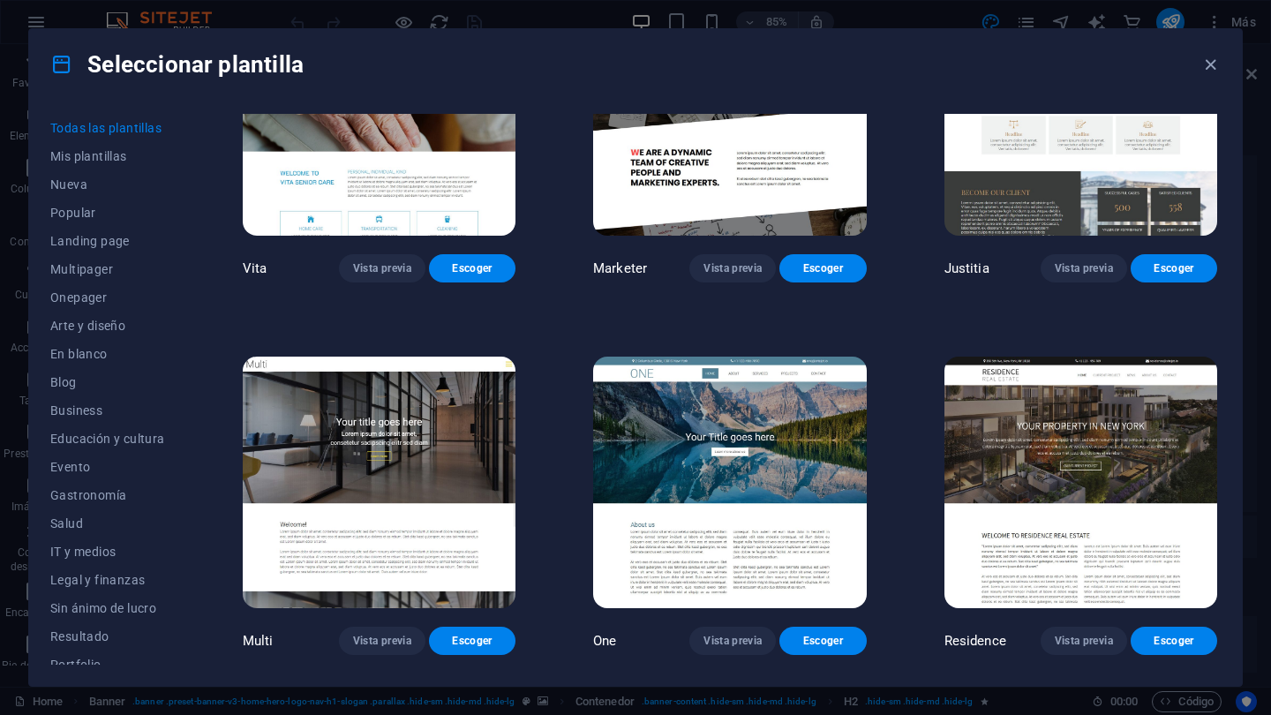
scroll to position [16655, 0]
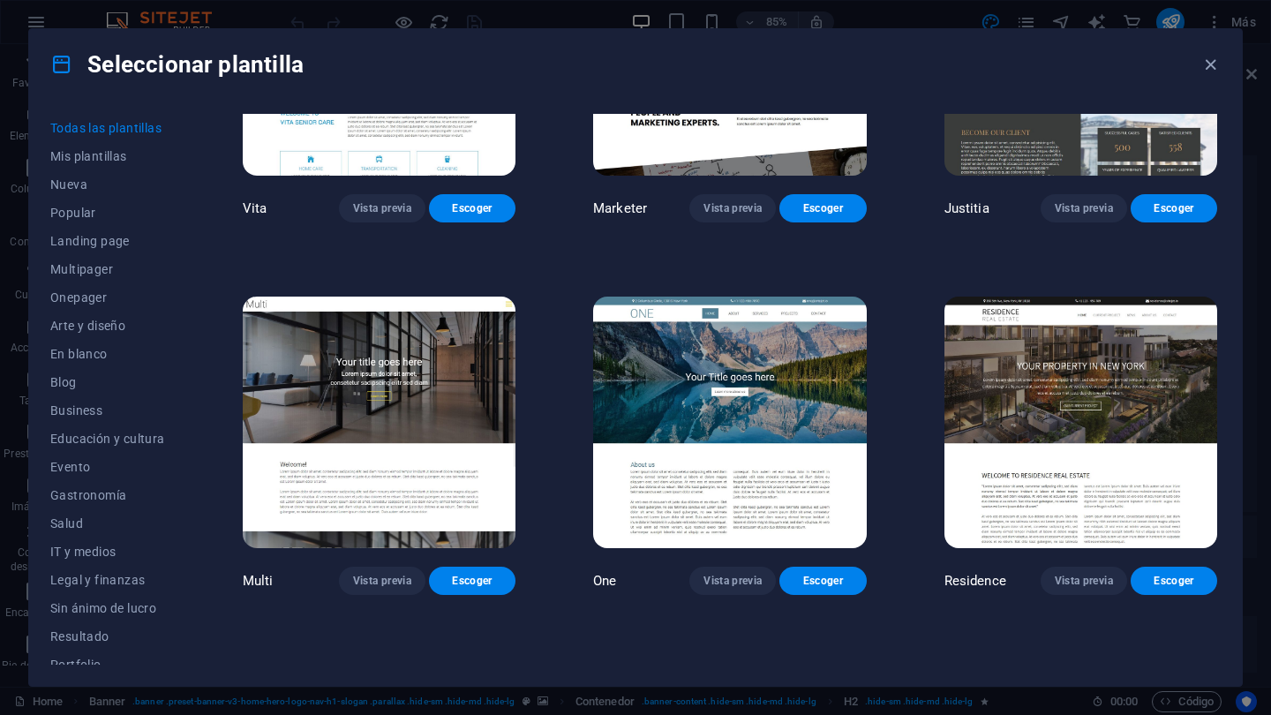
click at [786, 319] on img at bounding box center [729, 423] width 273 height 252
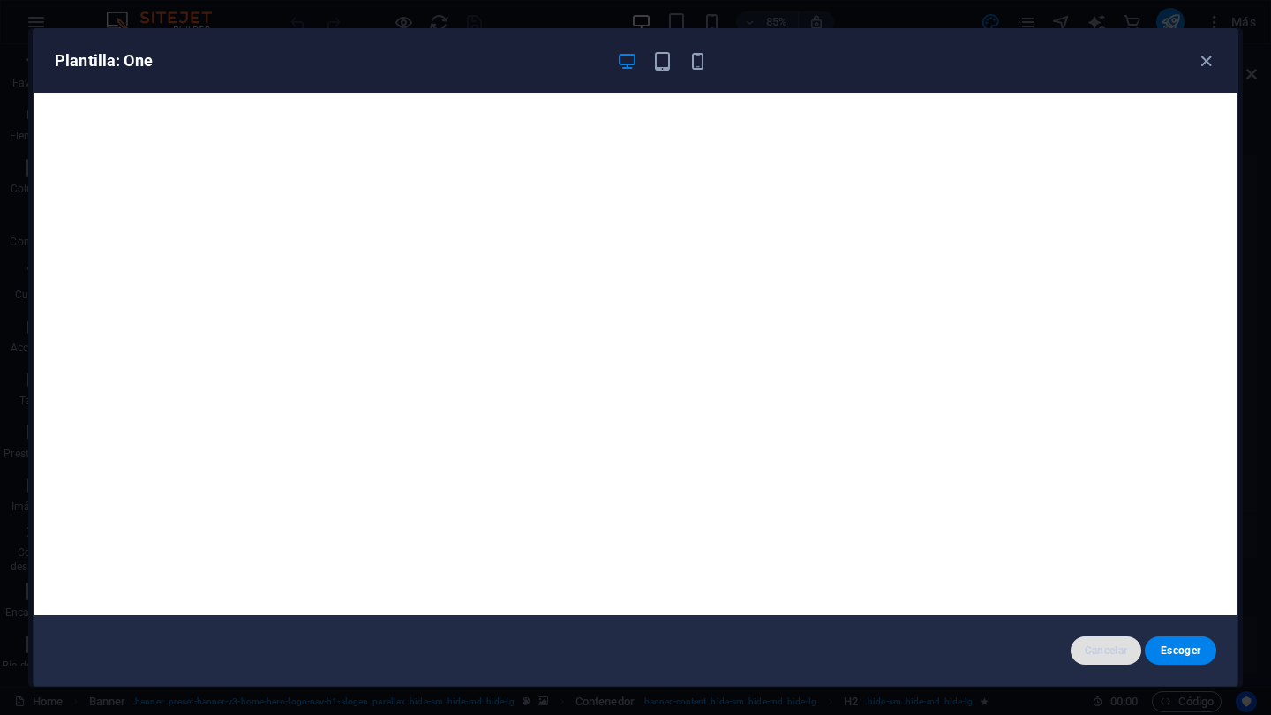
click at [1097, 651] on span "Cancelar" at bounding box center [1106, 650] width 43 height 14
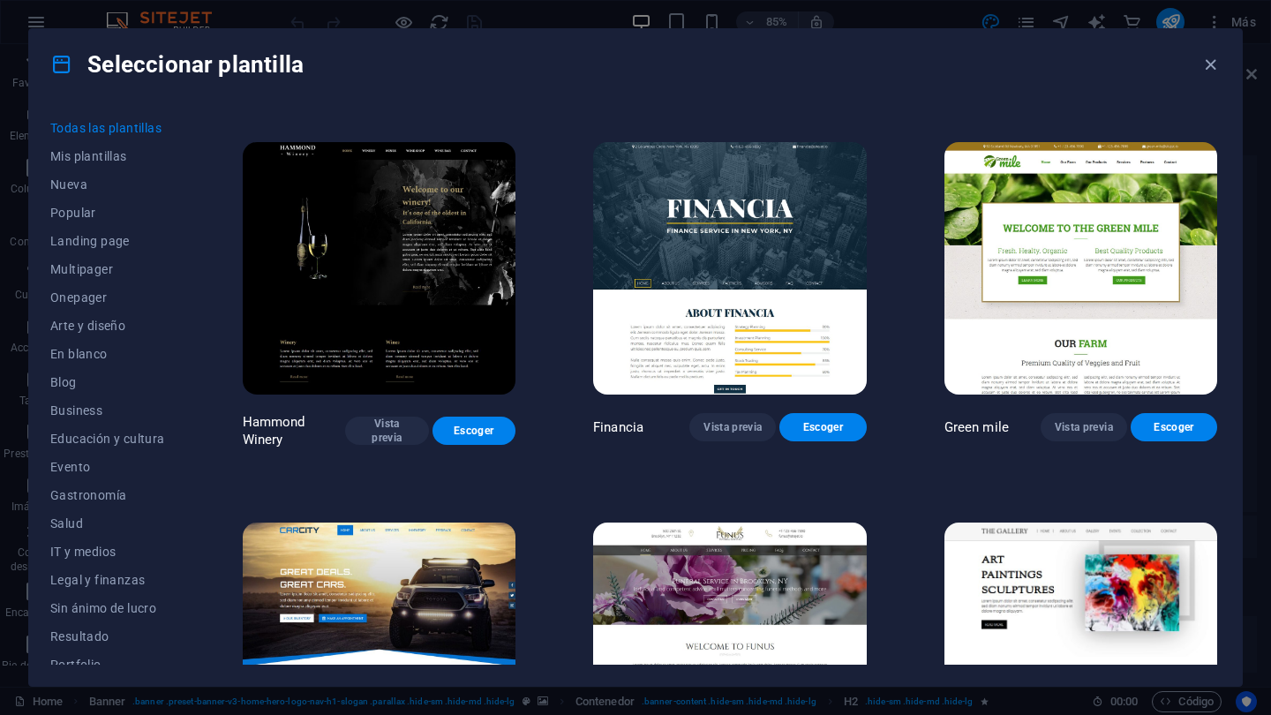
scroll to position [11957, 0]
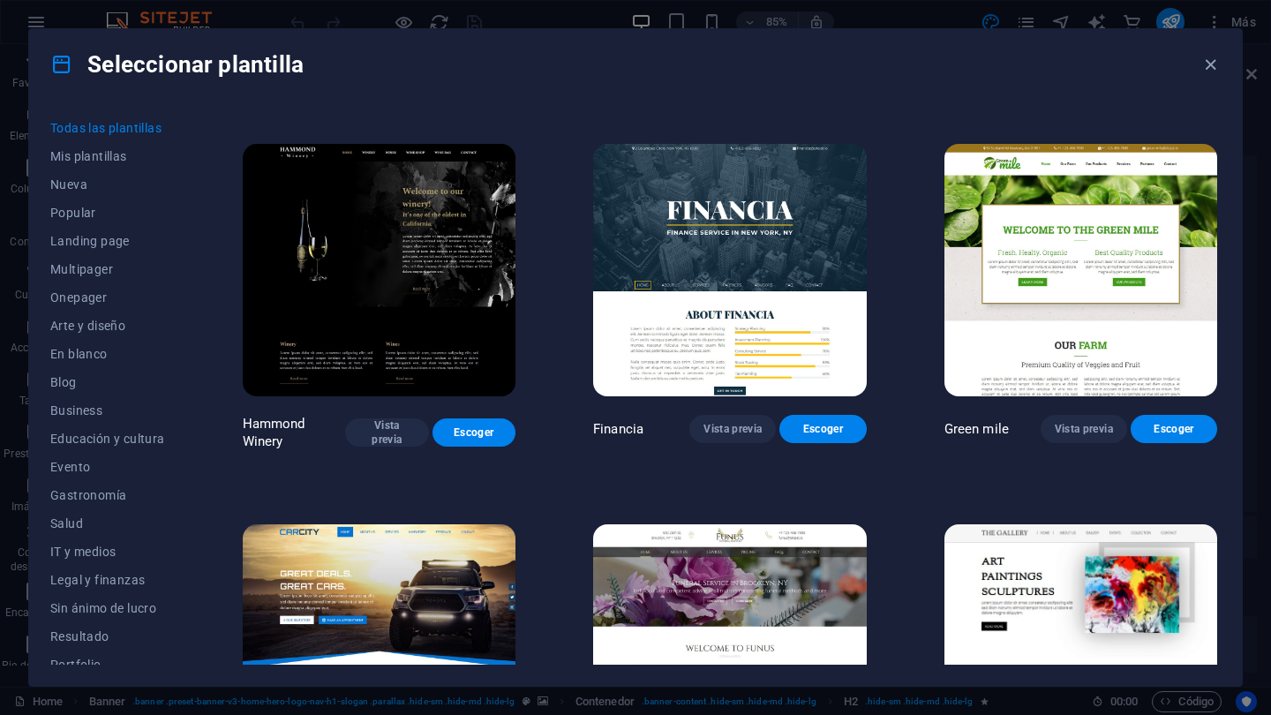
click at [726, 549] on img at bounding box center [729, 650] width 273 height 252
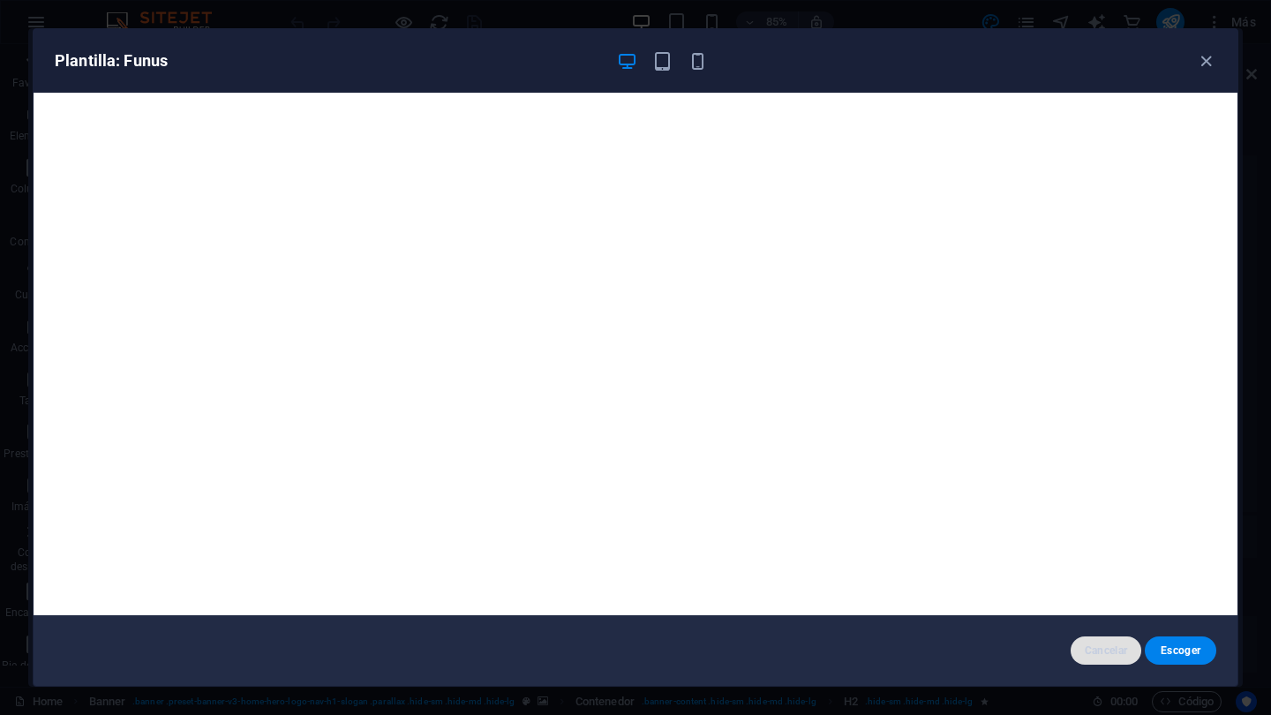
click at [1095, 644] on span "Cancelar" at bounding box center [1106, 650] width 43 height 14
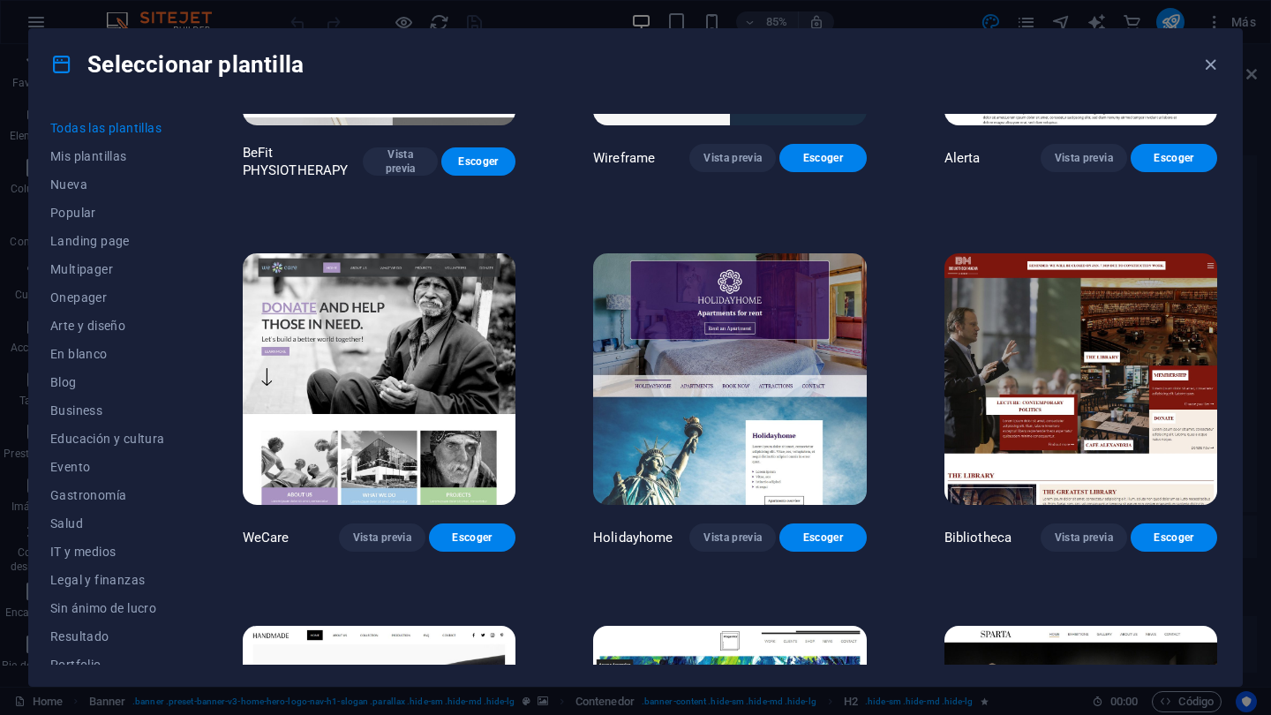
scroll to position [10675, 0]
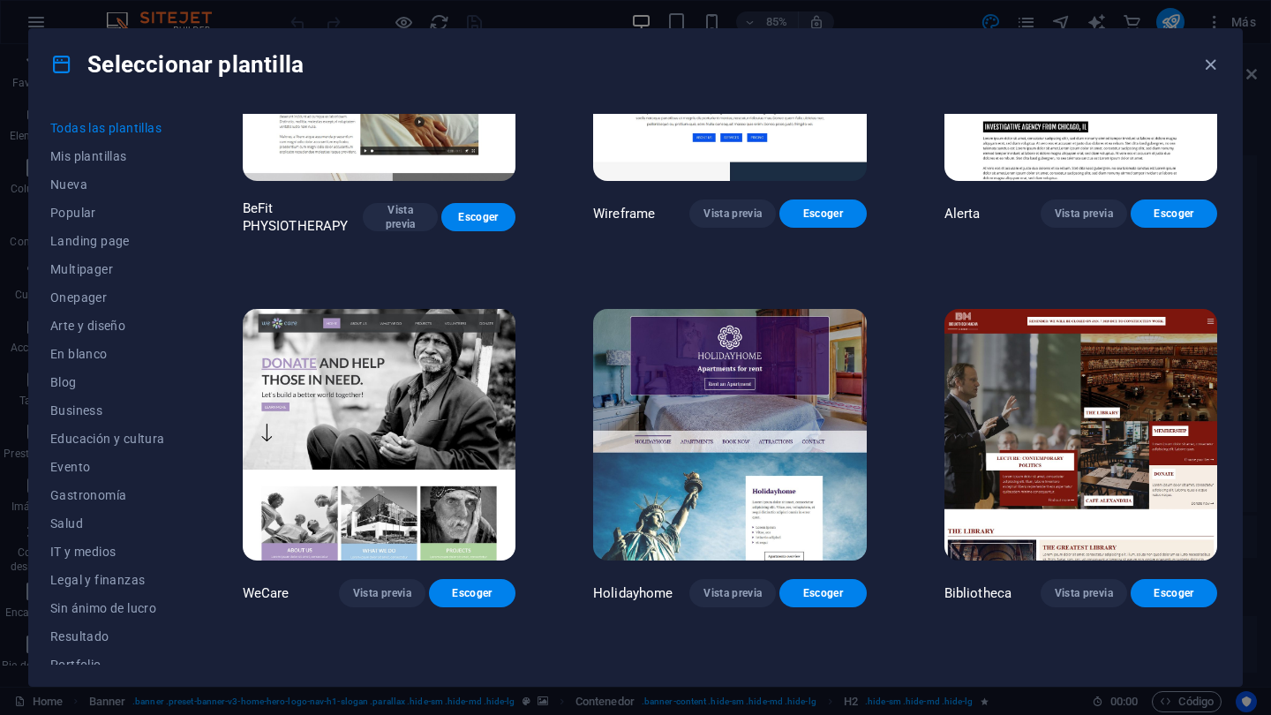
click at [418, 363] on img at bounding box center [379, 435] width 273 height 252
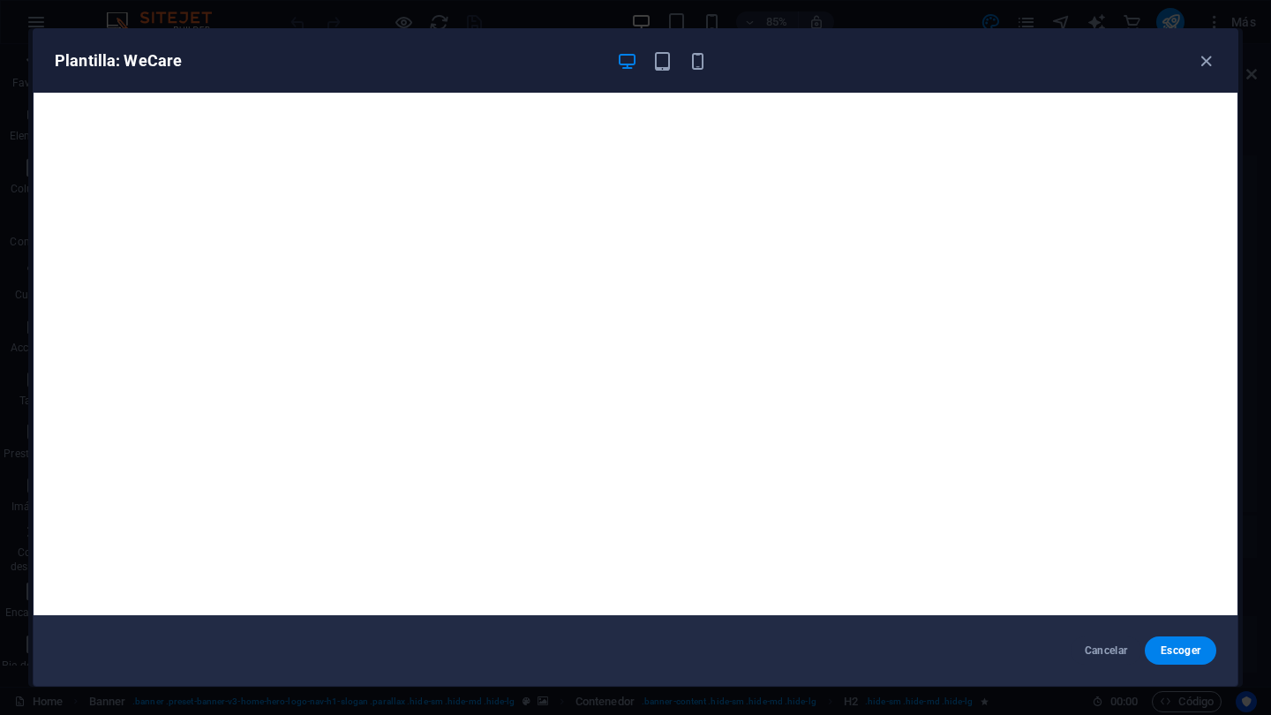
scroll to position [0, 0]
click at [1109, 650] on span "Cancelar" at bounding box center [1106, 650] width 43 height 14
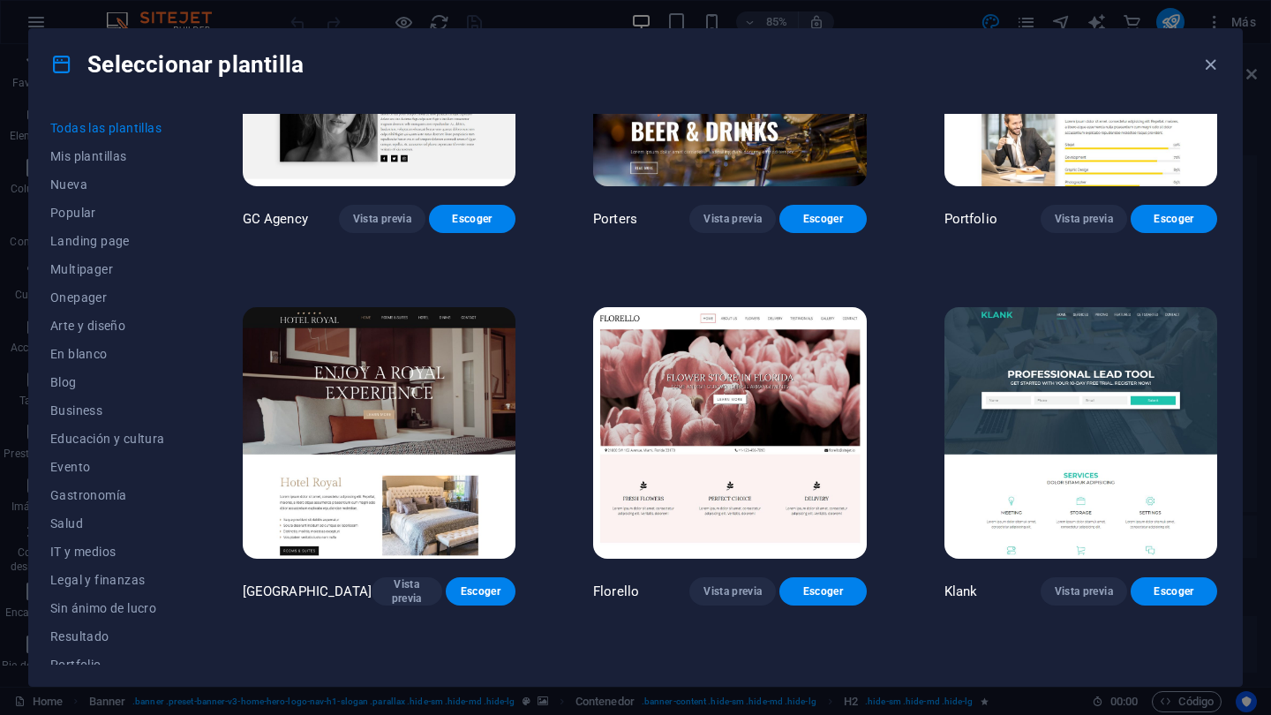
scroll to position [15190, 0]
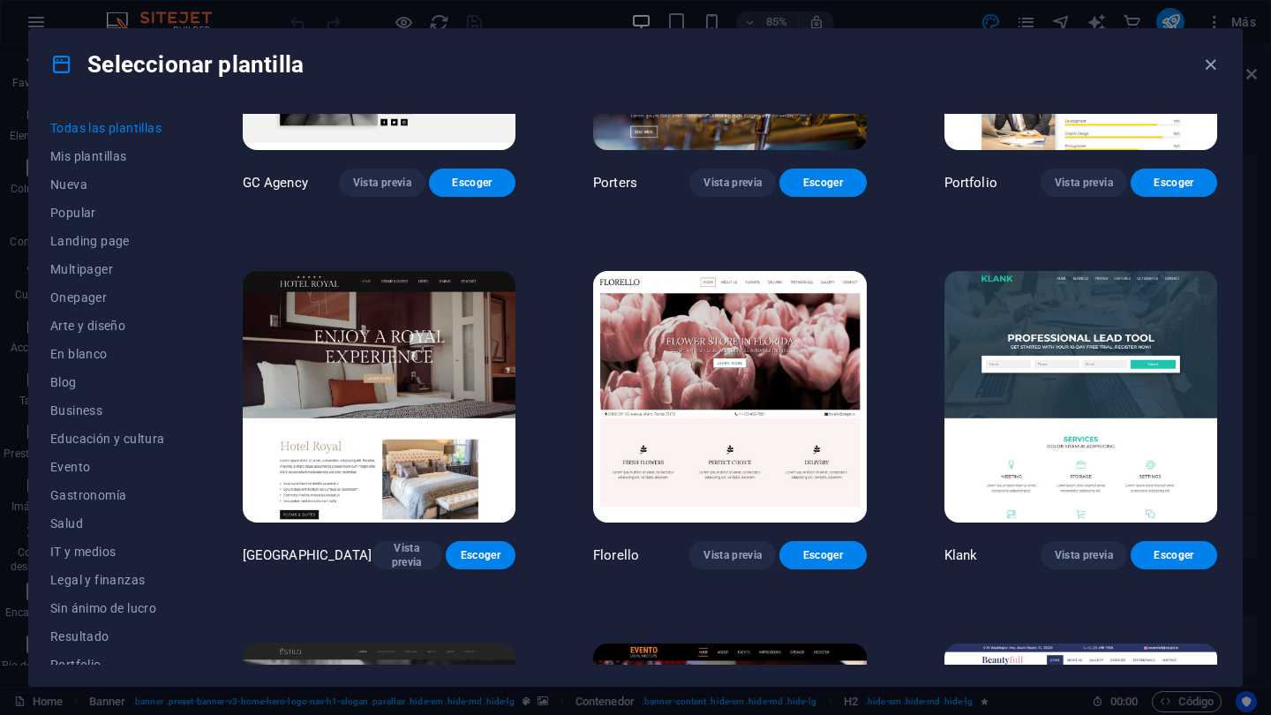
click at [755, 343] on img at bounding box center [729, 397] width 273 height 252
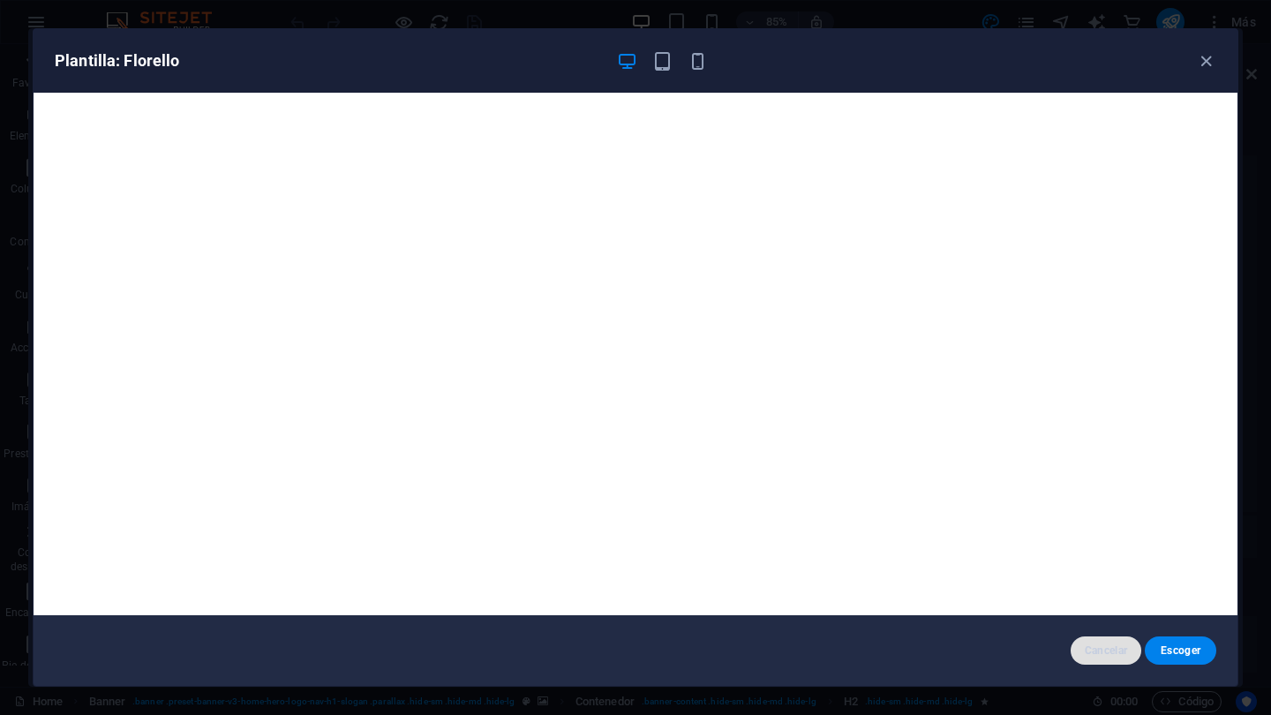
click at [1112, 645] on span "Cancelar" at bounding box center [1106, 650] width 43 height 14
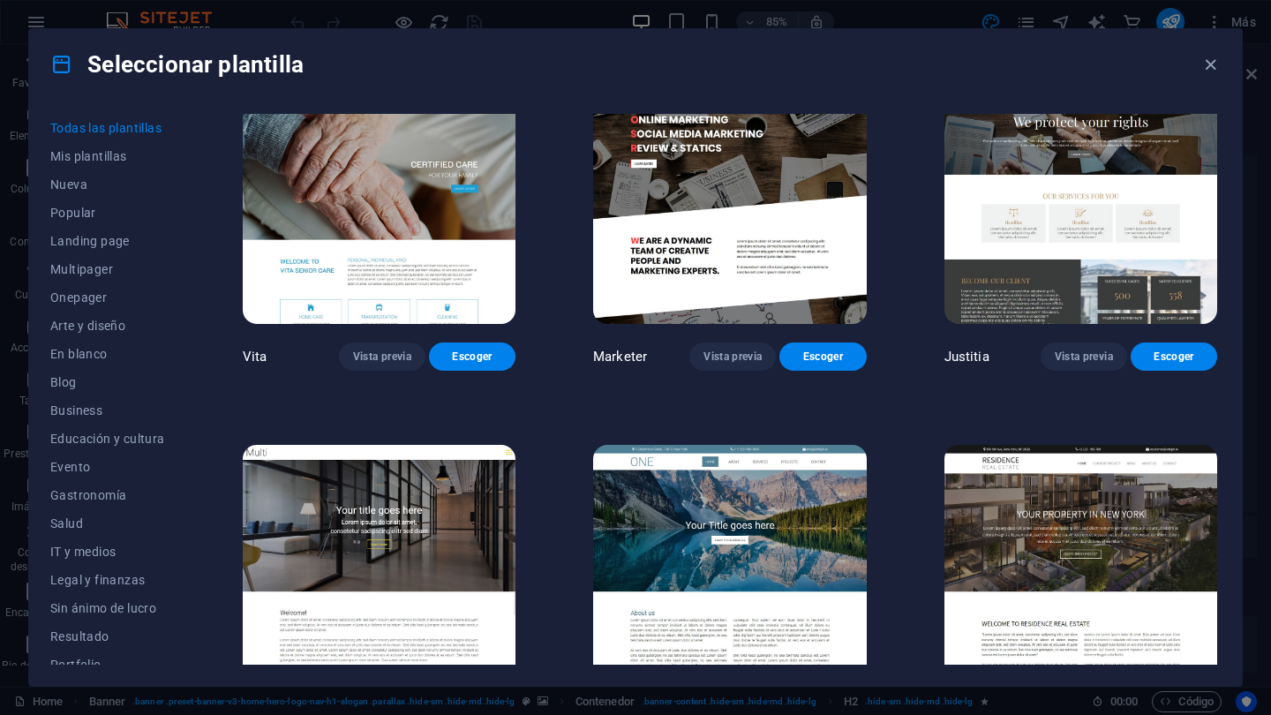
scroll to position [16510, 0]
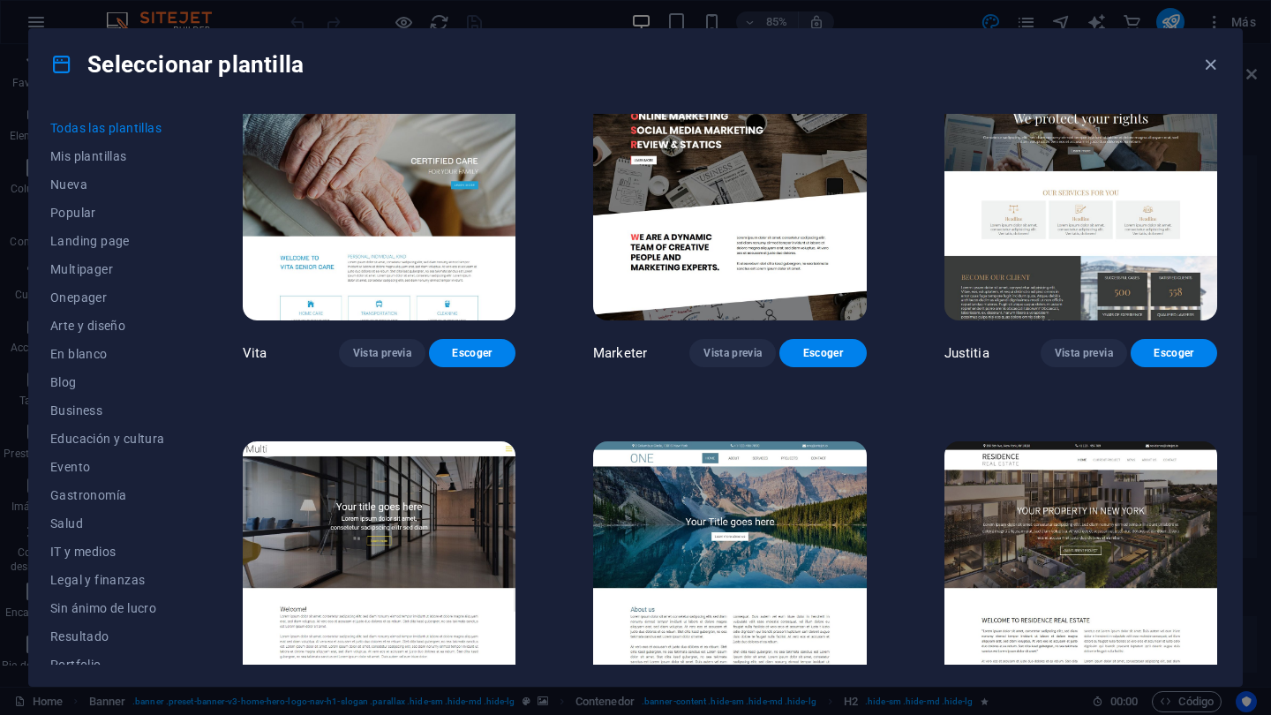
click at [785, 477] on img at bounding box center [729, 567] width 273 height 252
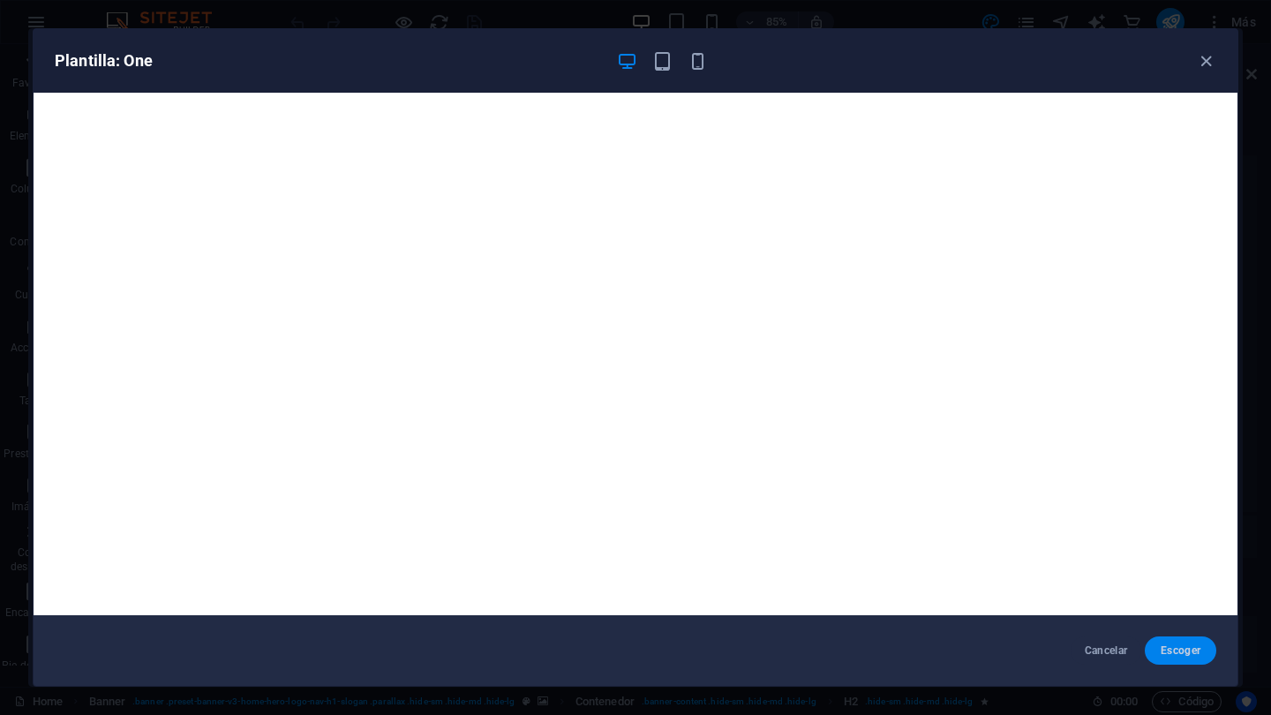
click at [1173, 650] on span "Escoger" at bounding box center [1180, 650] width 43 height 14
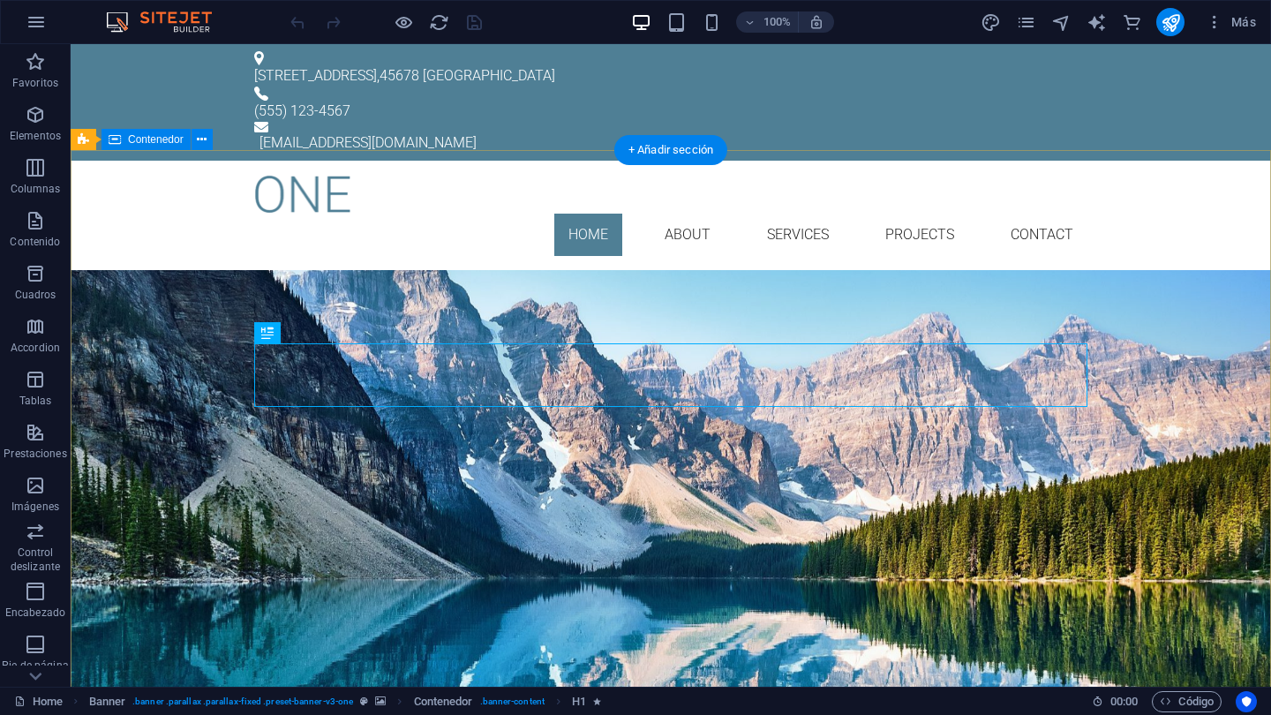
click at [392, 270] on div "Your Title goes here Lorem ipsum dolor sit amet, consetetur sadipscing elitr, s…" at bounding box center [671, 436] width 1200 height 333
click at [139, 270] on div "Your Title goes here Lorem ipsum dolor sit amet, consetetur sadipscing elitr, s…" at bounding box center [671, 436] width 1200 height 333
click at [681, 379] on div "Your Title goes here" at bounding box center [670, 373] width 833 height 64
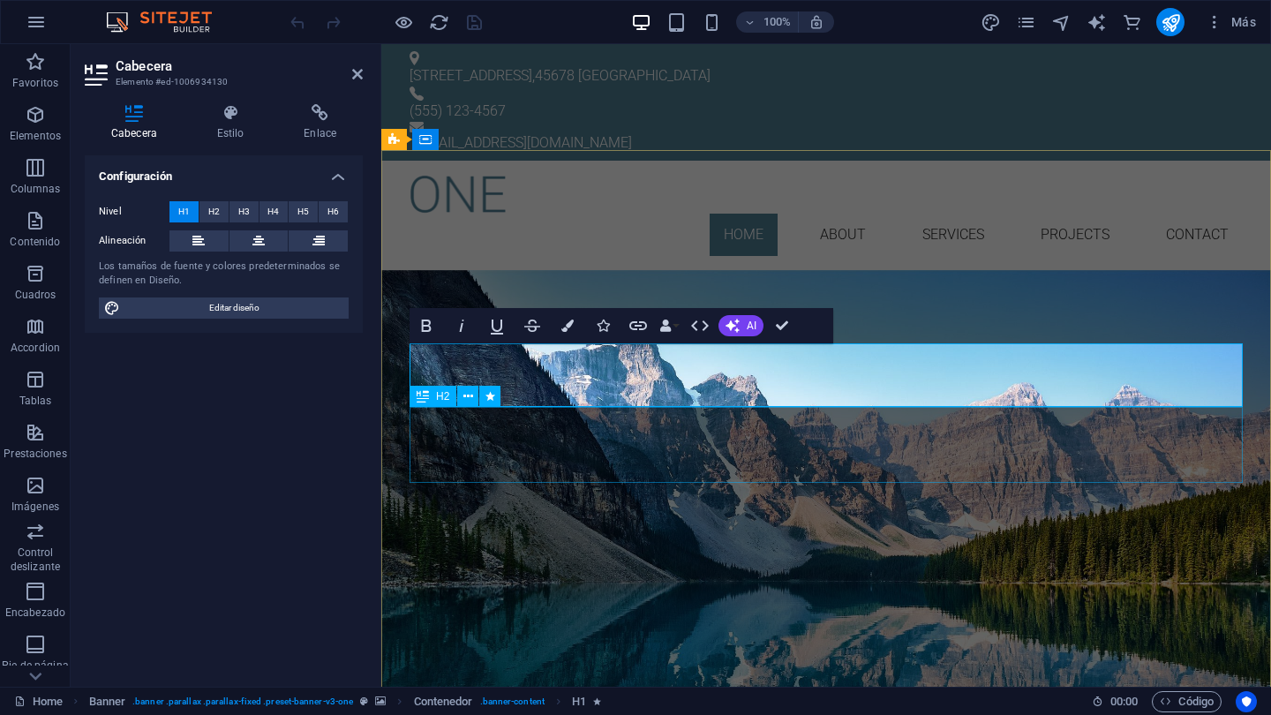
click at [645, 443] on div "Lorem ipsum dolor sit amet, consetetur sadipscing elitr, sed diam nonumy eirmod…" at bounding box center [825, 442] width 833 height 76
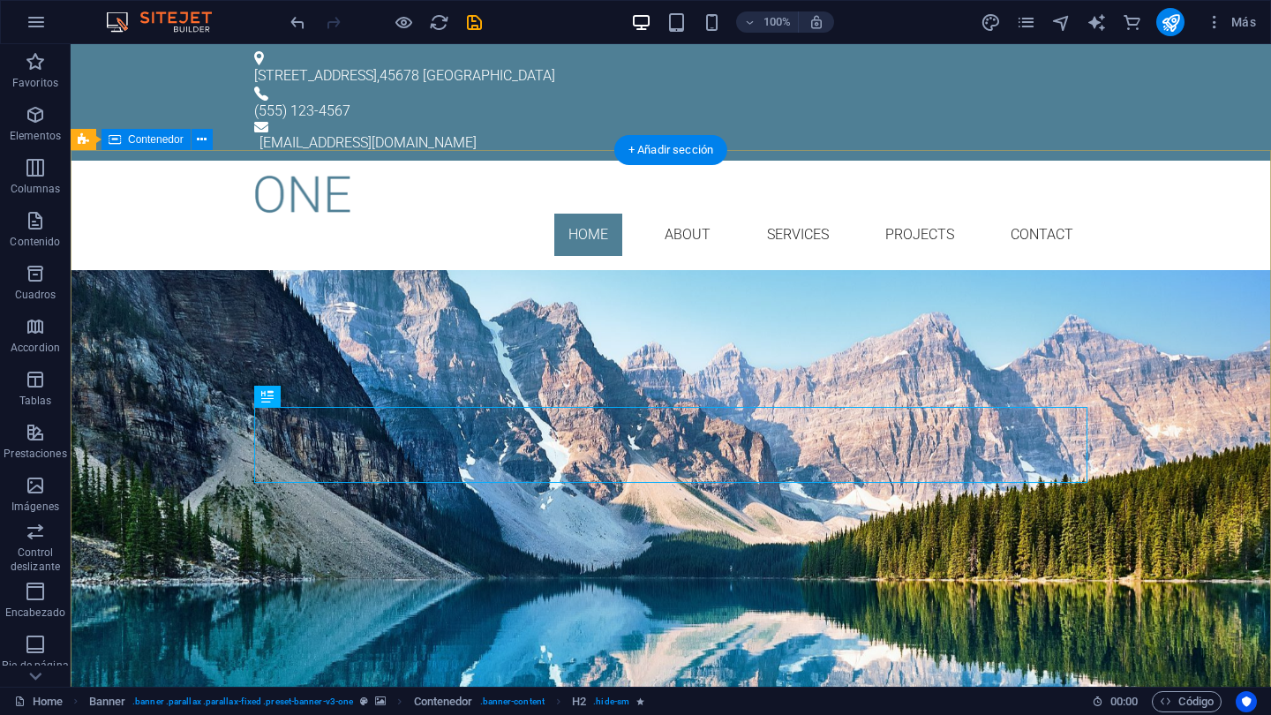
click at [610, 270] on div "Disfruta de una experiencia relajante Lorem ipsum dolor sit amet, consetetur sa…" at bounding box center [671, 436] width 1200 height 333
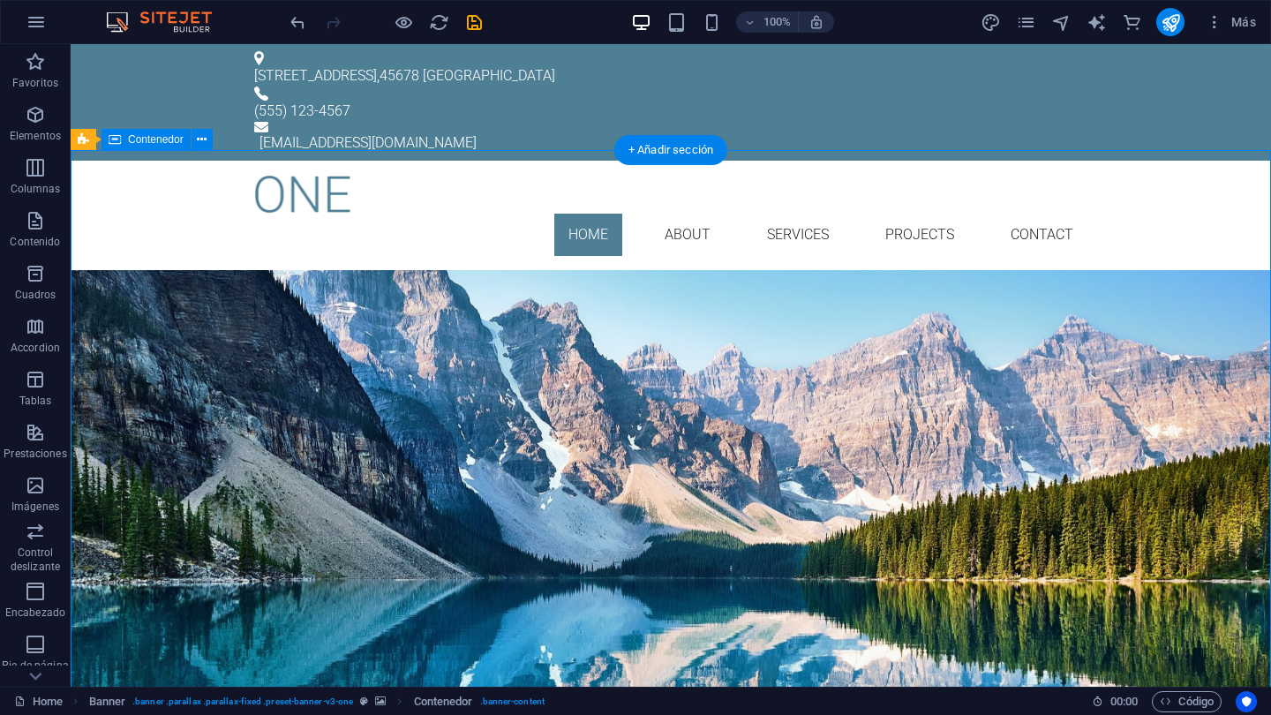
click at [610, 270] on div "Disfruta de una experiencia relajante Lorem ipsum dolor sit amet, consetetur sa…" at bounding box center [671, 436] width 1200 height 333
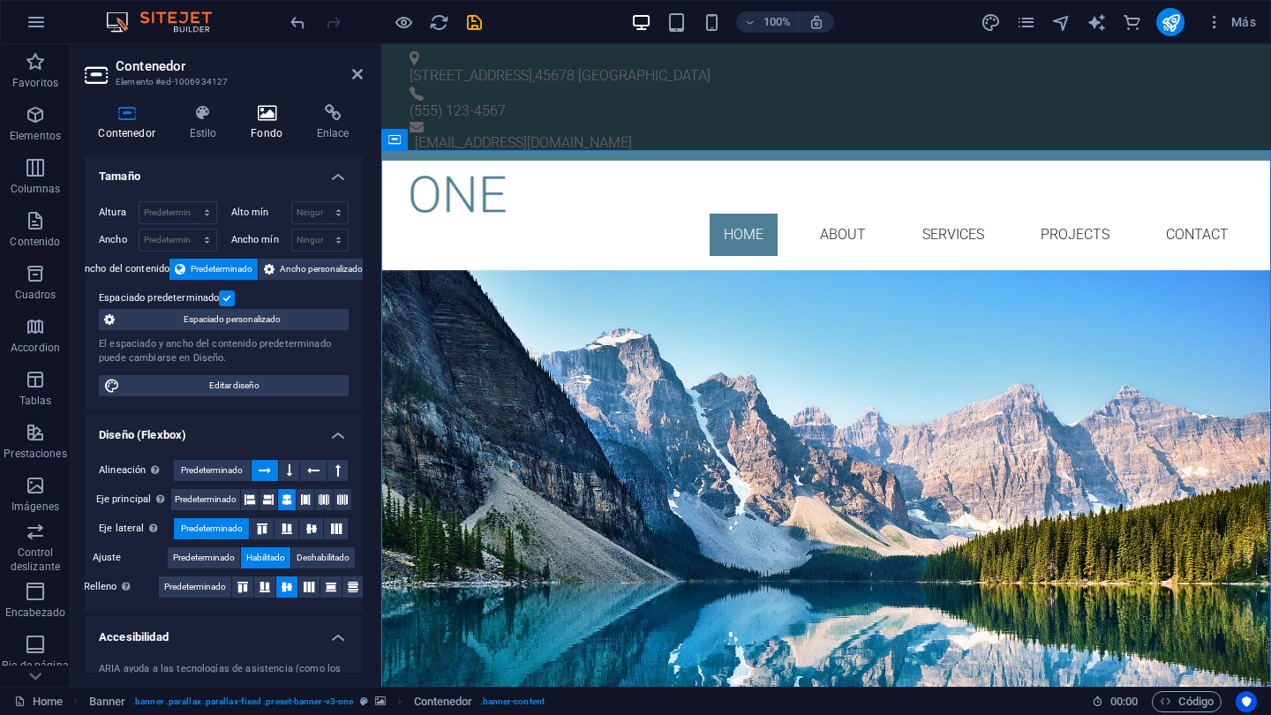
click at [274, 118] on icon at bounding box center [266, 113] width 59 height 18
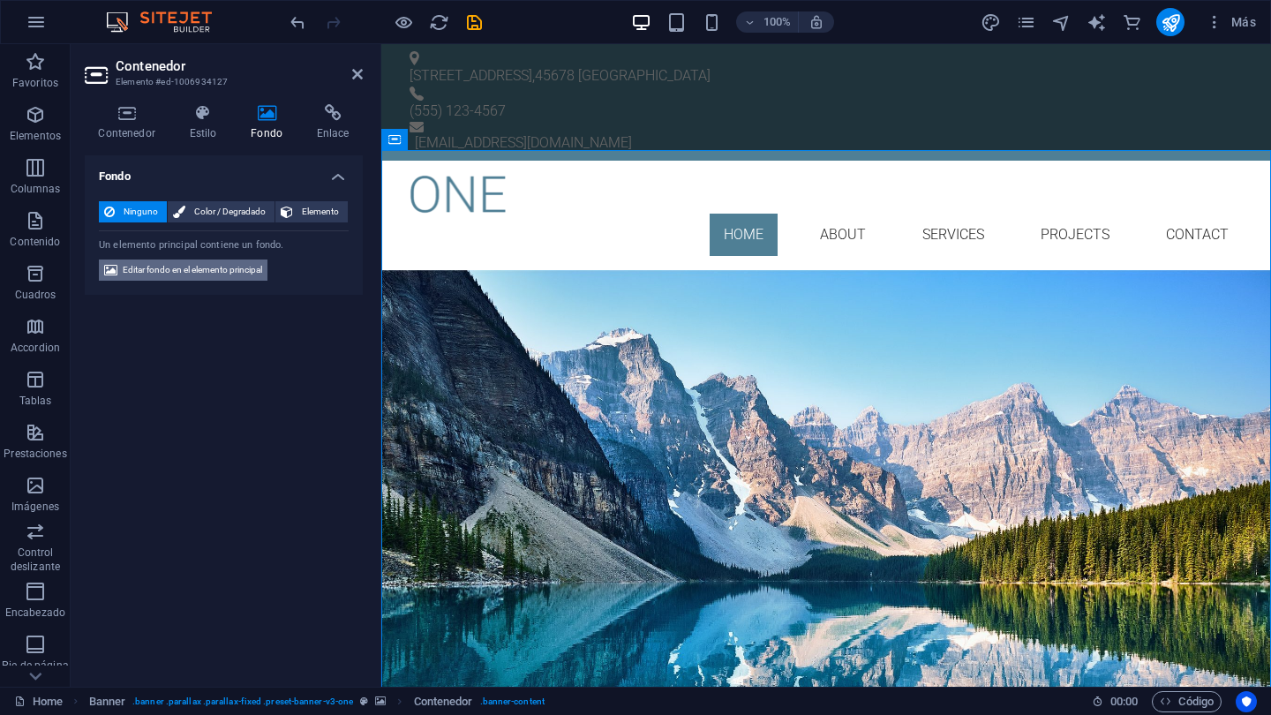
click at [206, 271] on span "Editar fondo en el elemento principal" at bounding box center [192, 269] width 139 height 21
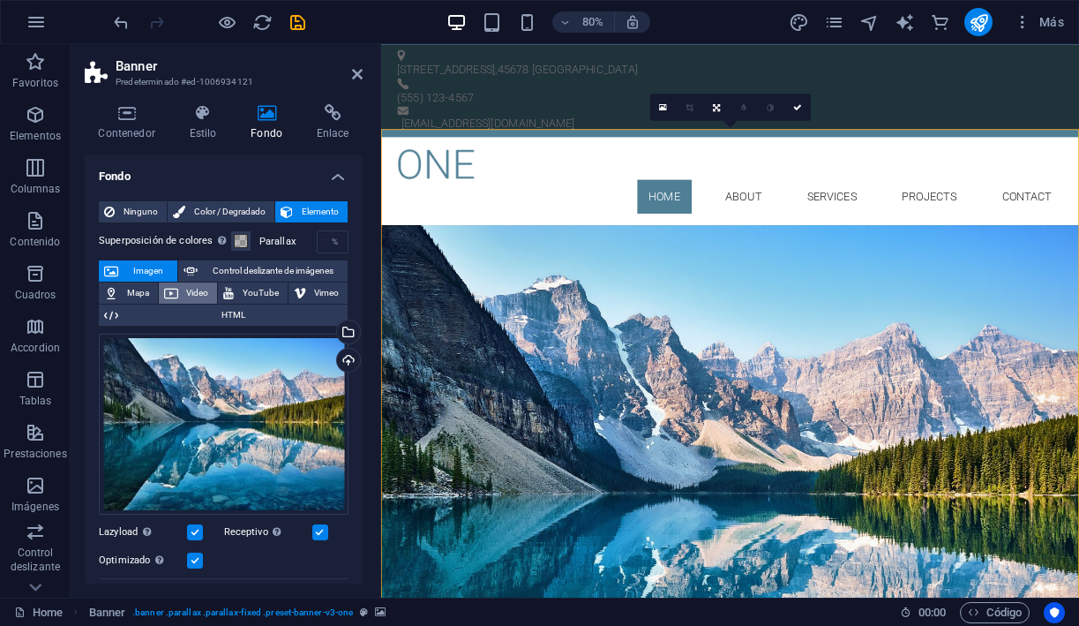
click at [196, 290] on span "Video" at bounding box center [198, 292] width 29 height 21
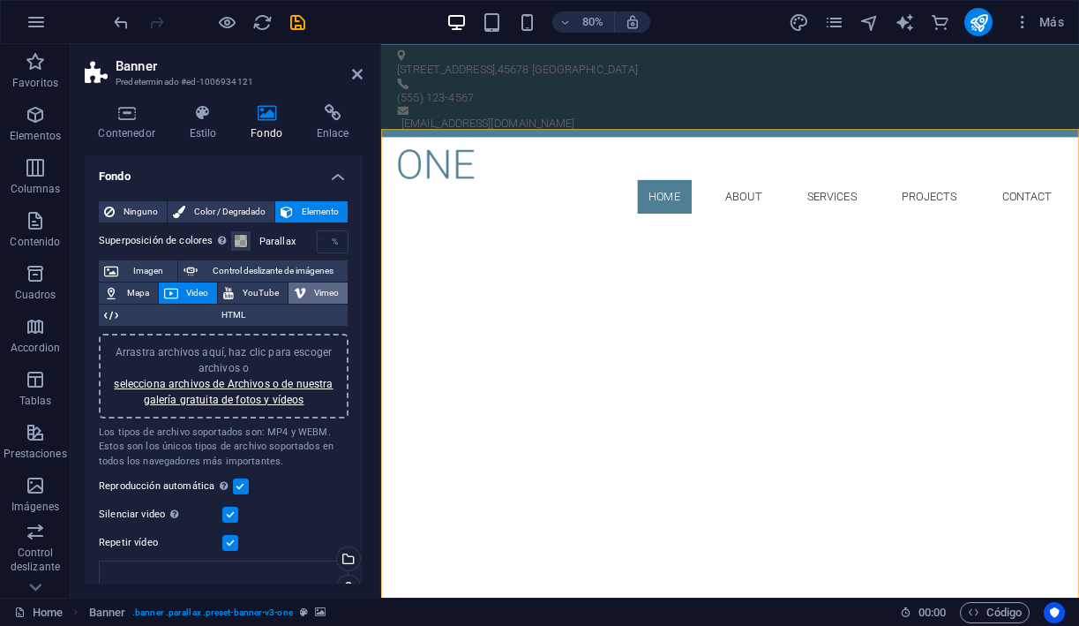
click at [314, 293] on span "Vimeo" at bounding box center [328, 292] width 32 height 21
select select "ar16_9"
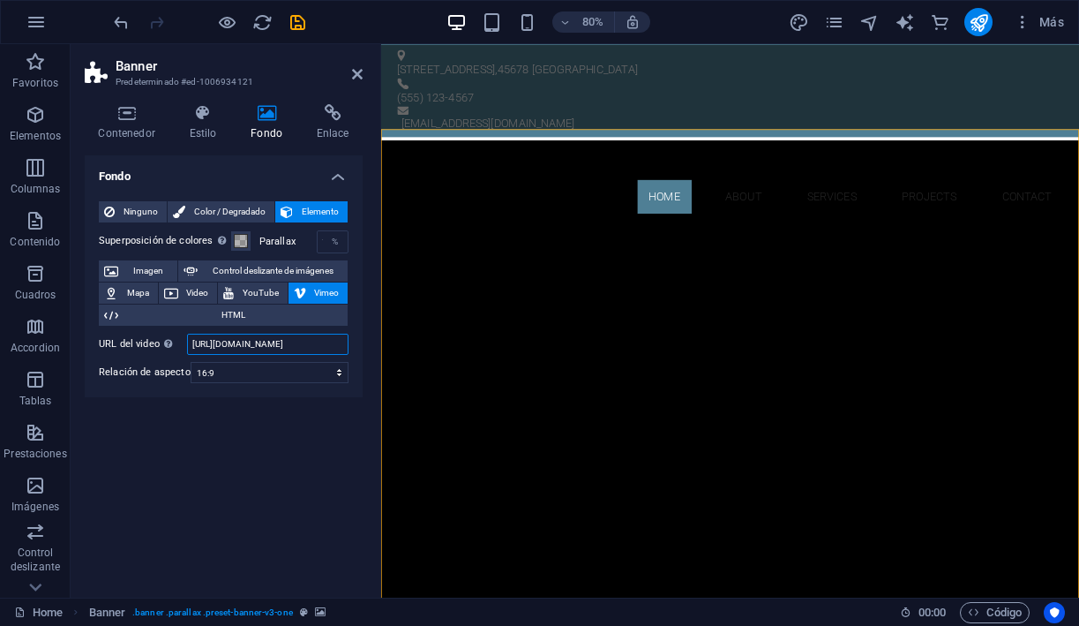
drag, startPoint x: 324, startPoint y: 344, endPoint x: 188, endPoint y: 343, distance: 135.9
click at [188, 343] on input "https://vimeo.com/315675275" at bounding box center [268, 344] width 162 height 21
paste input "1124106445?share=copy"
type input "https://vimeo.com/1124106445"
click at [228, 412] on div "Fondo Ninguno Color / Degradado Elemento Estirar fondo a ancho completo Superpo…" at bounding box center [224, 369] width 278 height 428
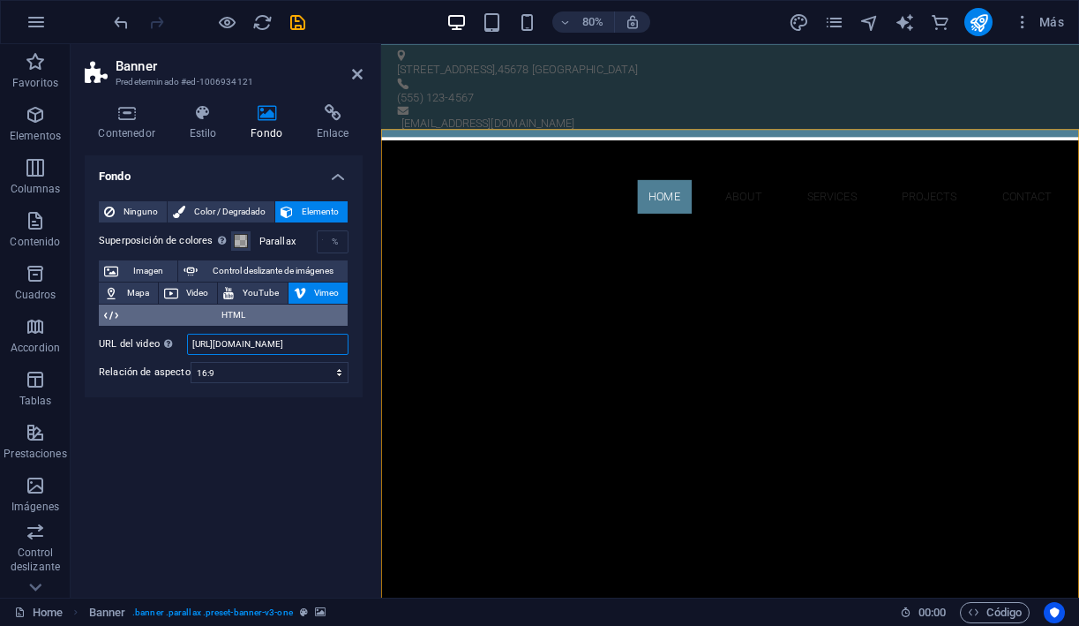
drag, startPoint x: 332, startPoint y: 343, endPoint x: 163, endPoint y: 323, distance: 169.8
click at [163, 323] on div "Superposición de colores Sitúa una superposición sobre el fondo para colorearla…" at bounding box center [224, 303] width 250 height 160
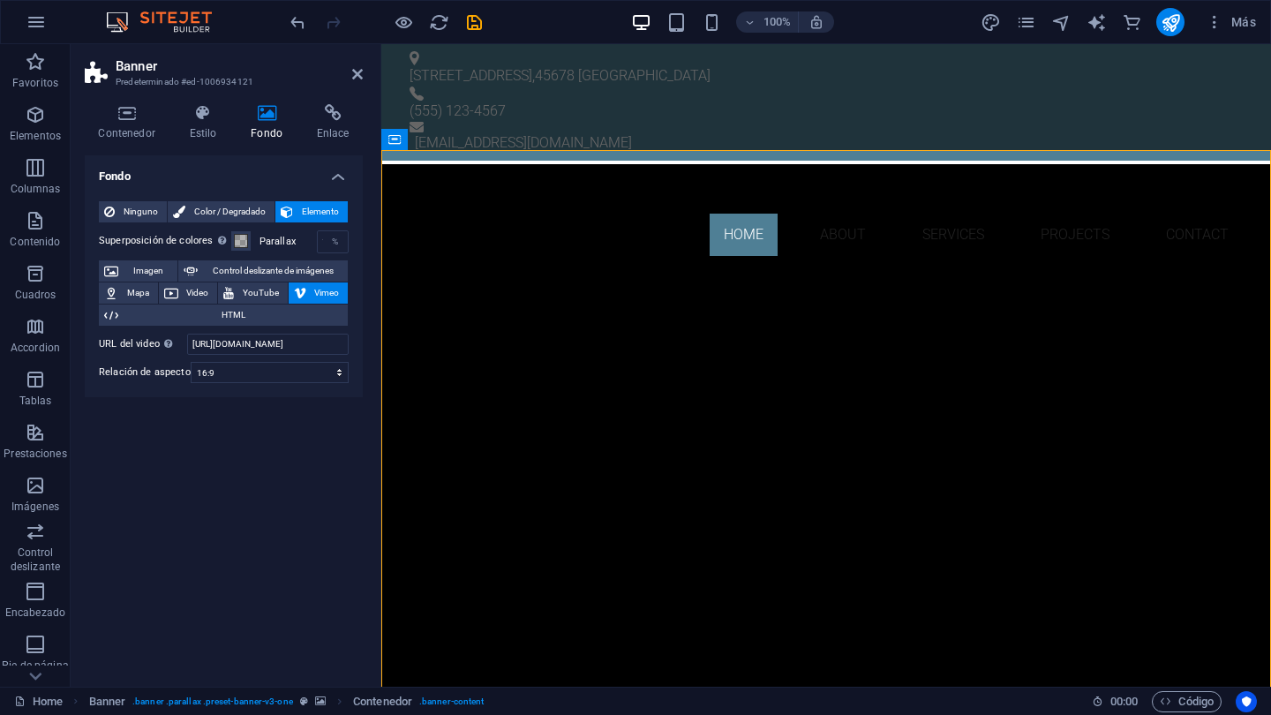
click at [190, 409] on div "Fondo Ninguno Color / Degradado Elemento Estirar fondo a ancho completo Superpo…" at bounding box center [224, 413] width 278 height 517
click at [328, 289] on span "Vimeo" at bounding box center [328, 292] width 32 height 21
click at [317, 293] on span "Vimeo" at bounding box center [328, 292] width 32 height 21
click at [290, 267] on span "Control deslizante de imágenes" at bounding box center [272, 270] width 139 height 21
select select "ms"
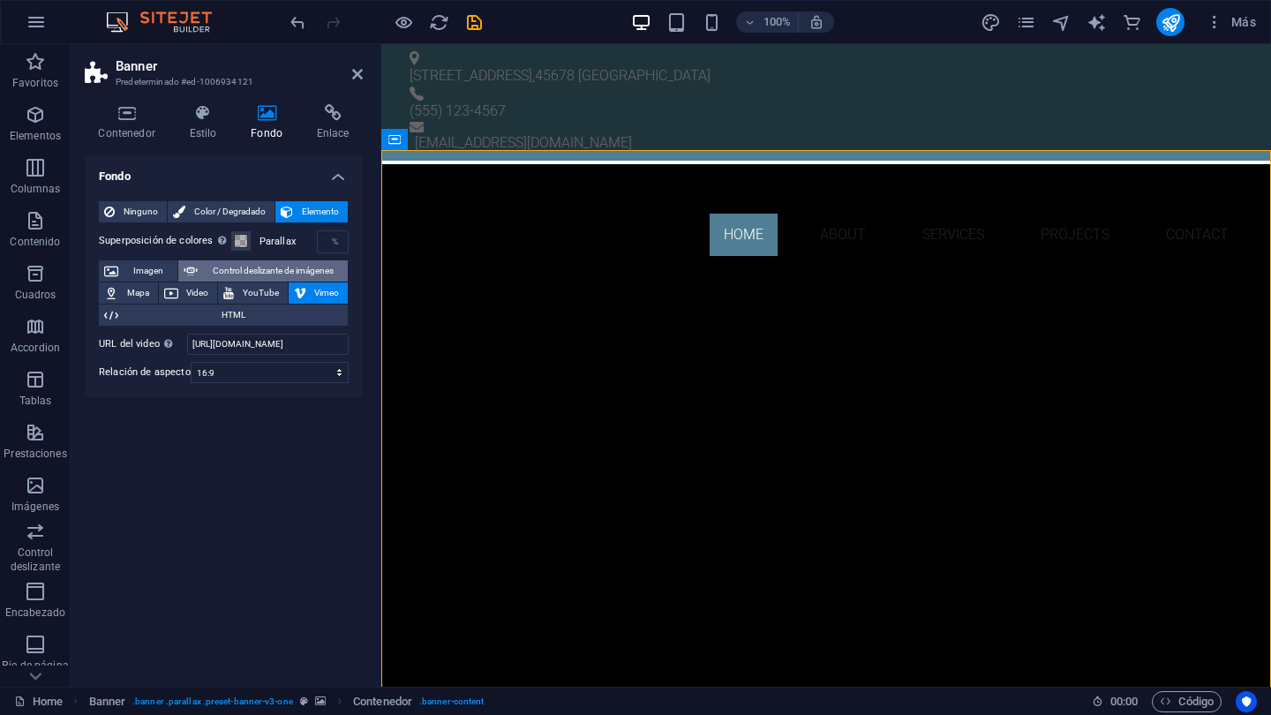
select select "s"
select select "progressive"
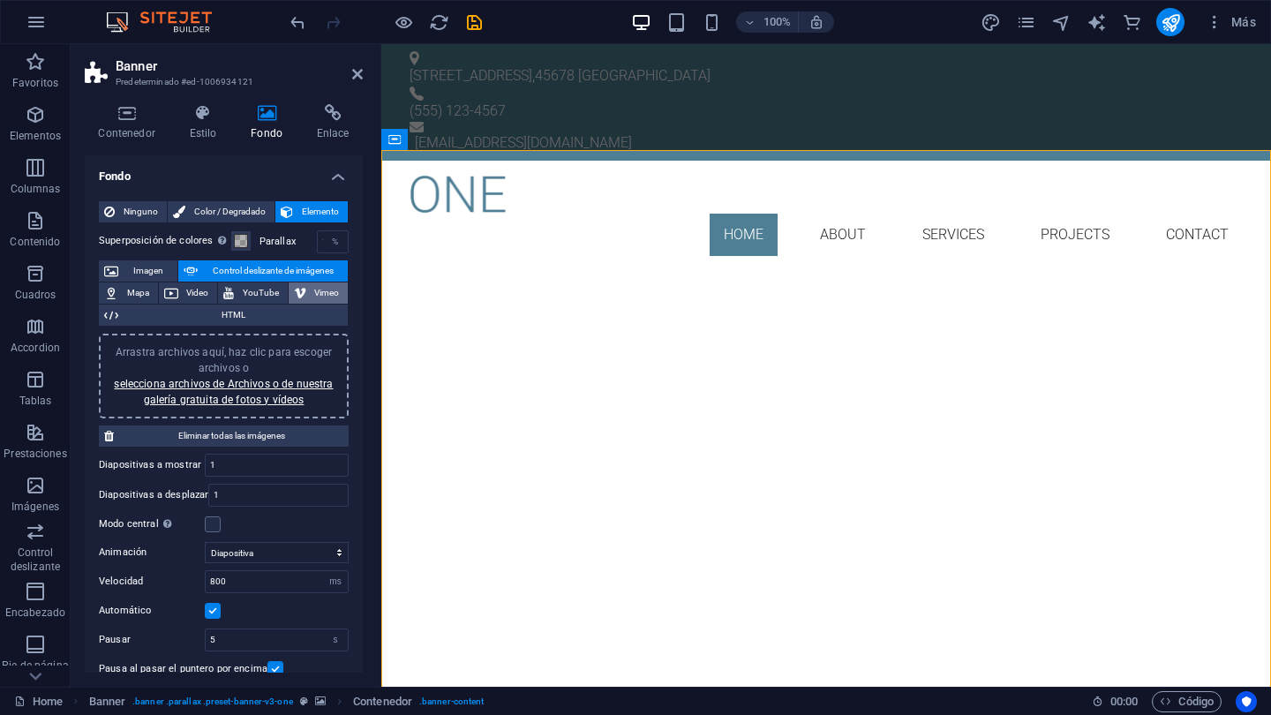
click at [319, 292] on span "Vimeo" at bounding box center [328, 292] width 32 height 21
select select "ar16_9"
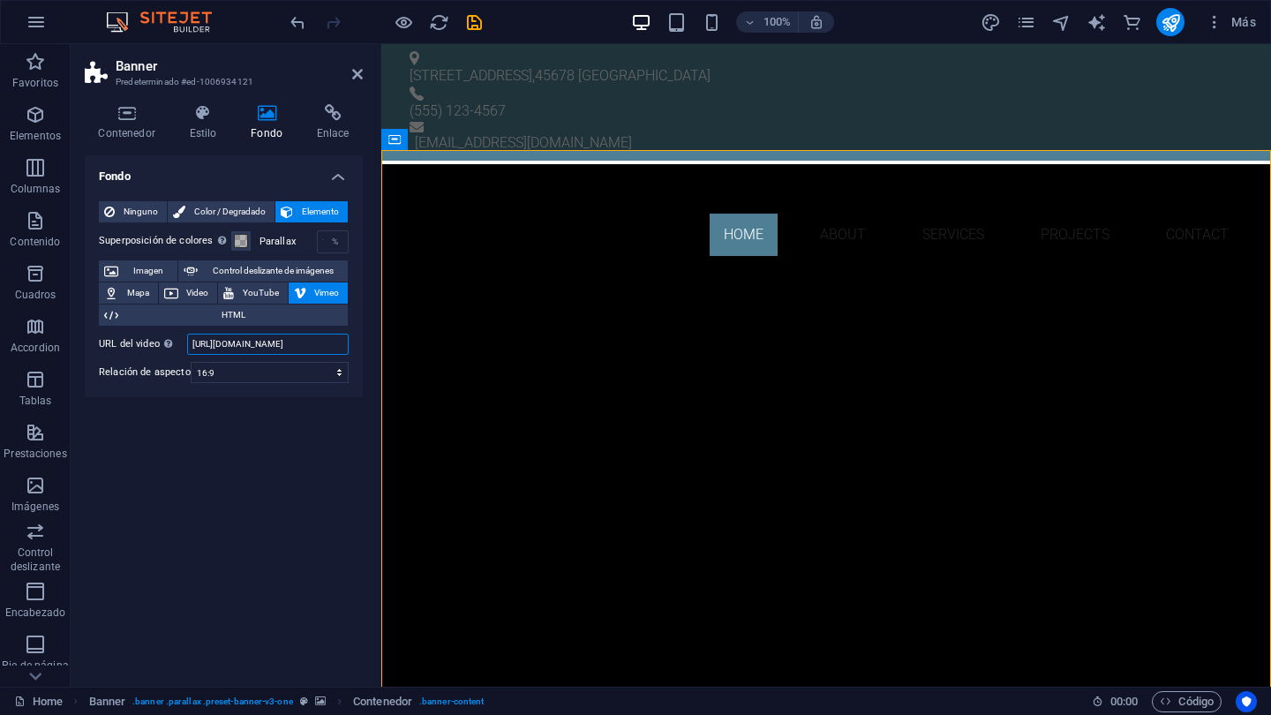
click at [270, 345] on input "https://vimeo.com/315675275" at bounding box center [268, 344] width 162 height 21
click at [323, 347] on input "https://vimeo.com/315675275" at bounding box center [268, 344] width 162 height 21
click at [357, 73] on icon at bounding box center [357, 74] width 11 height 14
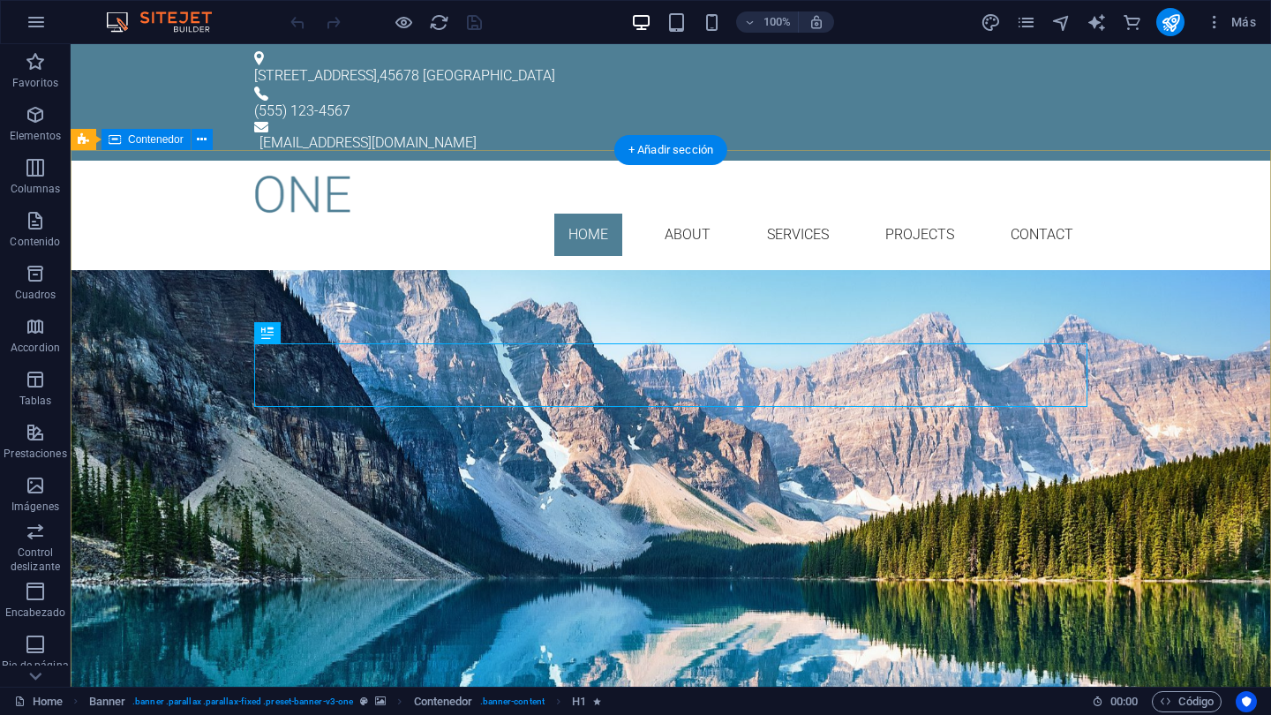
click at [138, 270] on div "Your Title goes here Lorem ipsum dolor sit amet, consetetur sadipscing elitr, s…" at bounding box center [671, 436] width 1200 height 333
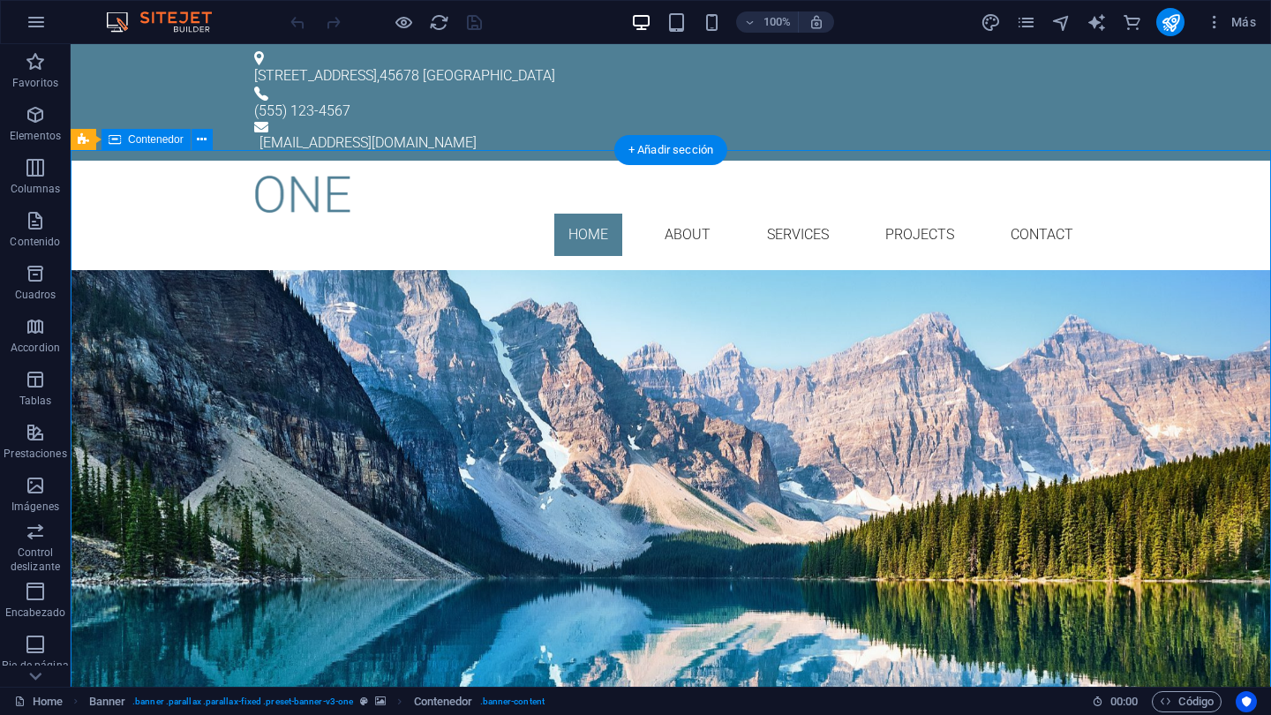
click at [138, 270] on div "Your Title goes here Lorem ipsum dolor sit amet, consetetur sadipscing elitr, s…" at bounding box center [671, 436] width 1200 height 333
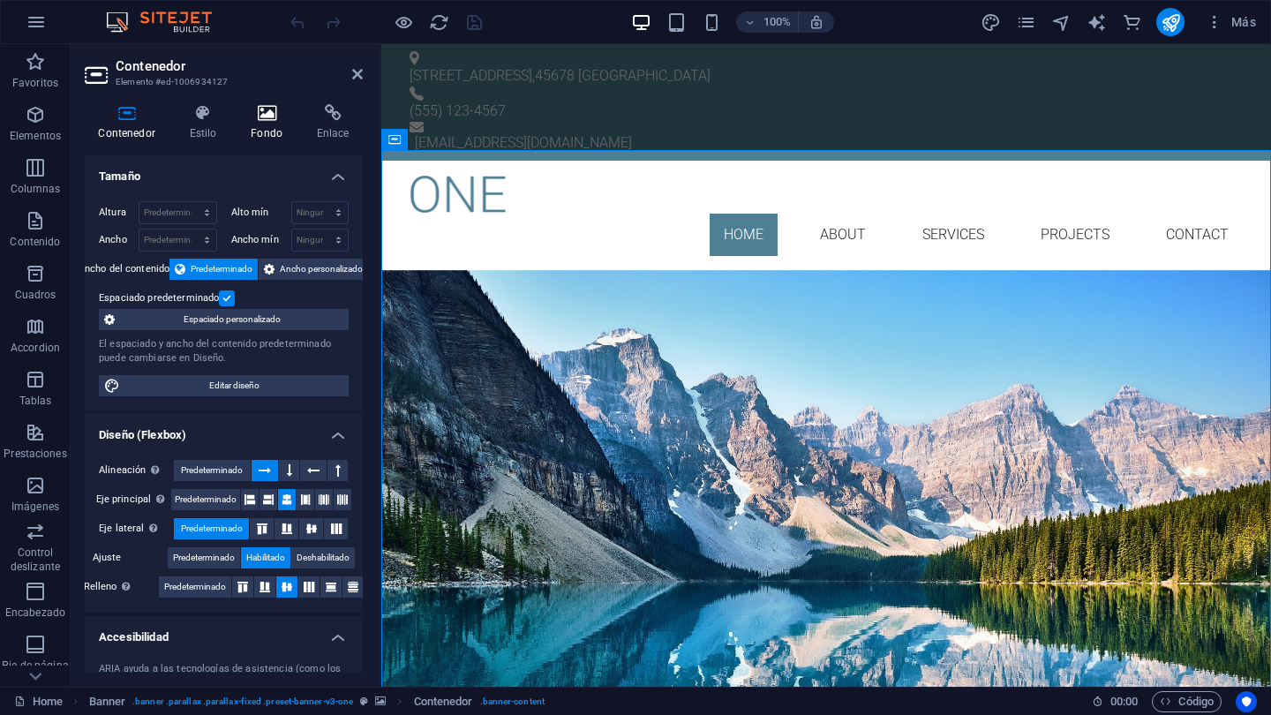
click at [274, 119] on icon at bounding box center [266, 113] width 59 height 18
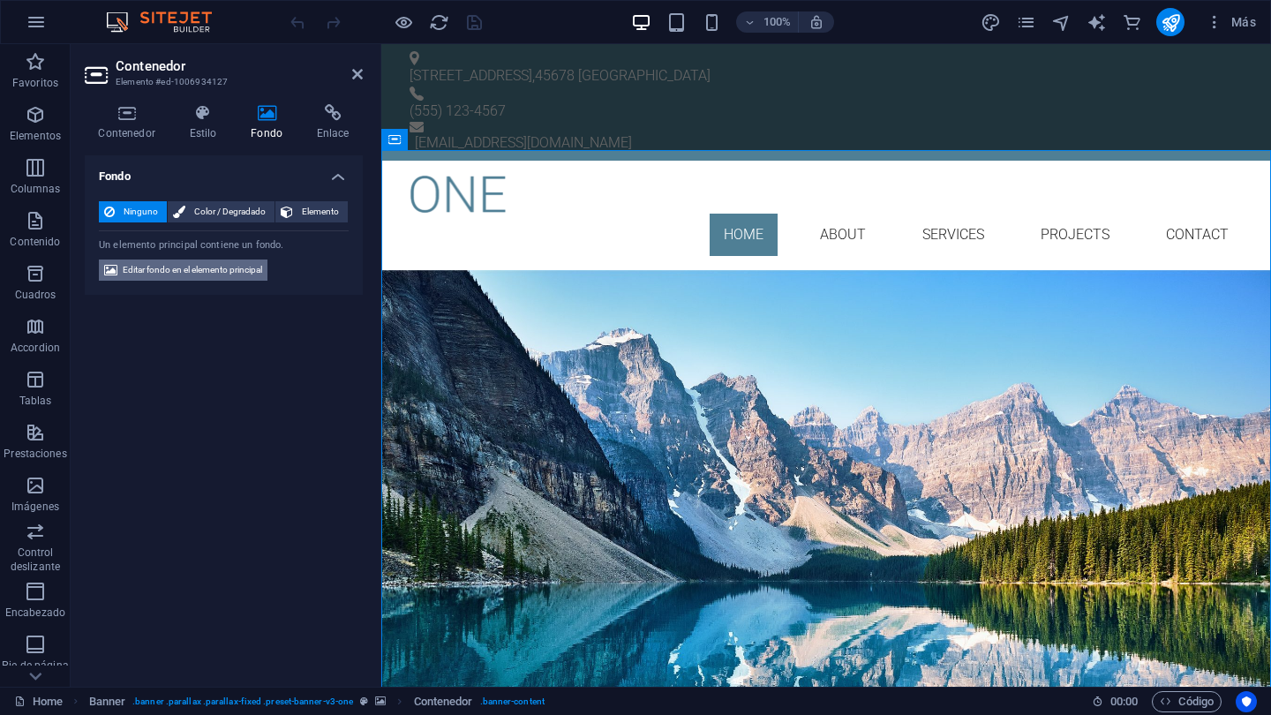
click at [229, 270] on span "Editar fondo en el elemento principal" at bounding box center [192, 269] width 139 height 21
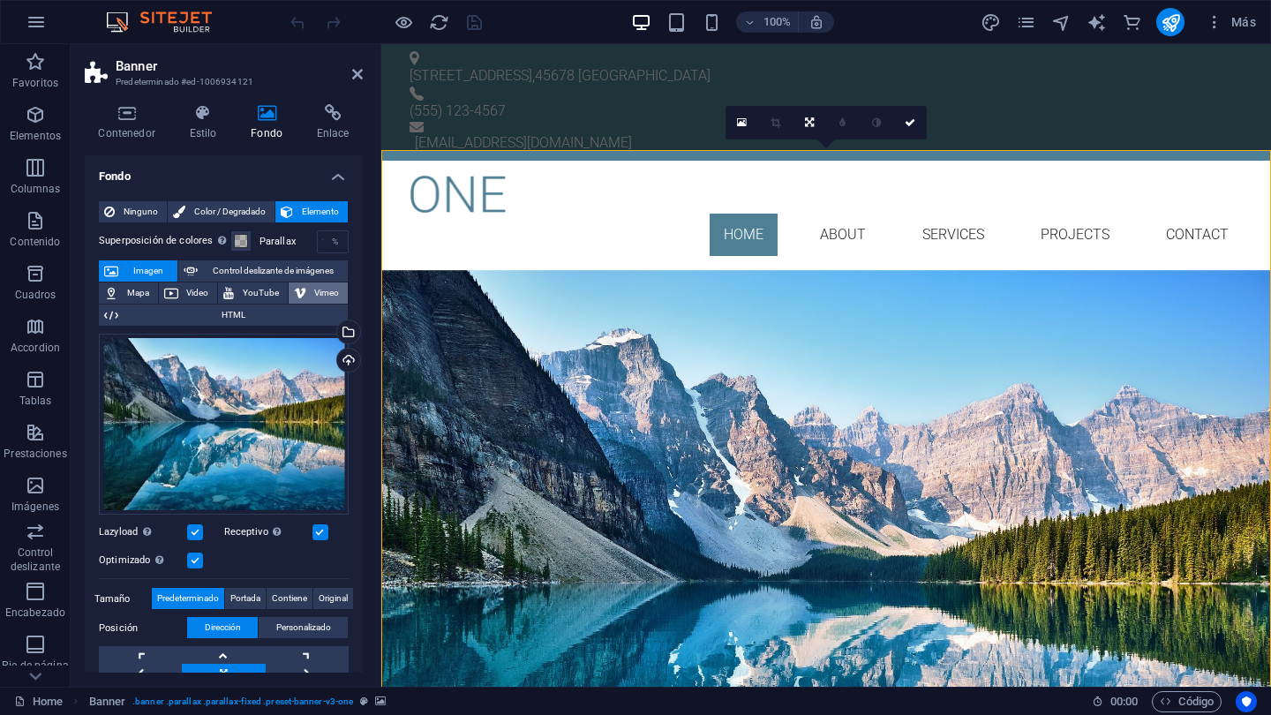
click at [312, 289] on span "Vimeo" at bounding box center [328, 292] width 32 height 21
select select "ar16_9"
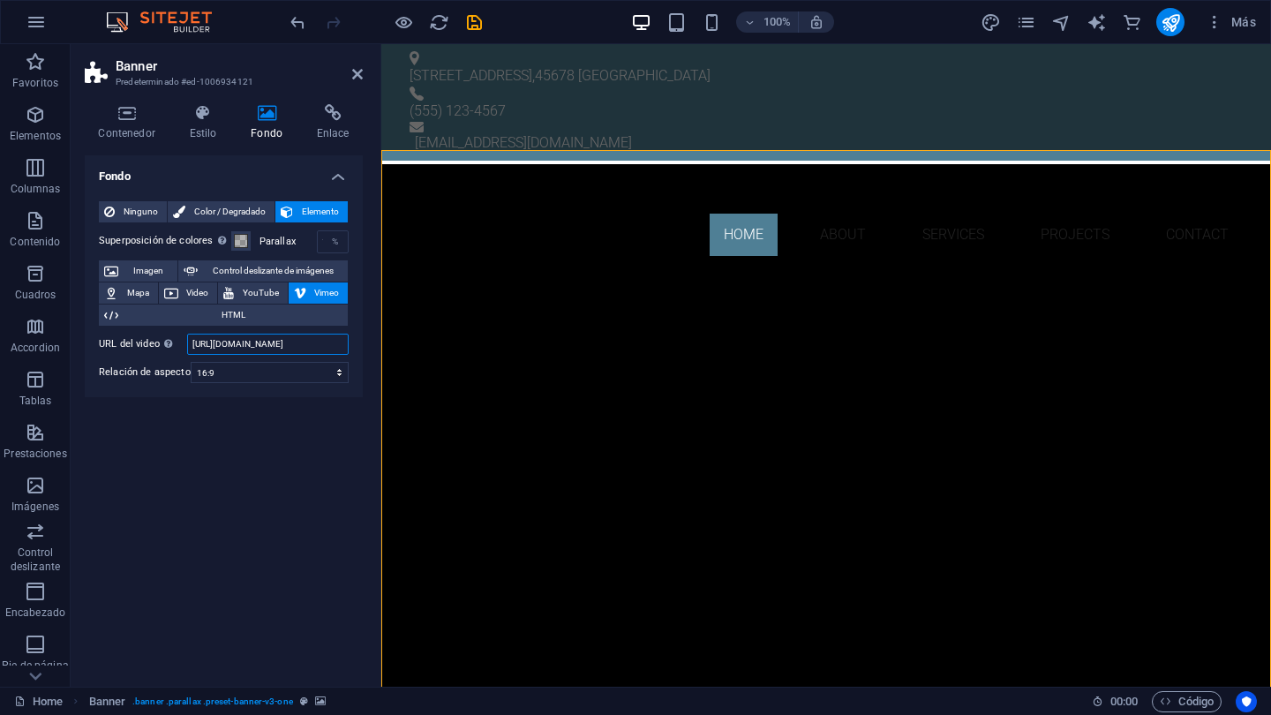
click at [270, 345] on input "https://vimeo.com/315675275" at bounding box center [268, 344] width 162 height 21
paste input "1124106445#t=0"
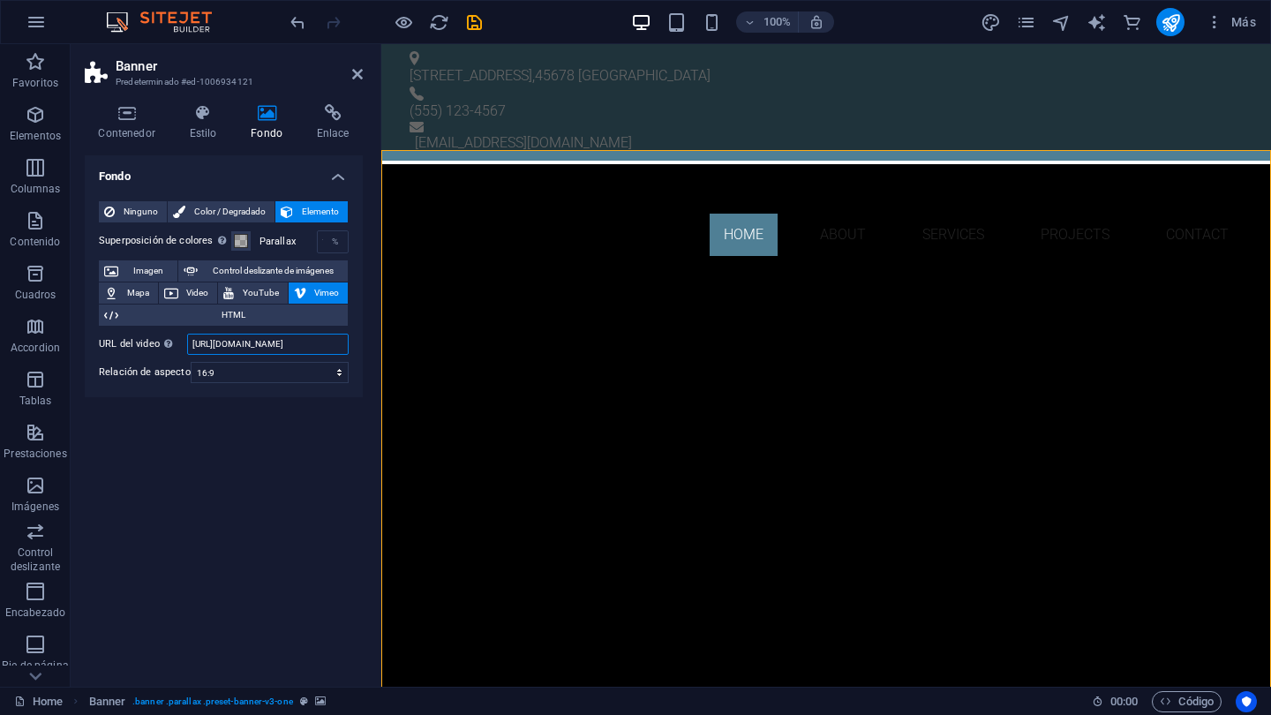
type input "https://vimeo.com/1124106445#t=0"
click at [552, 161] on div "Home About Services Projects Contact Menu" at bounding box center [826, 215] width 890 height 109
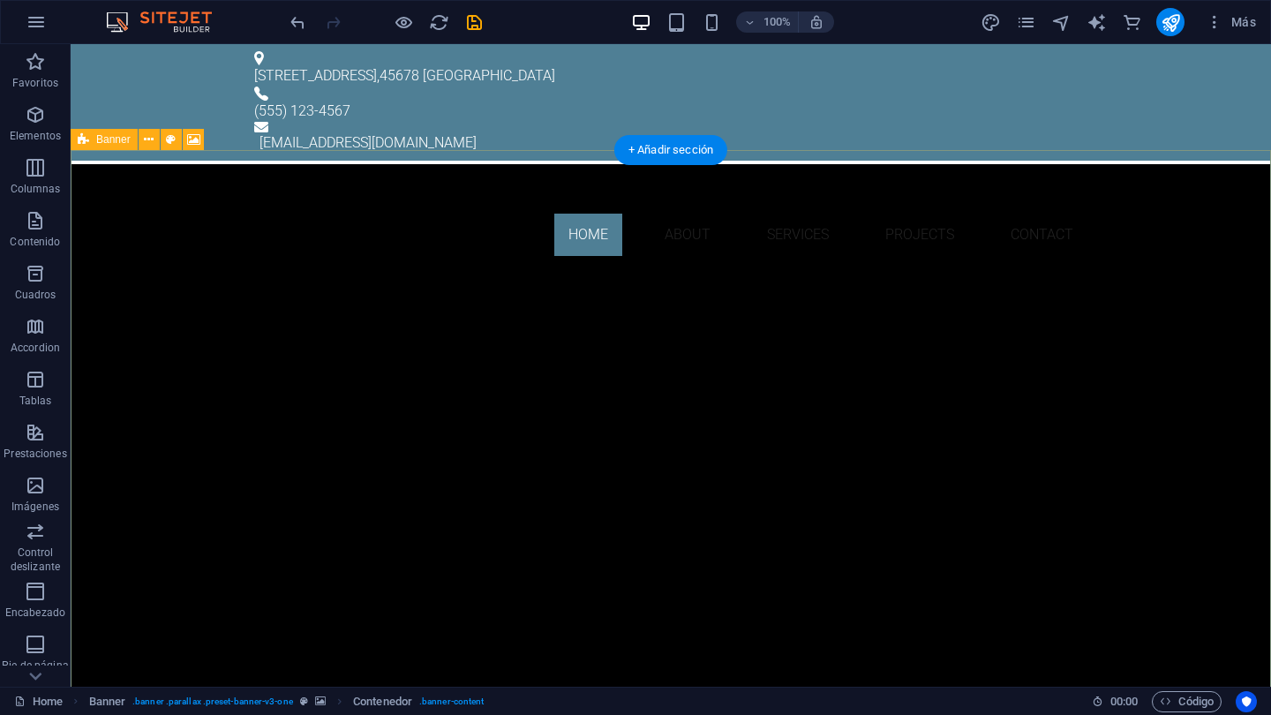
click at [86, 141] on icon at bounding box center [83, 139] width 11 height 21
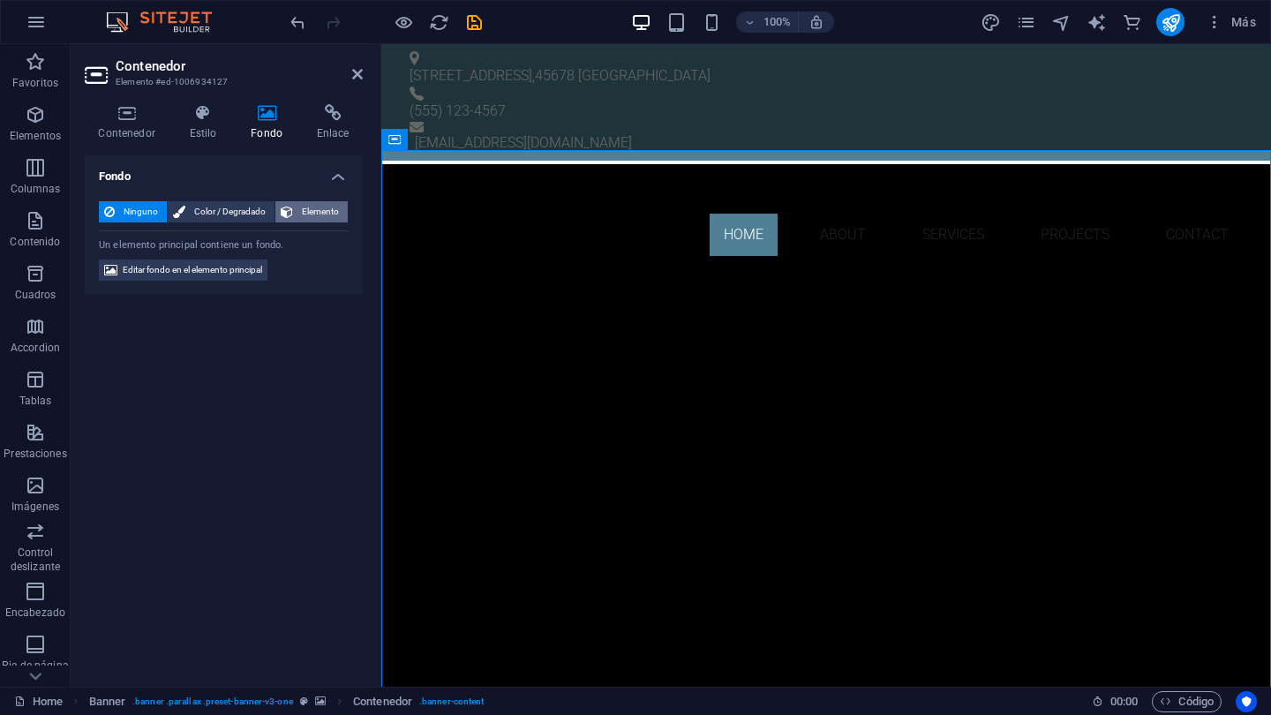
click at [309, 207] on span "Elemento" at bounding box center [320, 211] width 44 height 21
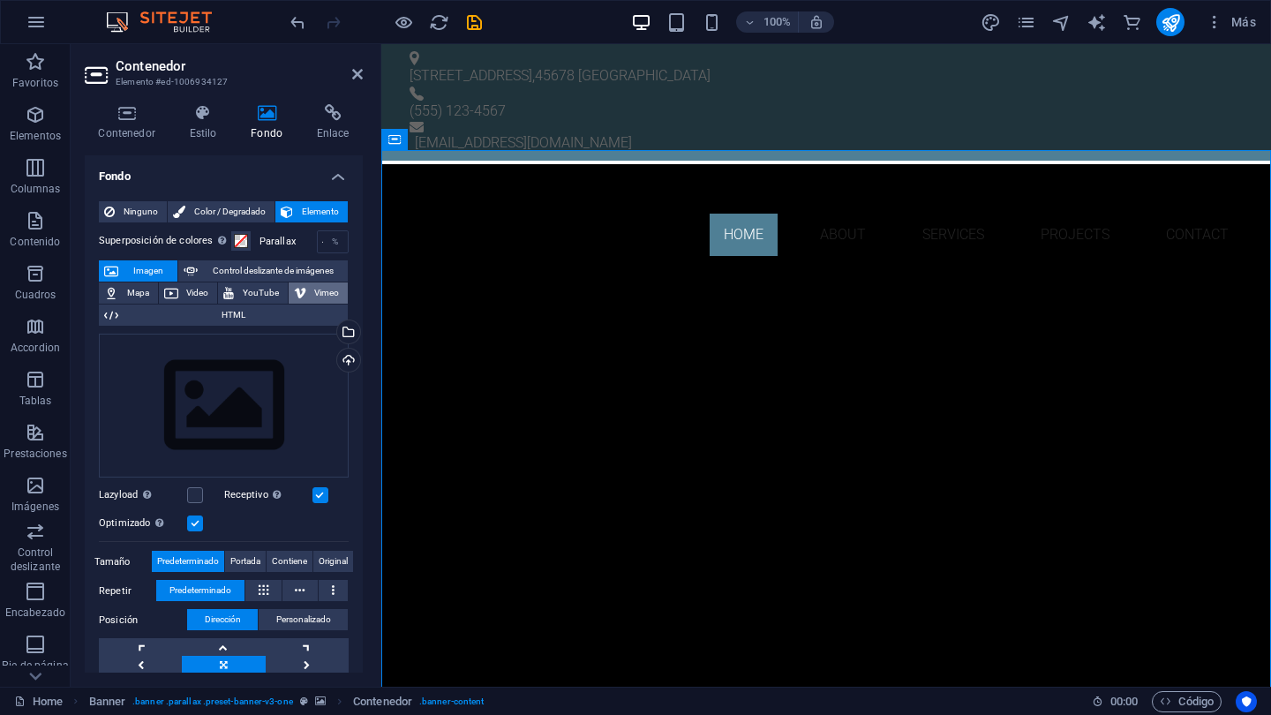
click at [312, 291] on span "Vimeo" at bounding box center [328, 292] width 32 height 21
select select "ar16_9"
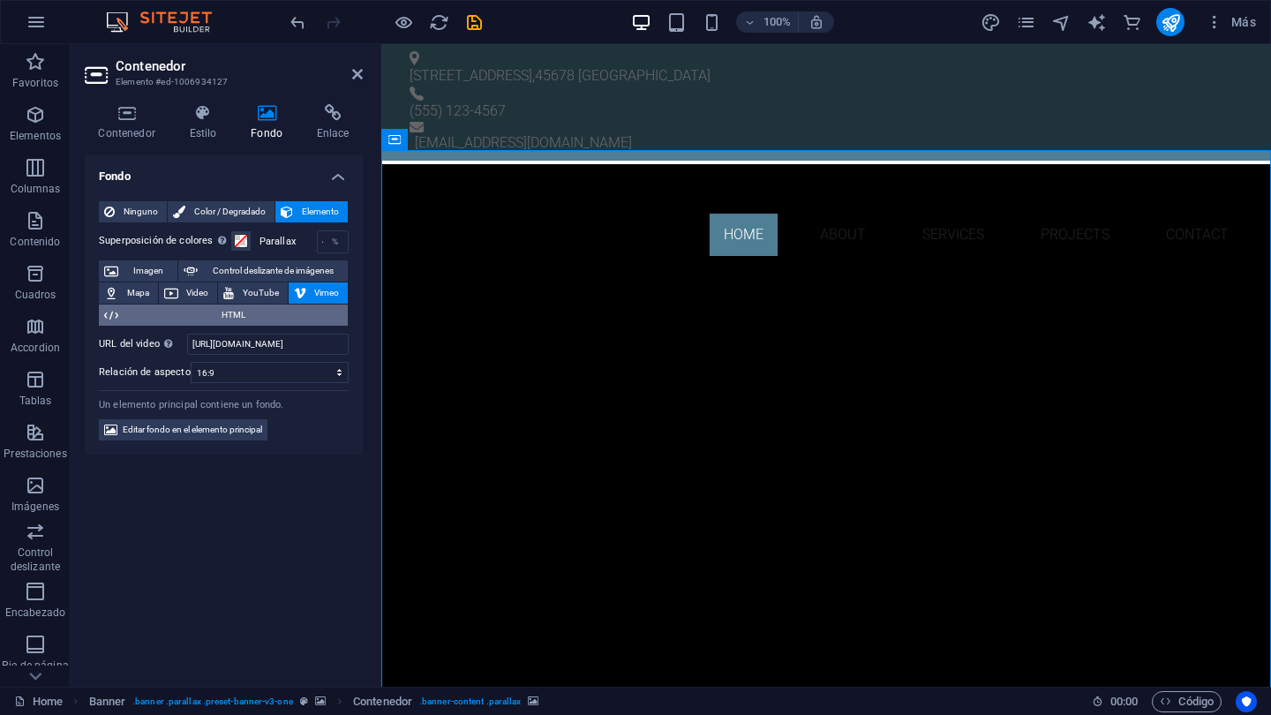
click at [110, 314] on icon at bounding box center [111, 314] width 14 height 21
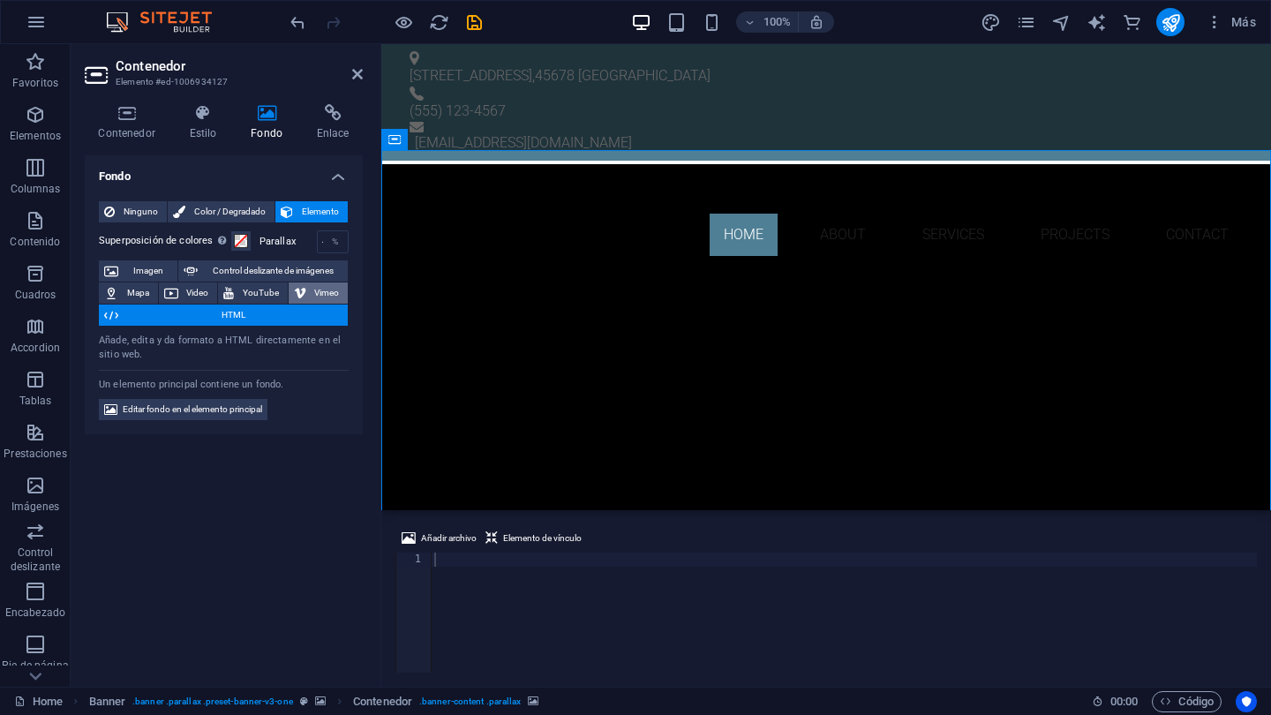
click at [319, 290] on span "Vimeo" at bounding box center [328, 292] width 32 height 21
select select "ar16_9"
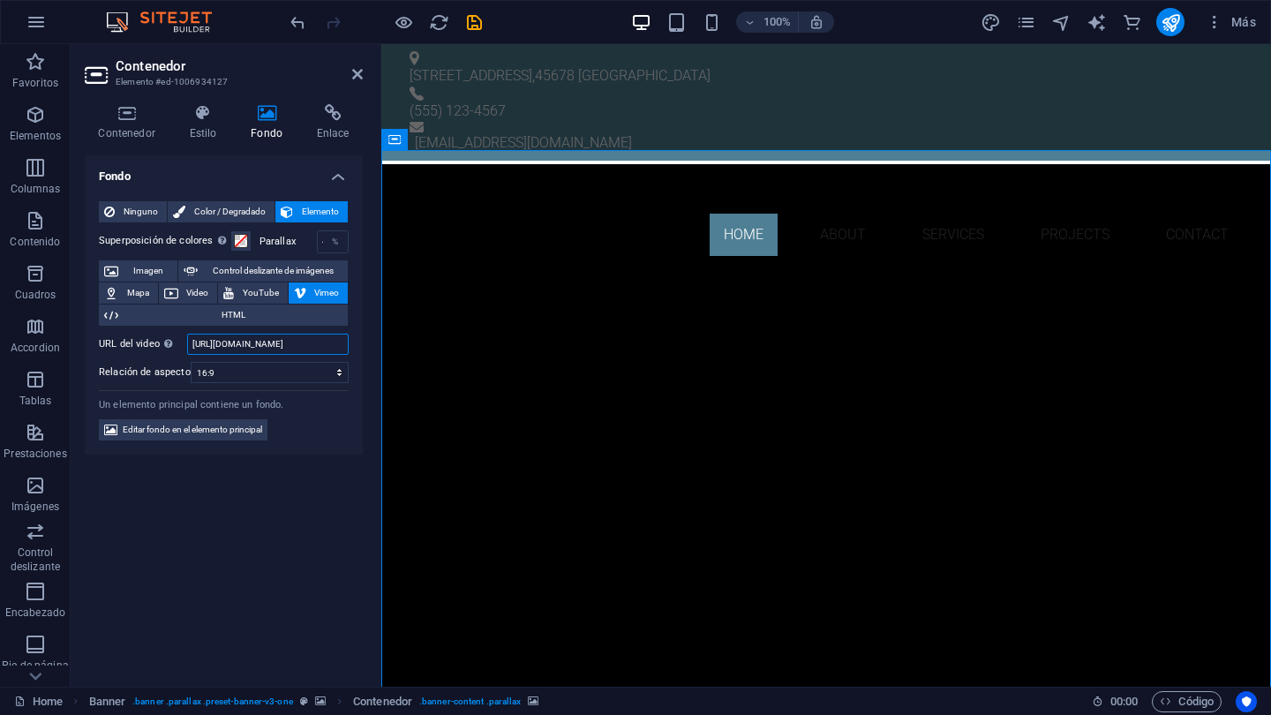
click at [319, 342] on input "https://vimeo.com/315675275" at bounding box center [268, 344] width 162 height 21
drag, startPoint x: 327, startPoint y: 344, endPoint x: 196, endPoint y: 340, distance: 131.6
click at [196, 340] on input "https://vimeo.com/315675275" at bounding box center [268, 344] width 162 height 21
type input "h"
paste input "https://vimeo.com/1124106445"
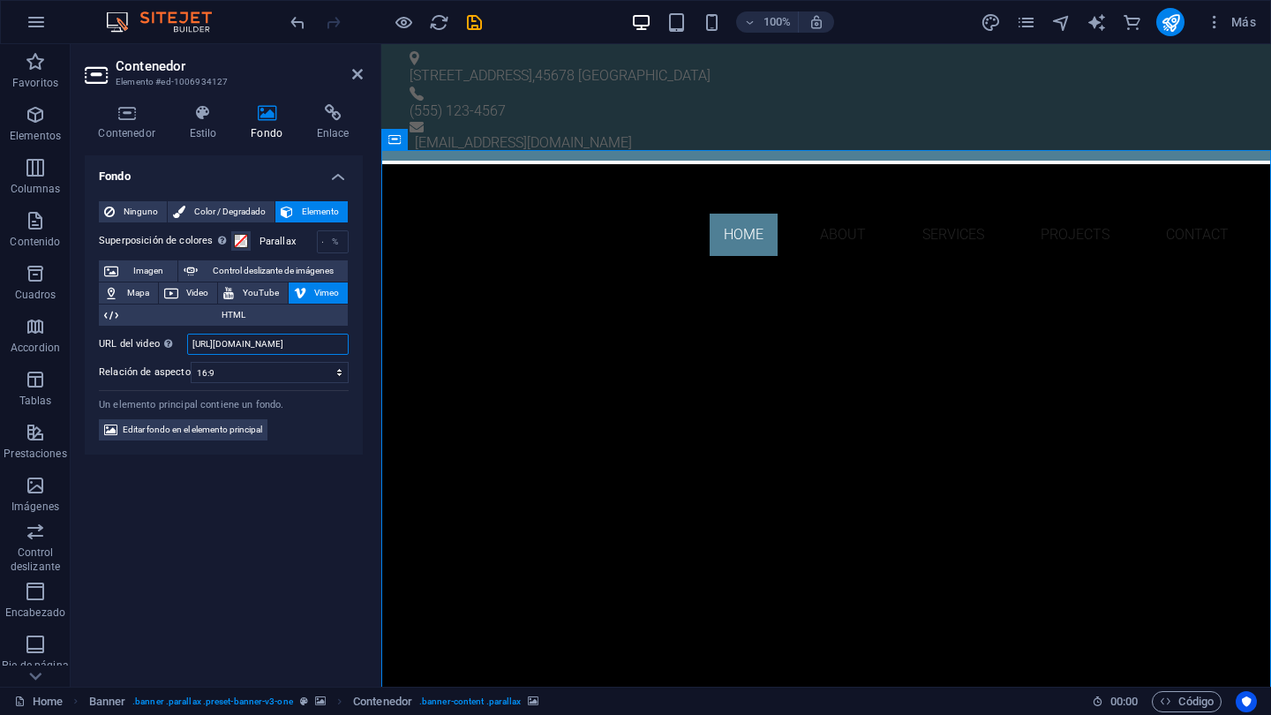
type input "https://vimeo.com/1124106445"
click at [137, 270] on span "Imagen" at bounding box center [148, 270] width 49 height 21
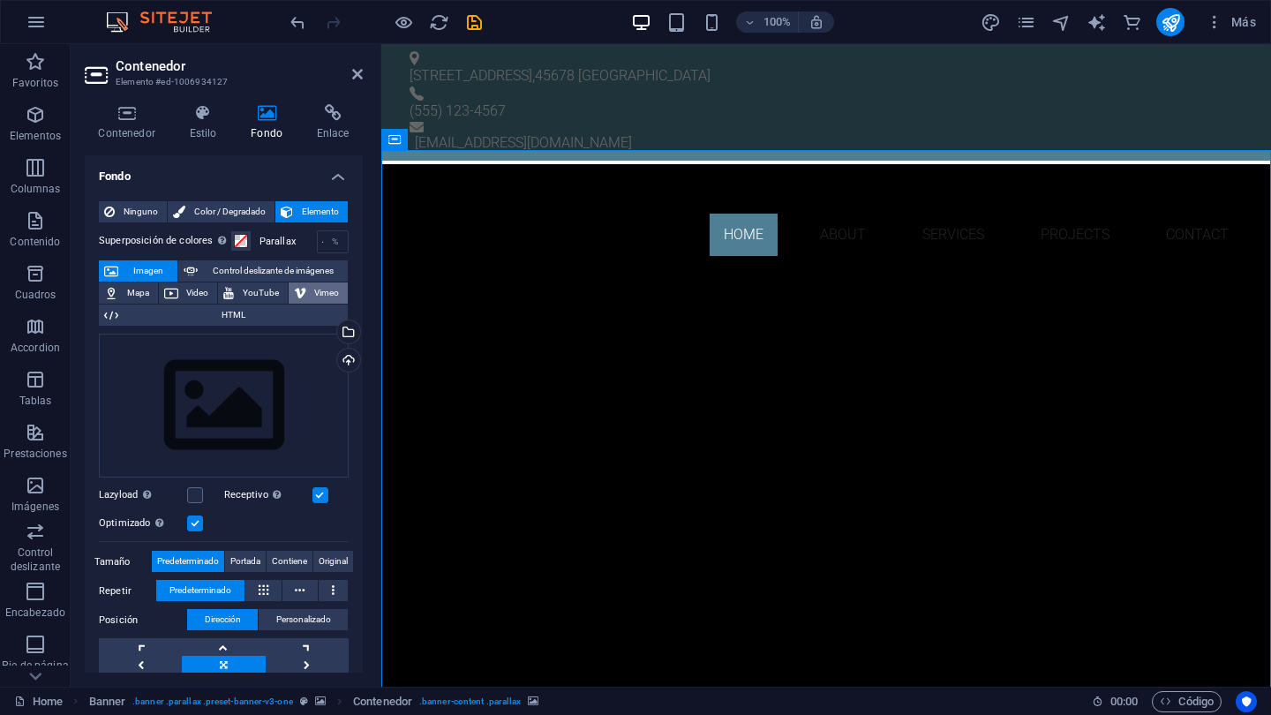
click at [312, 293] on span "Vimeo" at bounding box center [328, 292] width 32 height 21
select select "ar16_9"
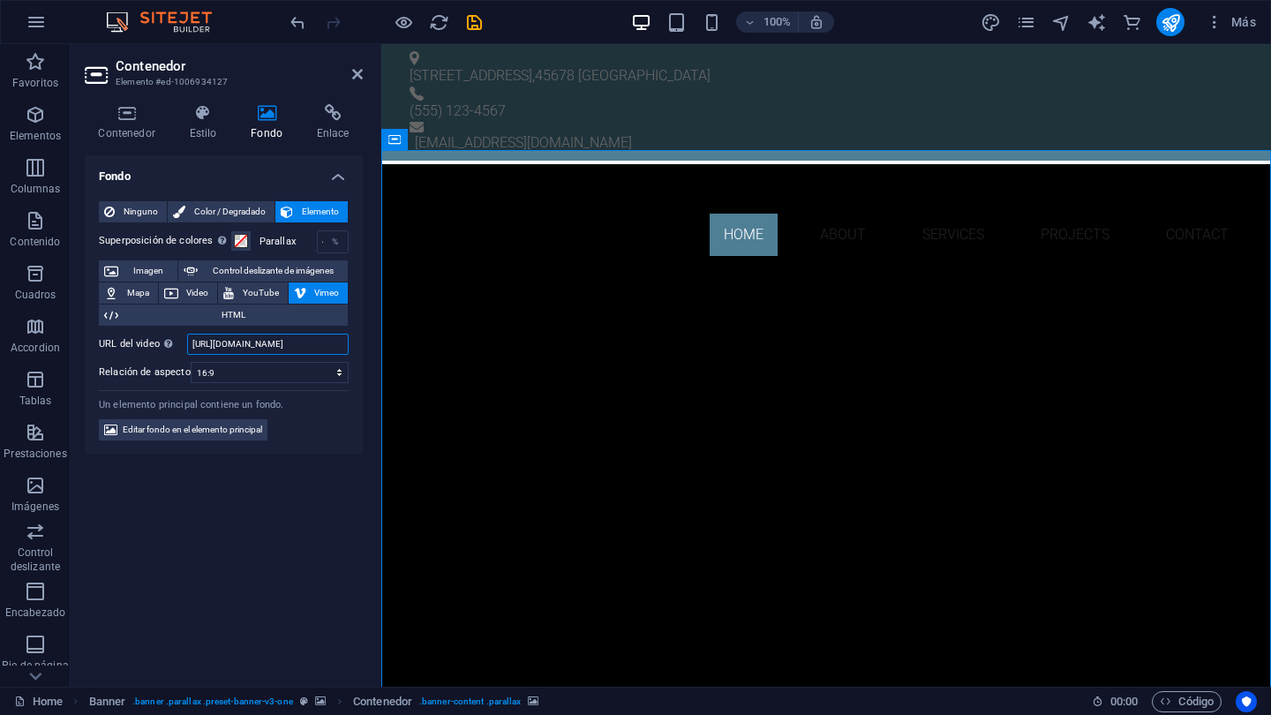
click at [325, 342] on input "https://vimeo.com/315675275" at bounding box center [268, 344] width 162 height 21
click at [286, 345] on input "https://vimeo.com/315675275" at bounding box center [268, 344] width 162 height 21
drag, startPoint x: 322, startPoint y: 346, endPoint x: 189, endPoint y: 337, distance: 133.6
click at [189, 337] on input "https://vimeo.com/315675275" at bounding box center [268, 344] width 162 height 21
paste input "112410644"
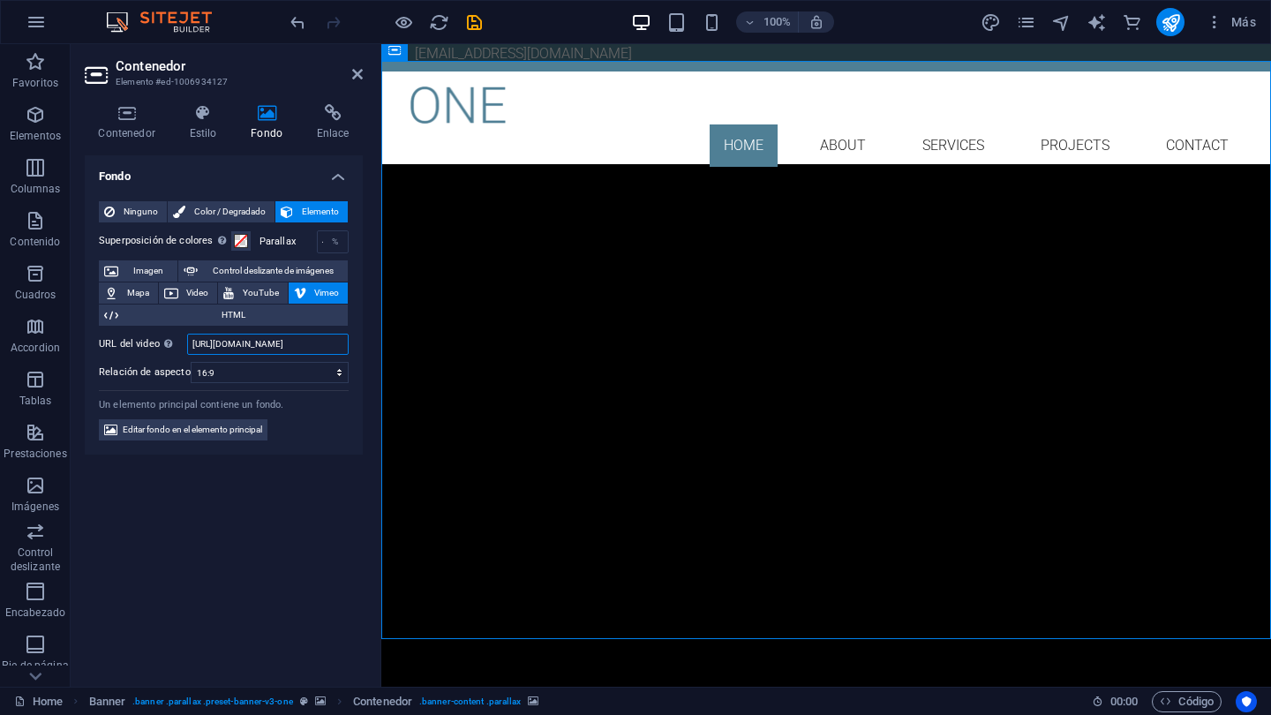
type input "https://vimeo.com/1124106445"
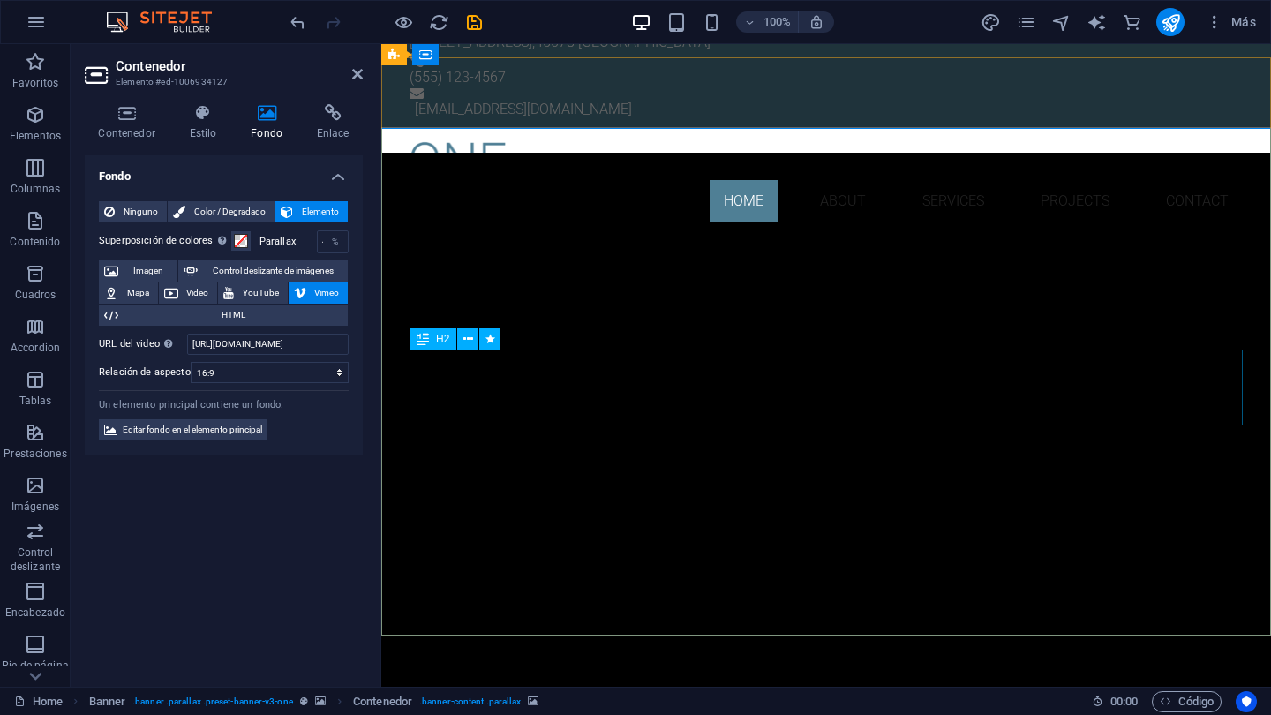
scroll to position [22, 0]
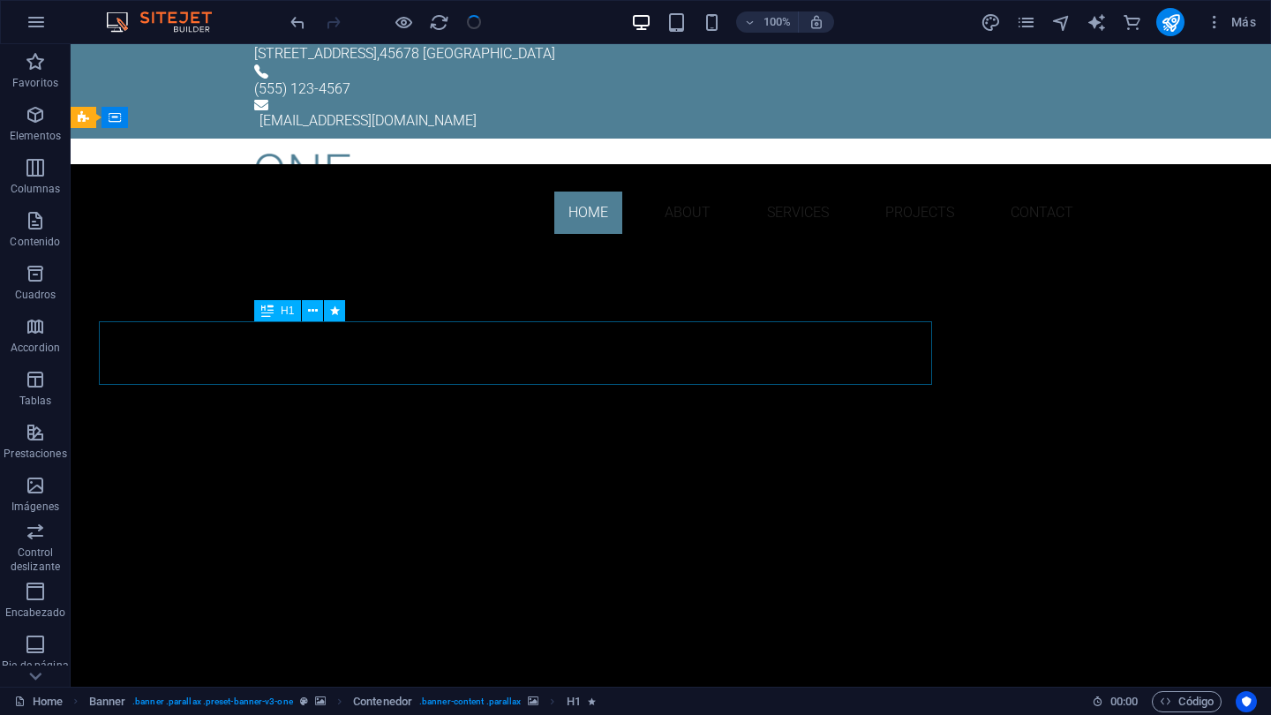
checkbox input "false"
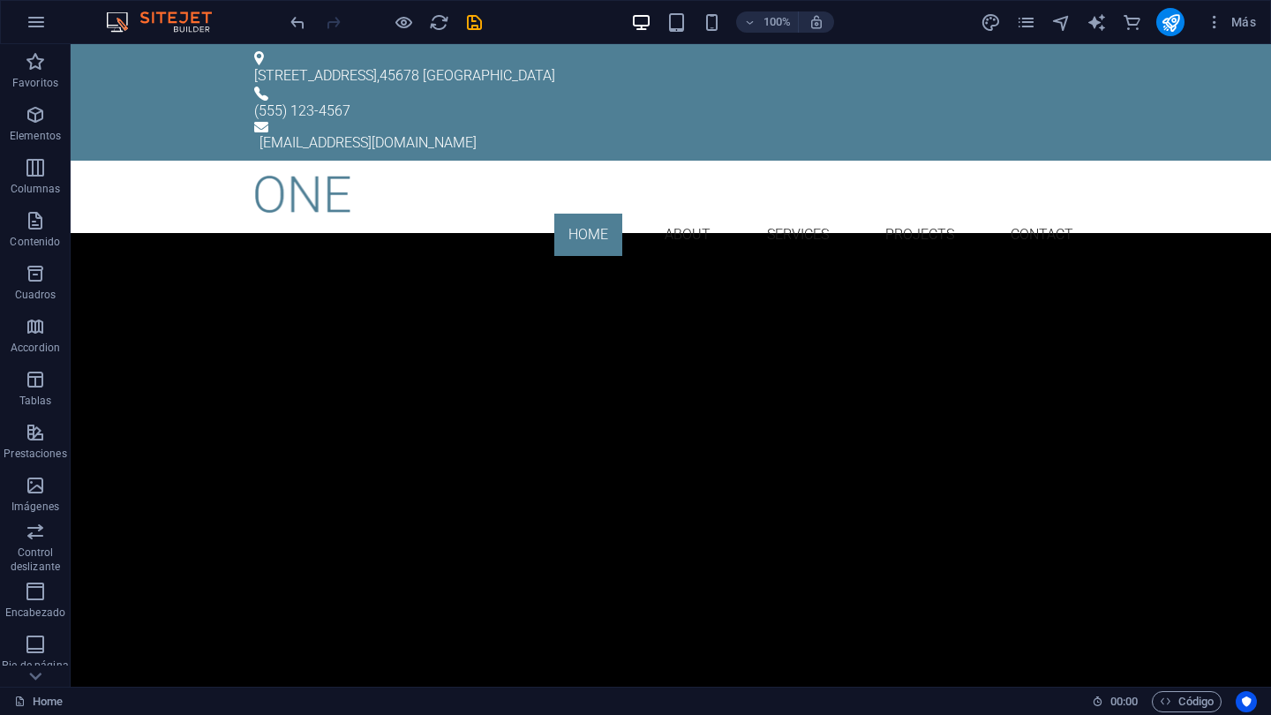
scroll to position [0, 0]
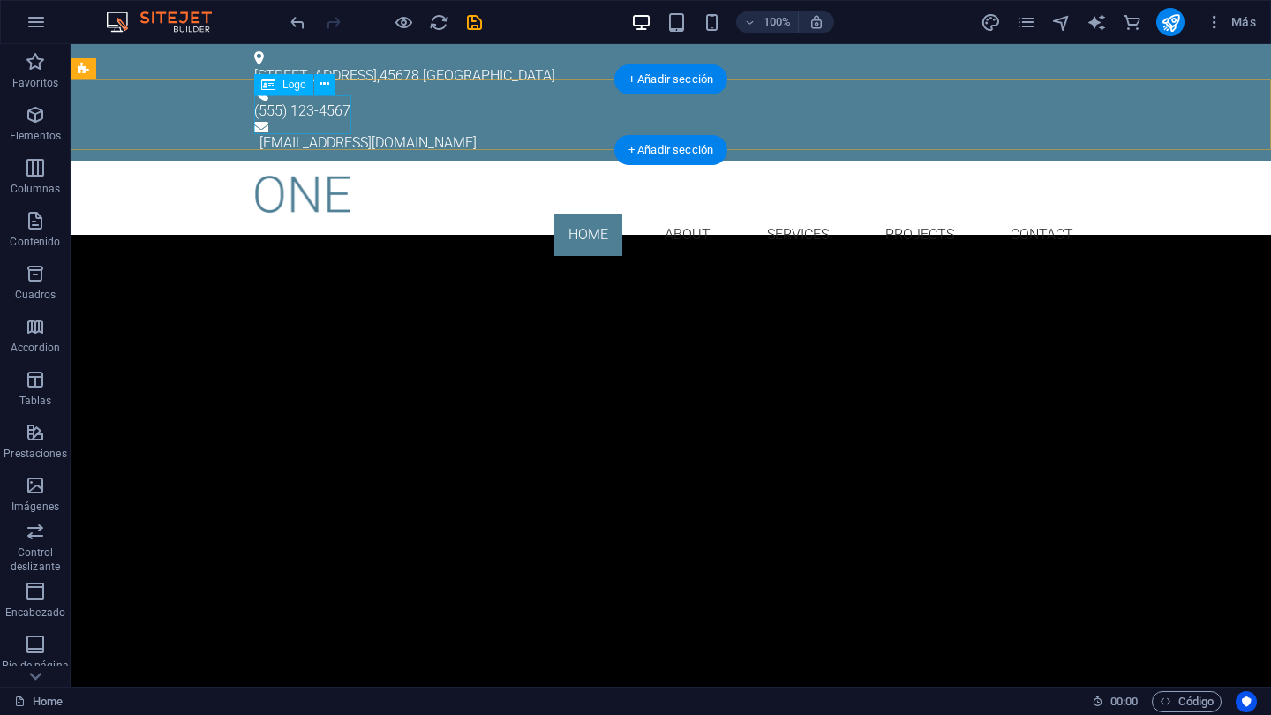
click at [315, 175] on div at bounding box center [670, 194] width 833 height 39
click at [294, 175] on div at bounding box center [670, 194] width 833 height 39
select select "px"
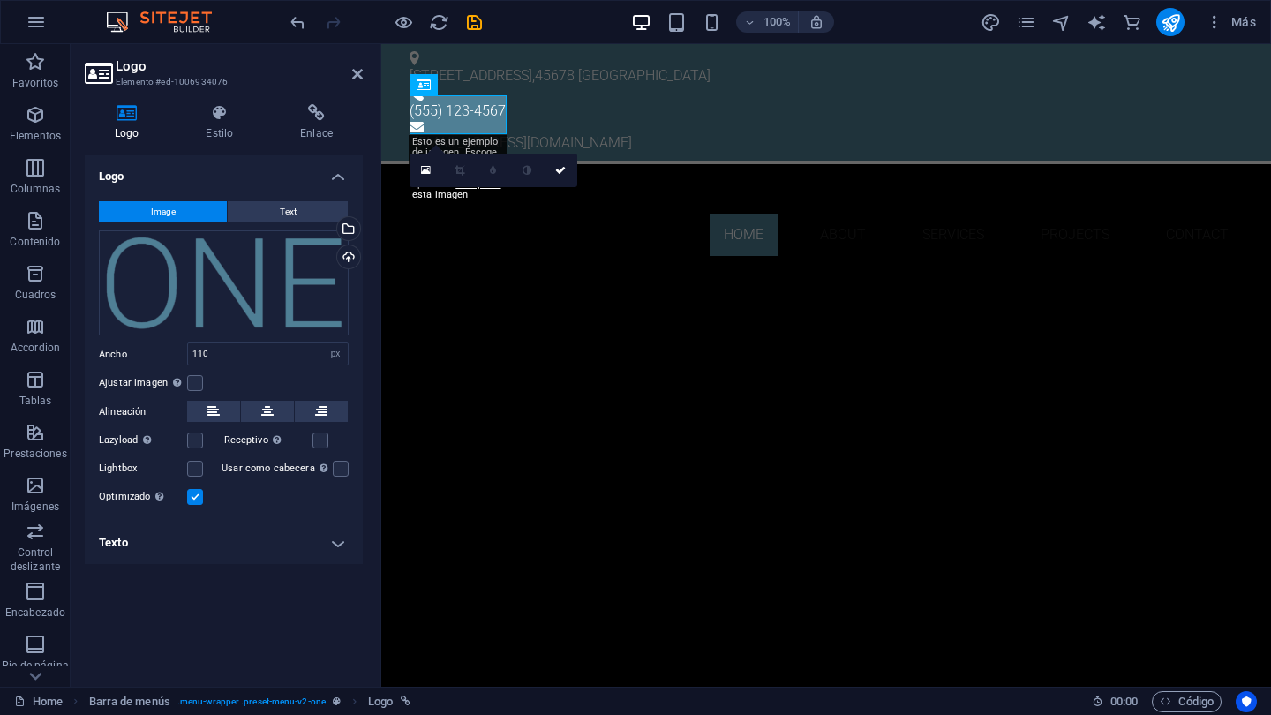
click at [176, 209] on button "Image" at bounding box center [163, 211] width 128 height 21
click at [349, 256] on div "Cargar" at bounding box center [347, 258] width 26 height 26
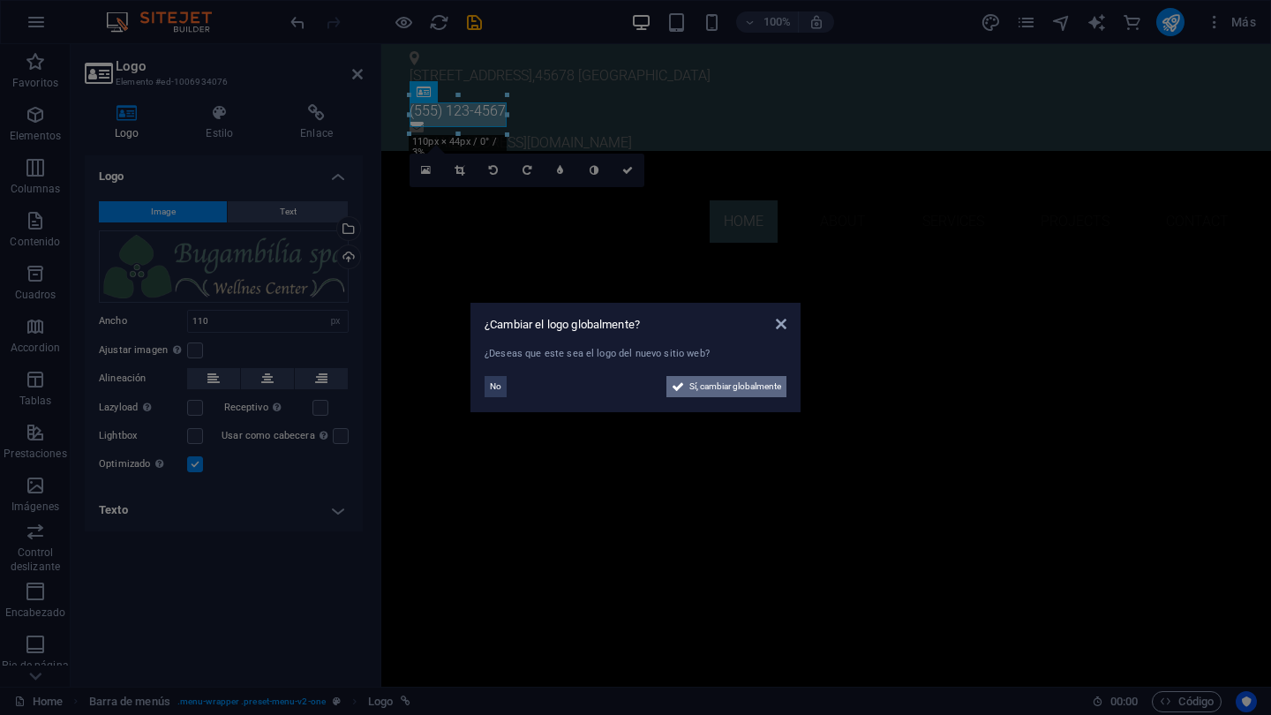
click at [722, 386] on span "Sí, cambiar globalmente" at bounding box center [735, 386] width 92 height 21
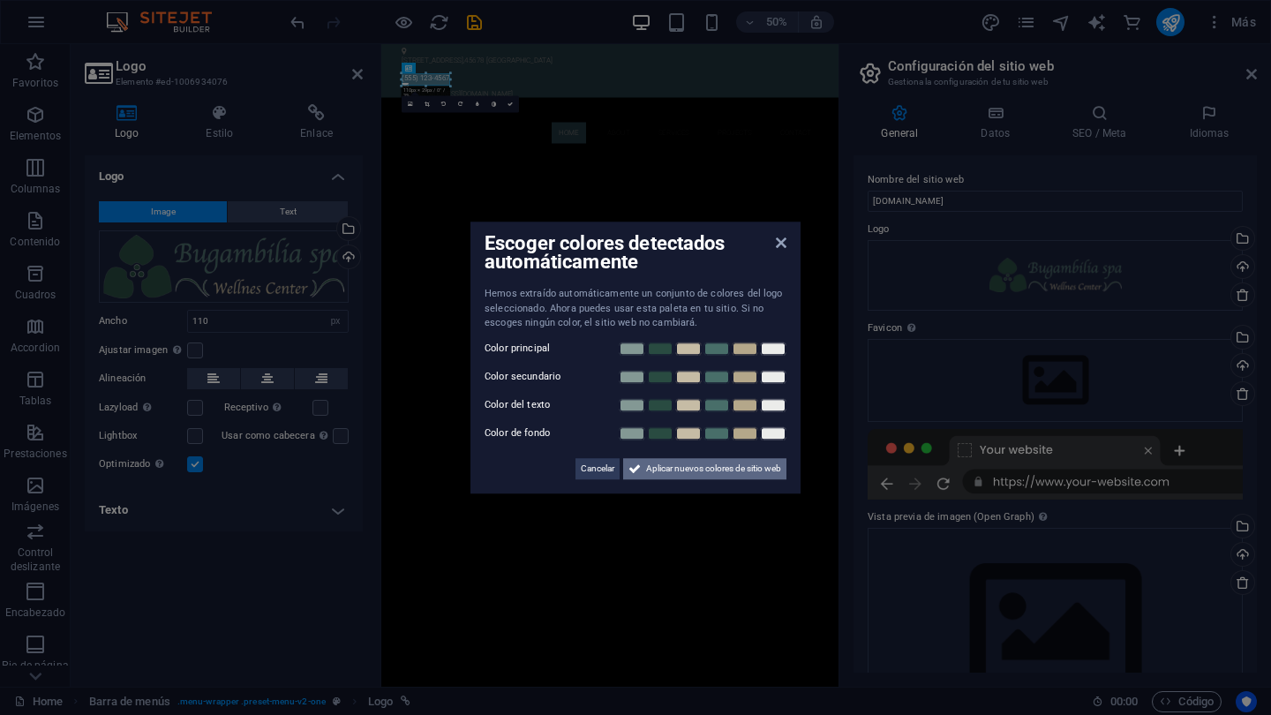
click at [675, 468] on span "Aplicar nuevos colores de sitio web" at bounding box center [713, 468] width 135 height 21
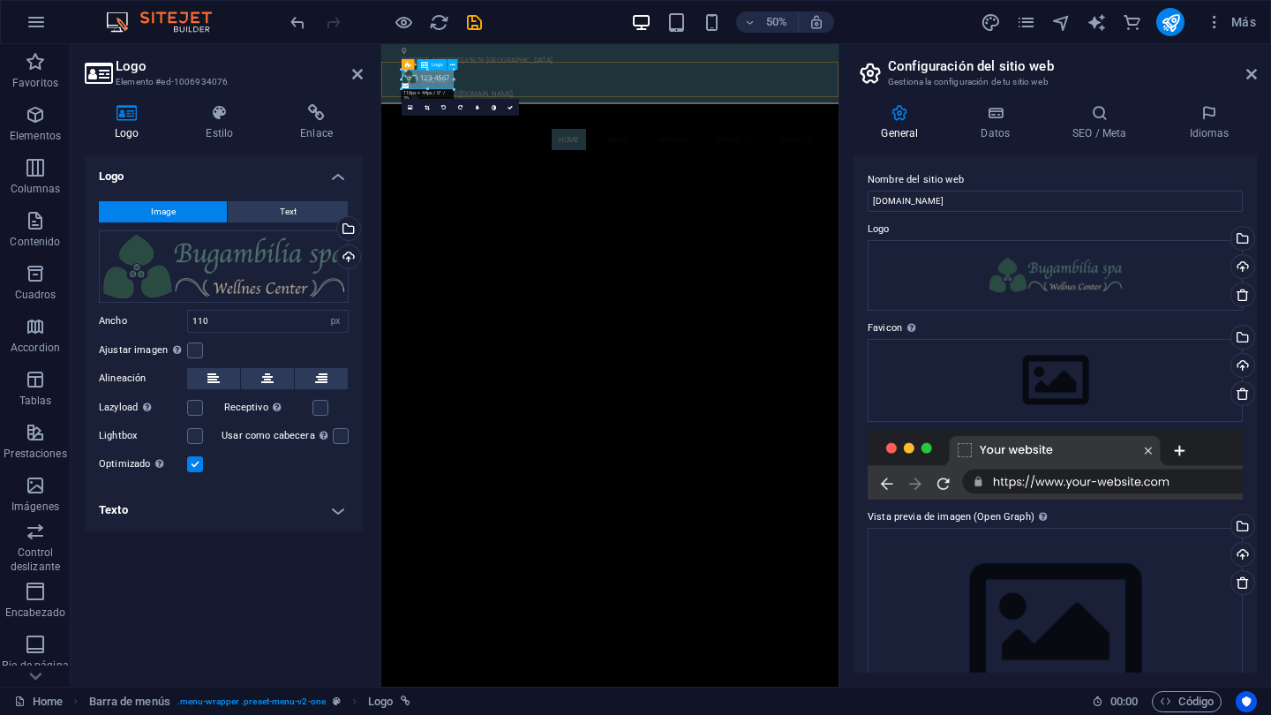
drag, startPoint x: 449, startPoint y: 84, endPoint x: 458, endPoint y: 90, distance: 10.8
type input "118"
click at [575, 161] on div "Home About Services Projects Contact Menu" at bounding box center [838, 210] width 914 height 98
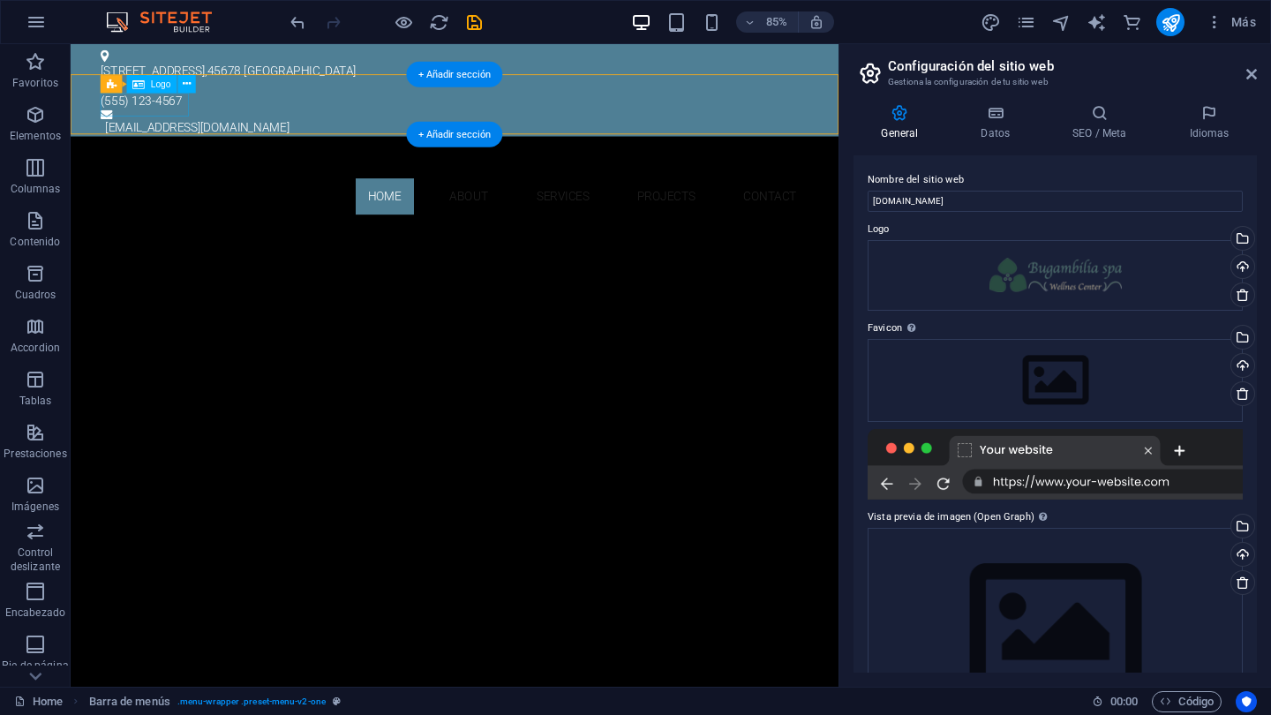
click at [190, 175] on div at bounding box center [522, 188] width 833 height 27
click at [198, 175] on div at bounding box center [522, 188] width 833 height 27
select select "px"
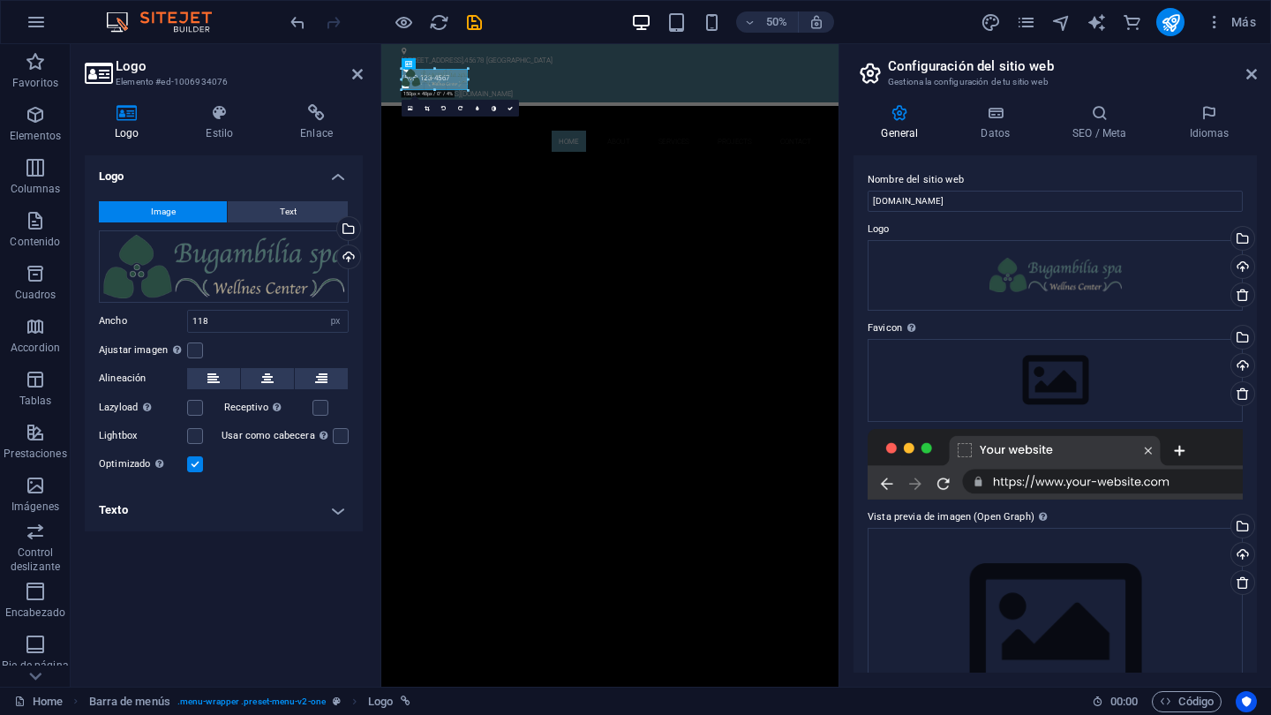
drag, startPoint x: 451, startPoint y: 72, endPoint x: 482, endPoint y: 62, distance: 32.7
type input "149"
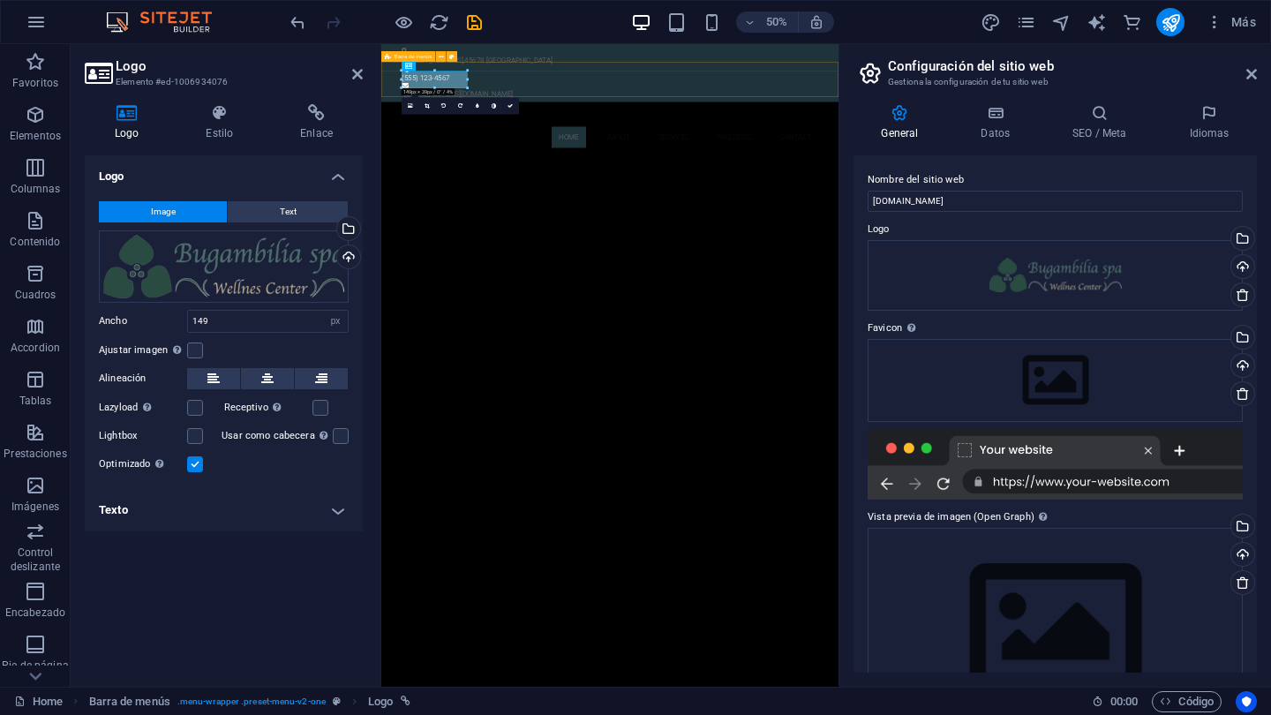
click at [683, 161] on div "Home About Services Projects Contact Menu" at bounding box center [838, 213] width 914 height 105
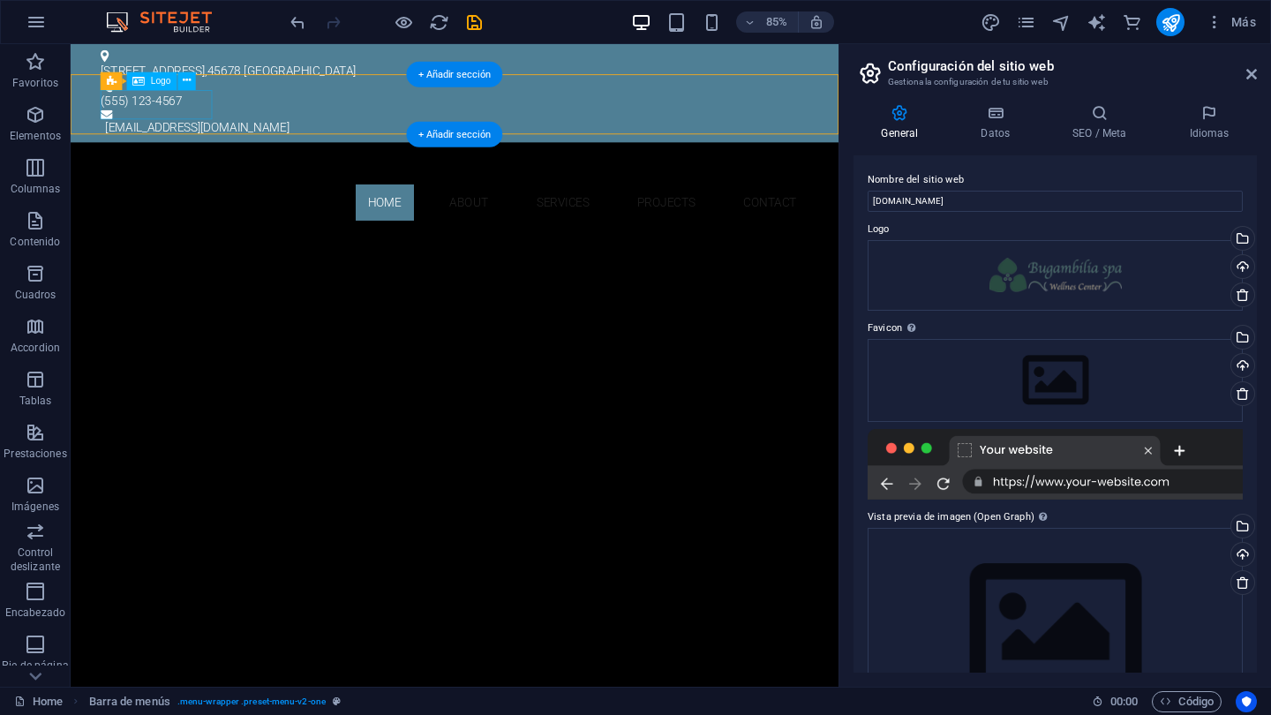
click at [218, 175] on div at bounding box center [522, 192] width 833 height 34
click at [161, 175] on div at bounding box center [522, 192] width 833 height 34
select select "px"
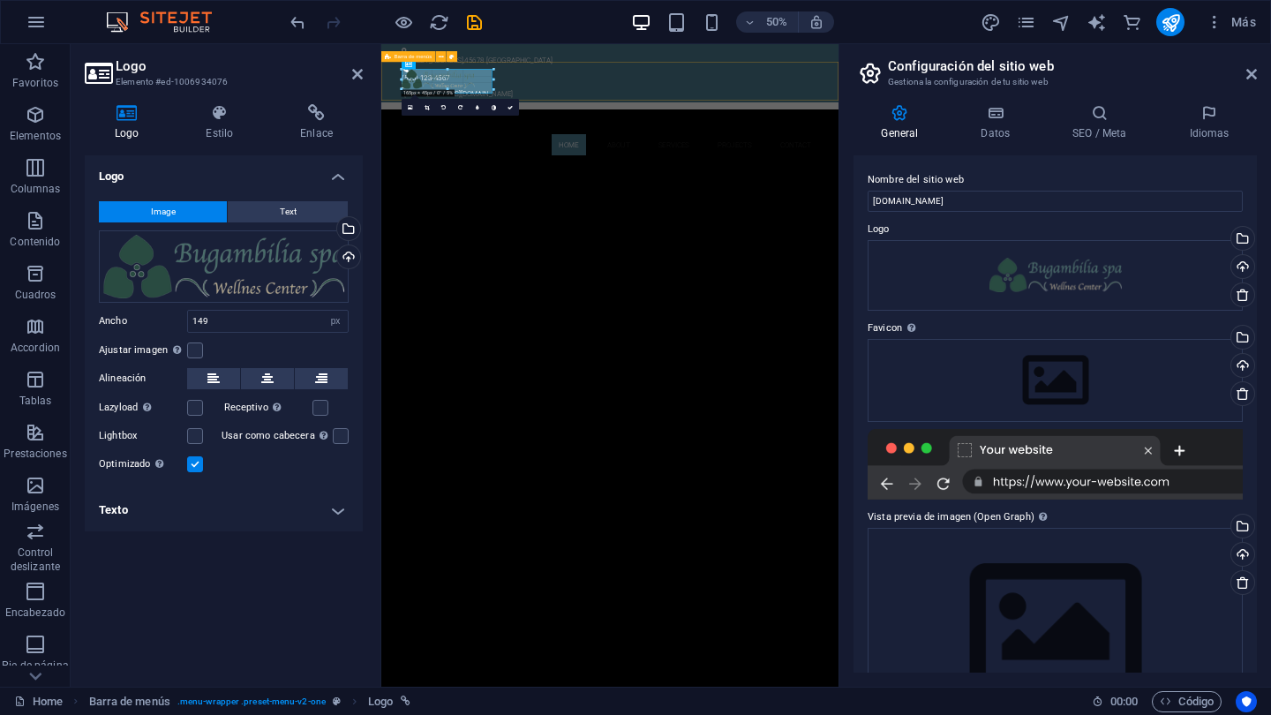
drag, startPoint x: 467, startPoint y: 72, endPoint x: 508, endPoint y: 56, distance: 44.4
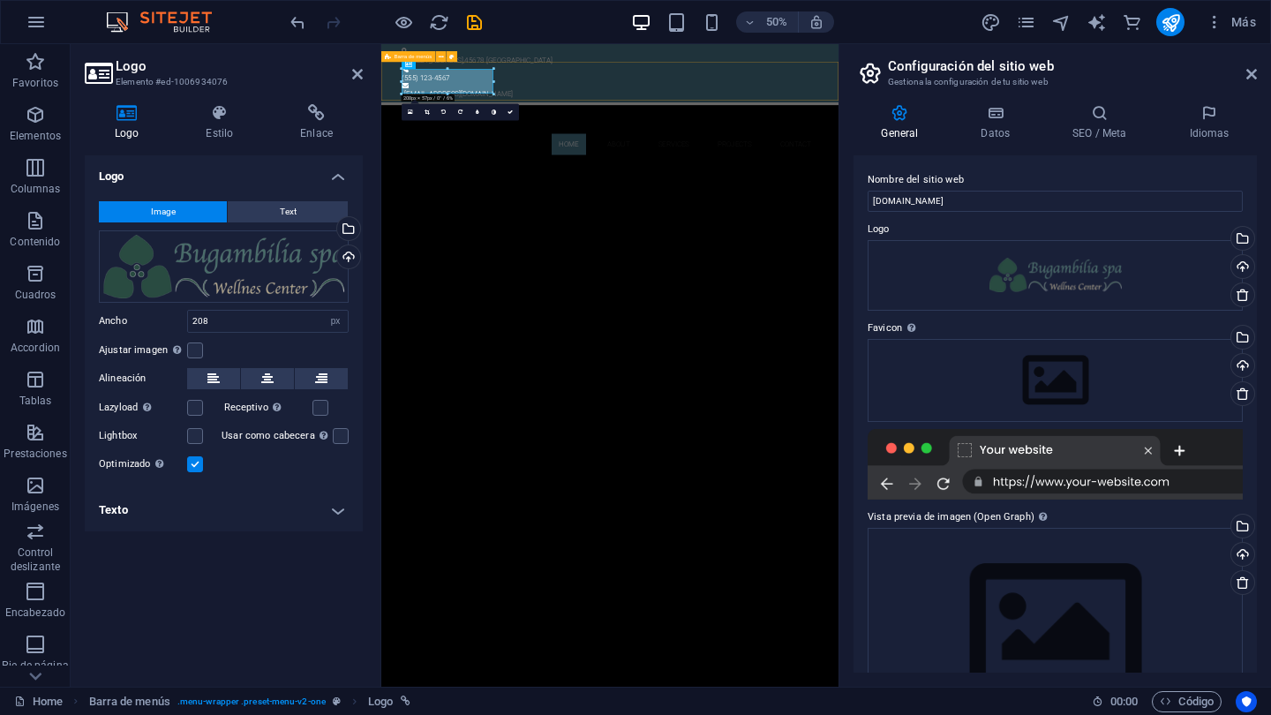
type input "208"
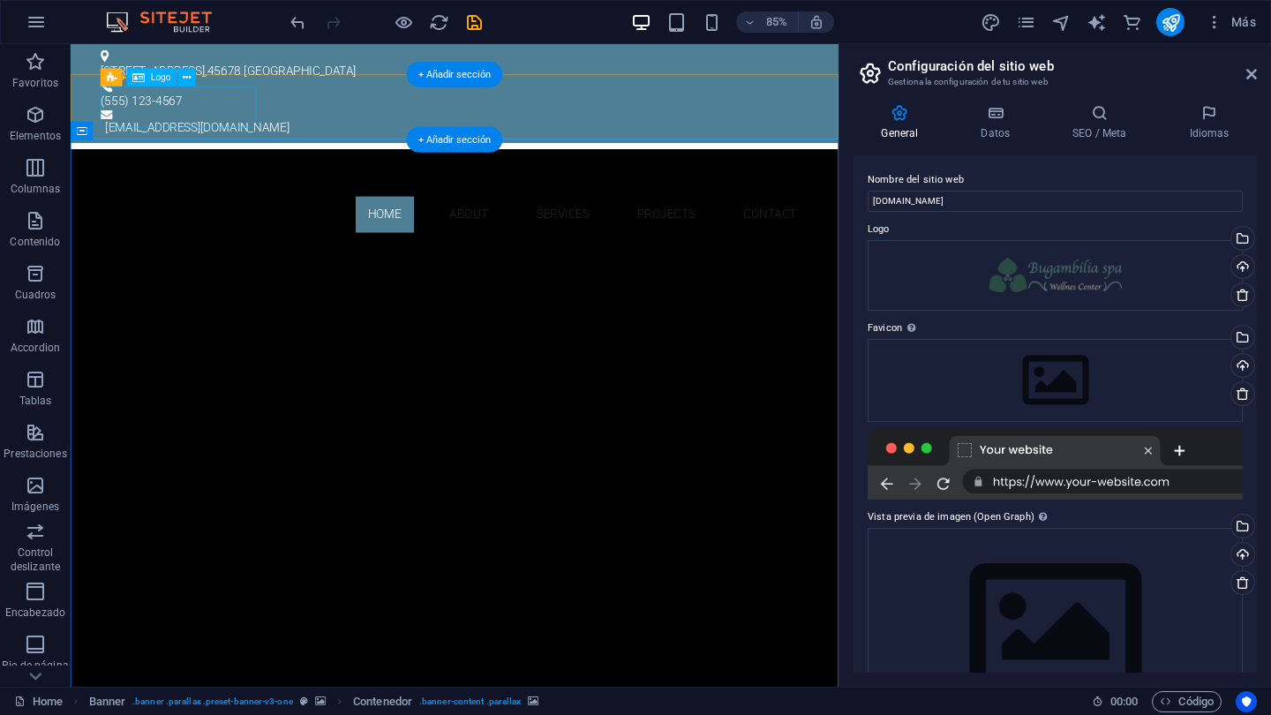
click at [276, 175] on div at bounding box center [522, 199] width 833 height 49
select select "px"
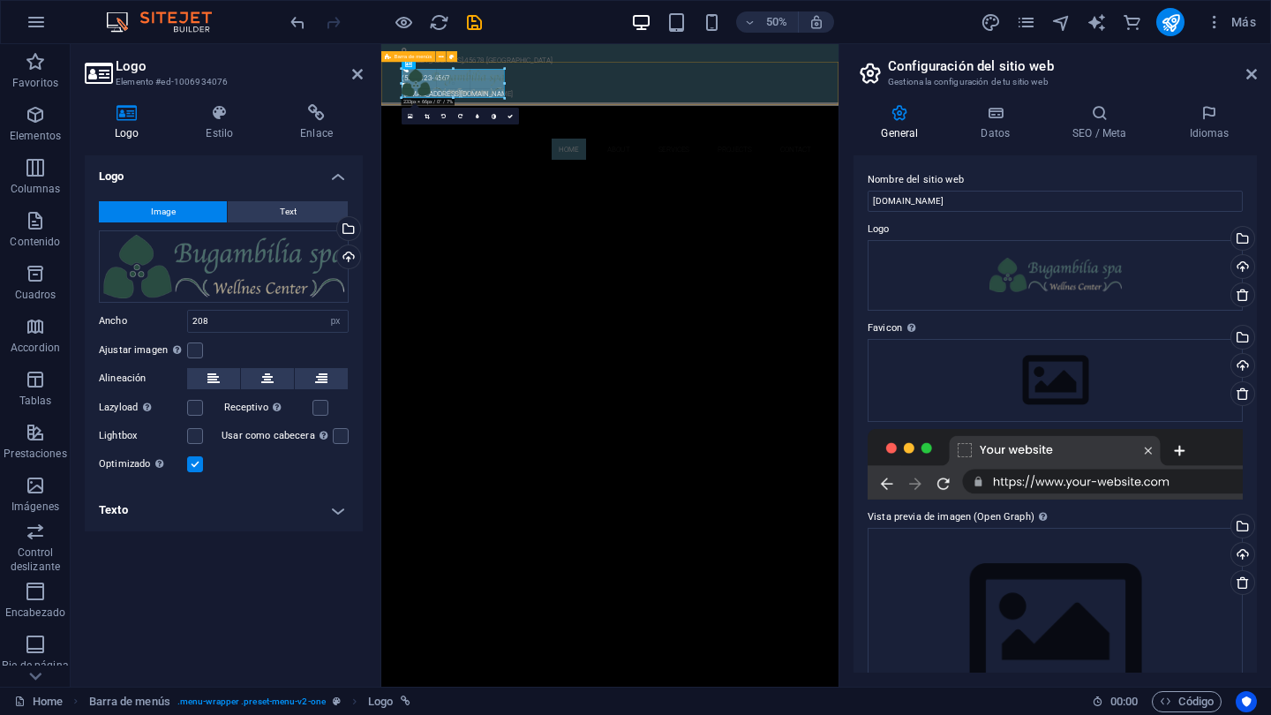
drag, startPoint x: 492, startPoint y: 71, endPoint x: 521, endPoint y: 60, distance: 30.2
type input "233"
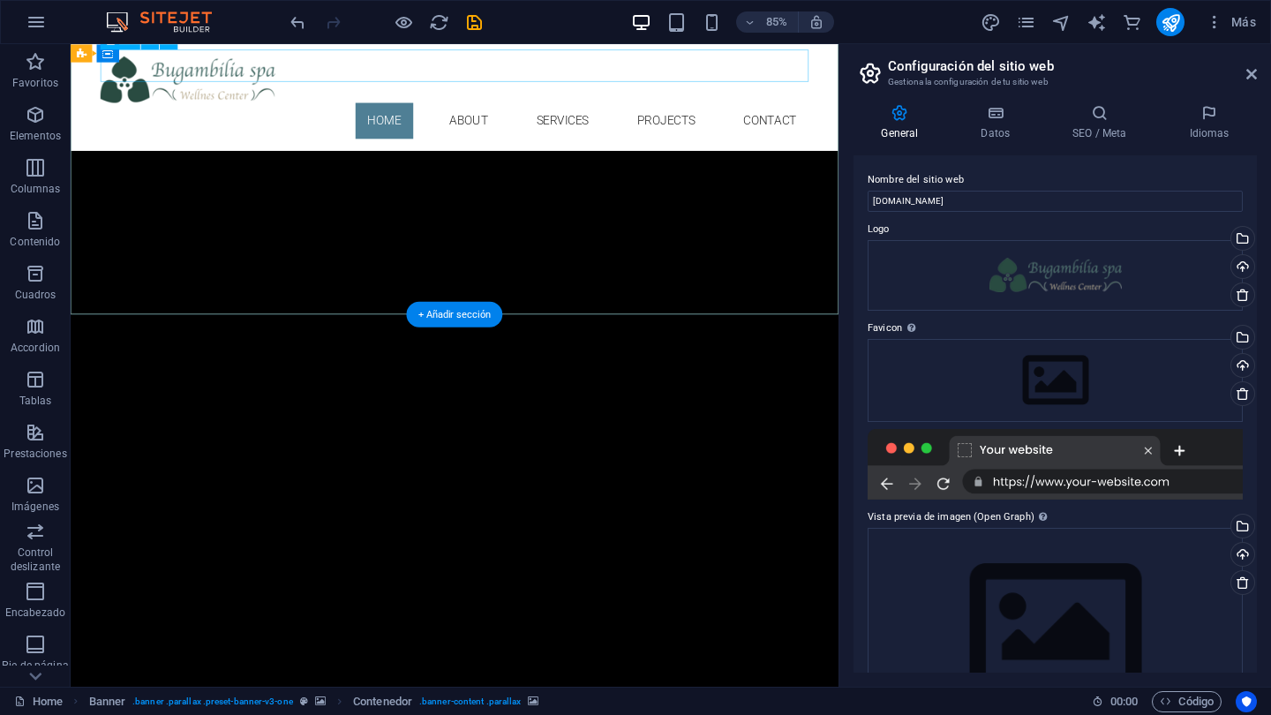
scroll to position [398, 0]
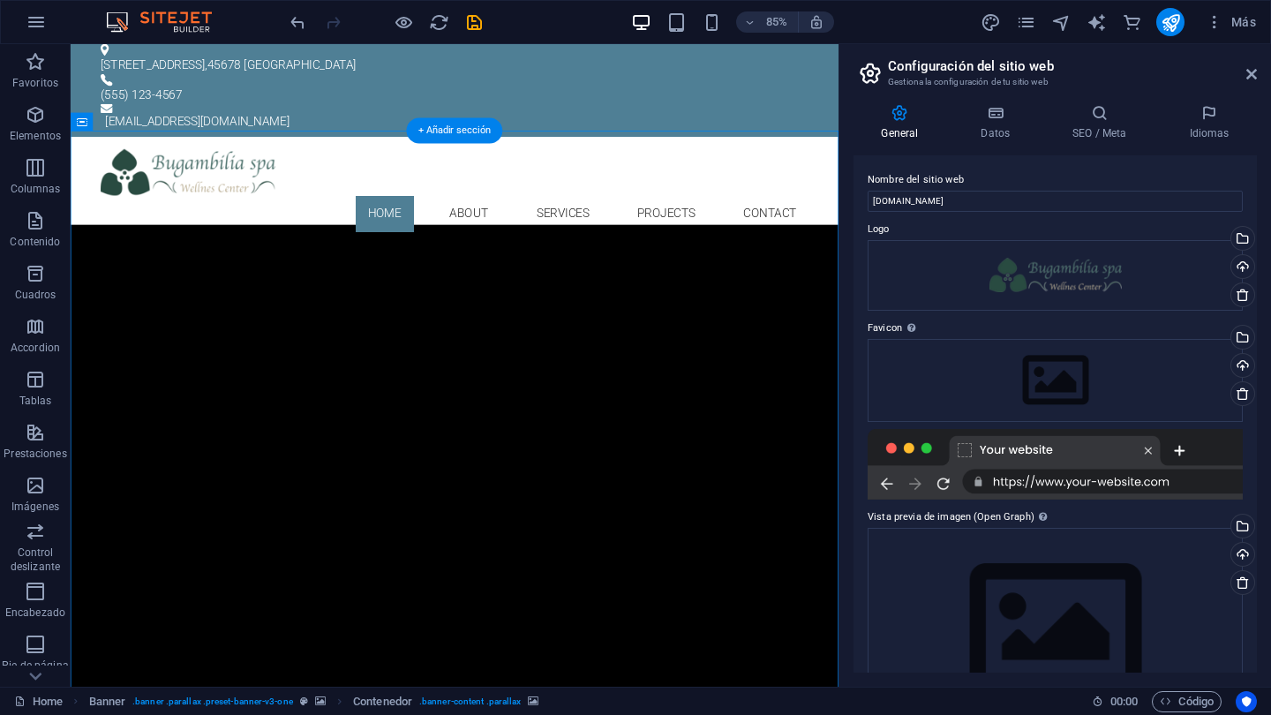
scroll to position [6, 0]
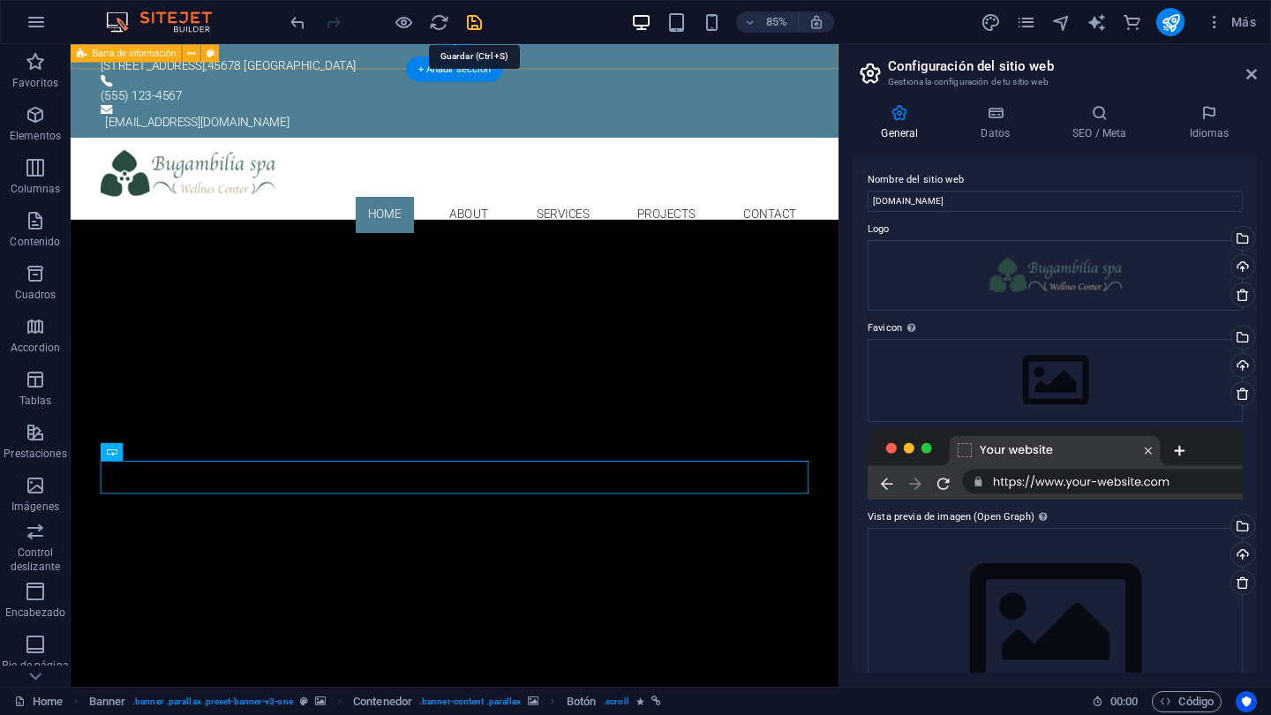
click at [474, 23] on icon "save" at bounding box center [474, 22] width 20 height 20
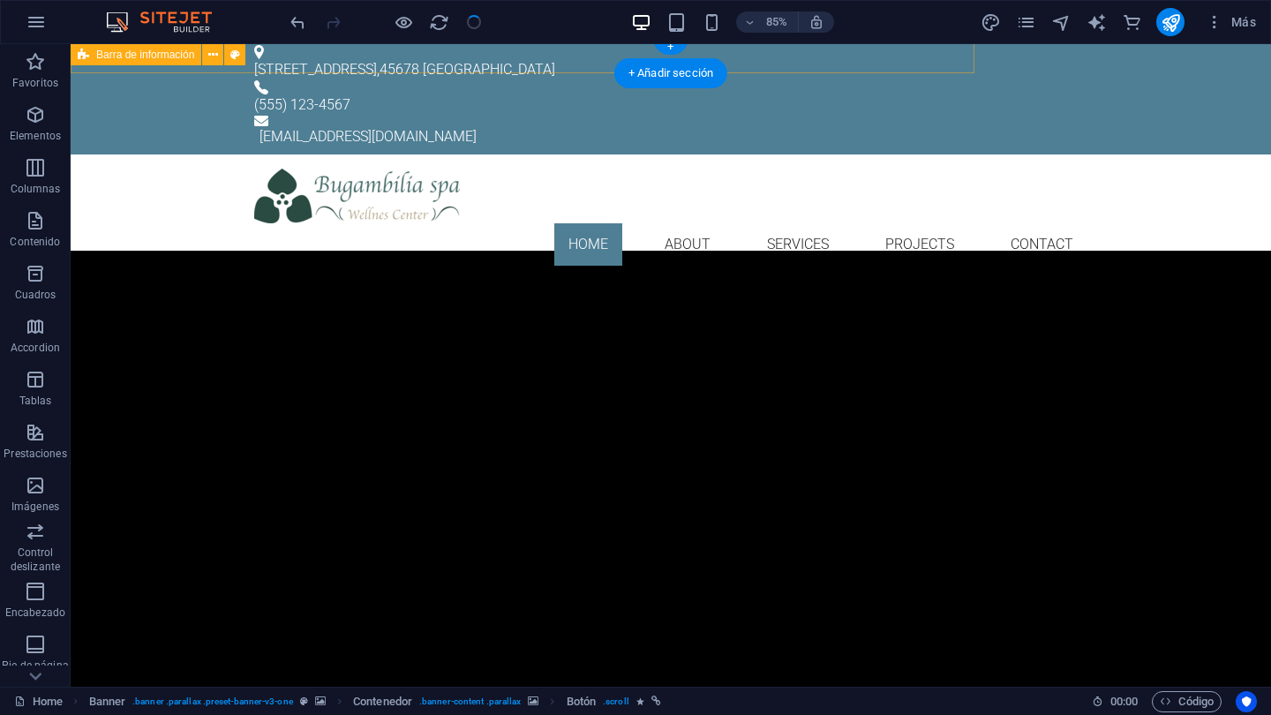
checkbox input "false"
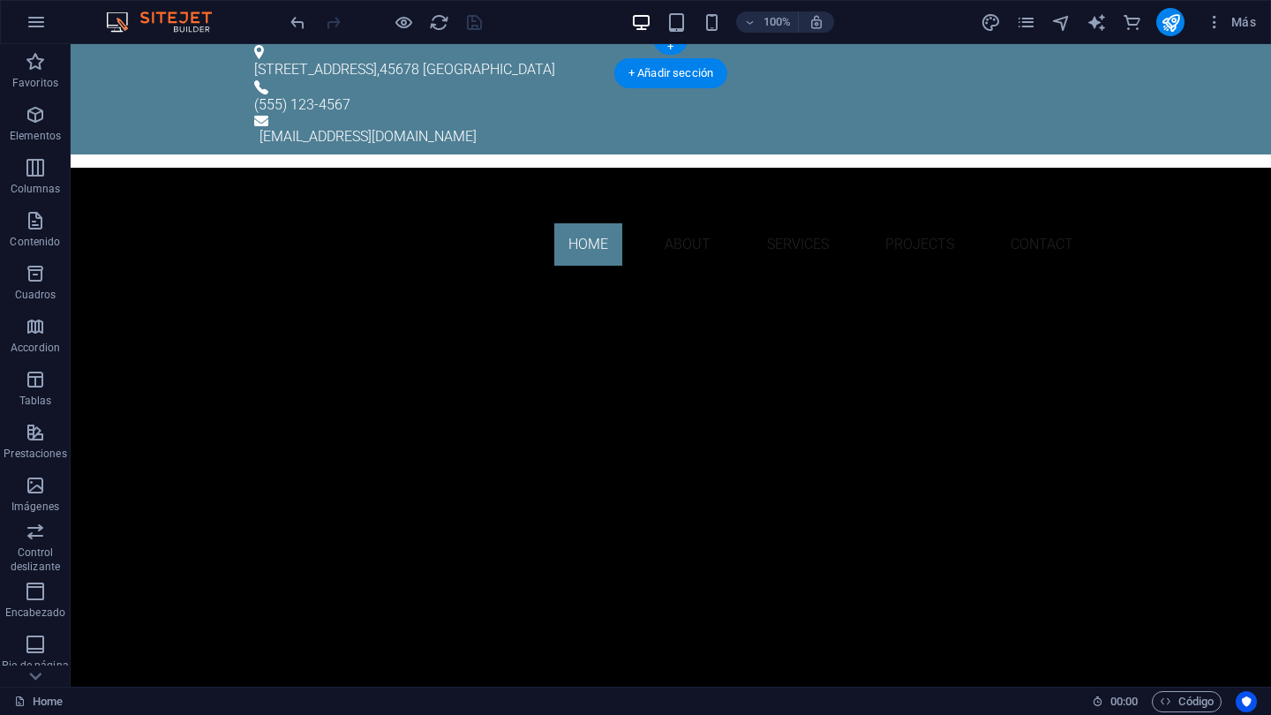
click at [748, 94] on div "(555) 123-4567" at bounding box center [663, 104] width 819 height 21
click at [747, 94] on div "(555) 123-4567" at bounding box center [663, 104] width 819 height 21
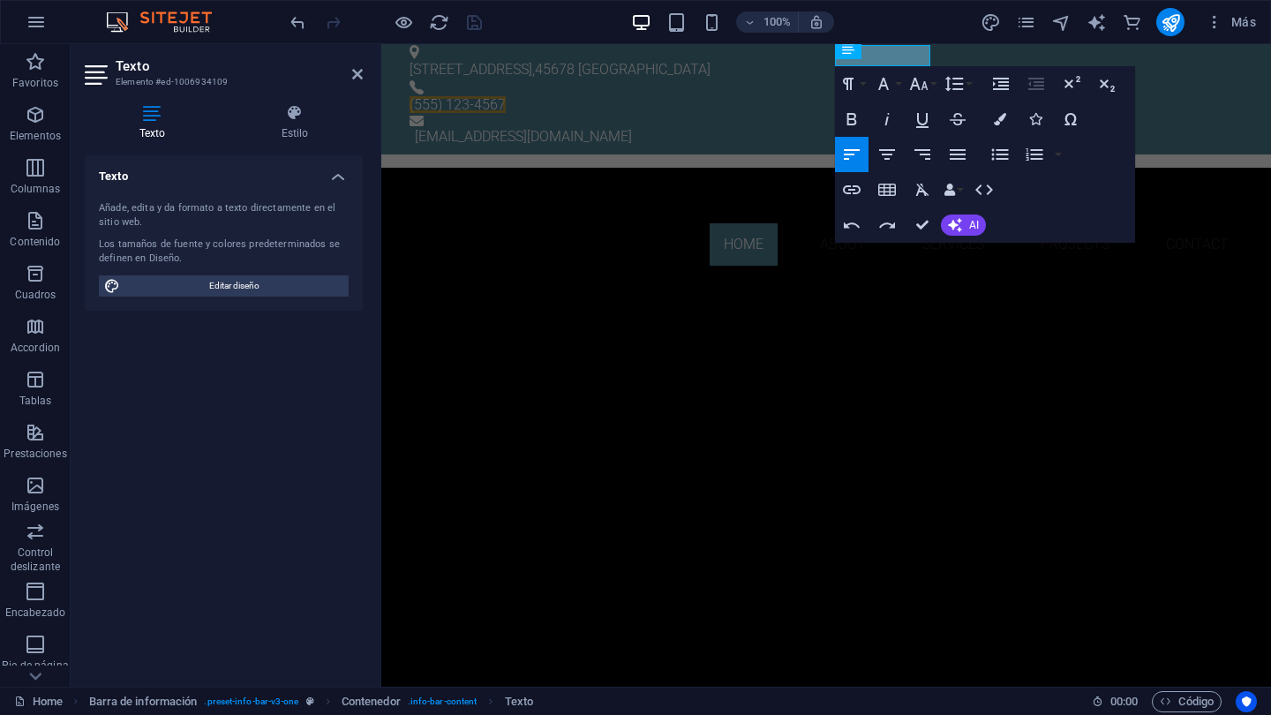
click at [506, 96] on span "(555) 123-4567" at bounding box center [457, 104] width 96 height 17
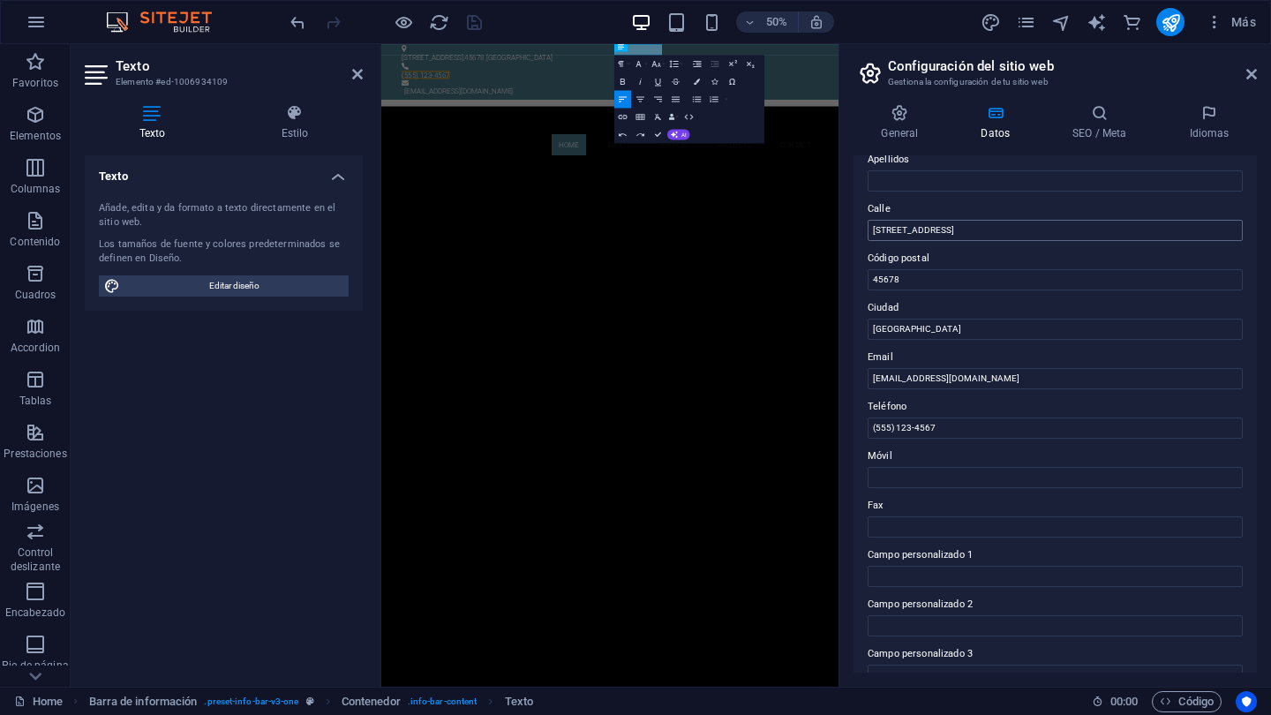
scroll to position [156, 0]
drag, startPoint x: 948, startPoint y: 426, endPoint x: 865, endPoint y: 424, distance: 83.0
type input "55 2727 2566"
drag, startPoint x: 959, startPoint y: 229, endPoint x: 887, endPoint y: 226, distance: 72.5
type input "Av. Puerto México 5"
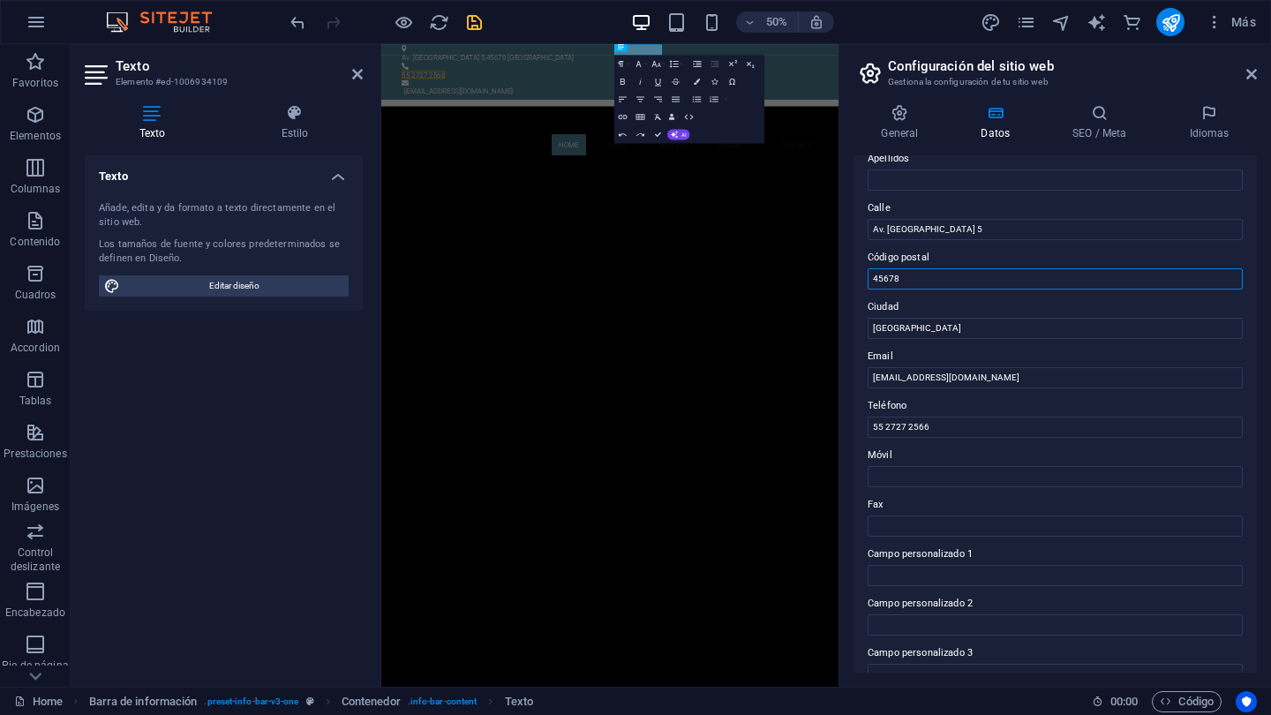
drag, startPoint x: 905, startPoint y: 276, endPoint x: 853, endPoint y: 277, distance: 51.2
type input "05010"
click at [856, 188] on div "Datos de contacto para este sitio web. Pueden usarse en cualquier parte del sit…" at bounding box center [1054, 413] width 403 height 517
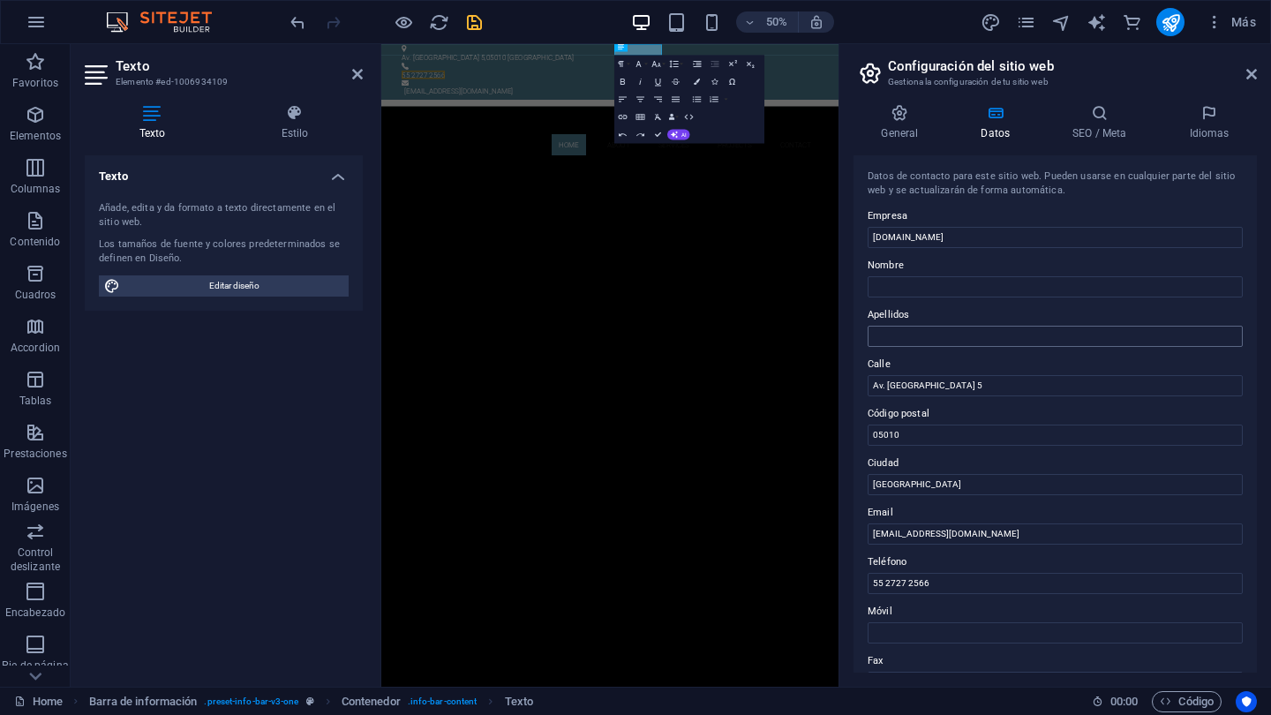
scroll to position [0, 0]
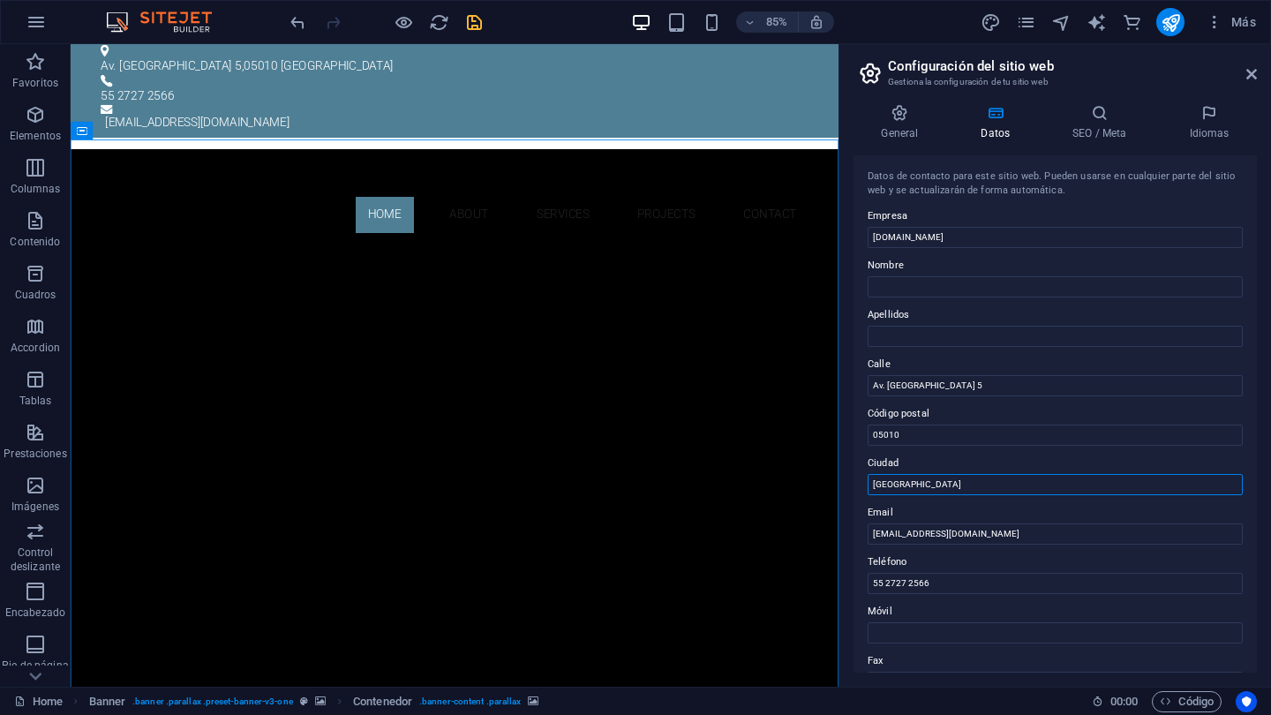
drag, startPoint x: 935, startPoint y: 486, endPoint x: 866, endPoint y: 484, distance: 68.9
click at [866, 484] on div "Datos de contacto para este sitio web. Pueden usarse en cualquier parte del sit…" at bounding box center [1054, 413] width 403 height 517
type input "Cuajimalpa CDMX"
click at [1101, 111] on icon at bounding box center [1099, 113] width 109 height 18
